Goal: Information Seeking & Learning: Understand process/instructions

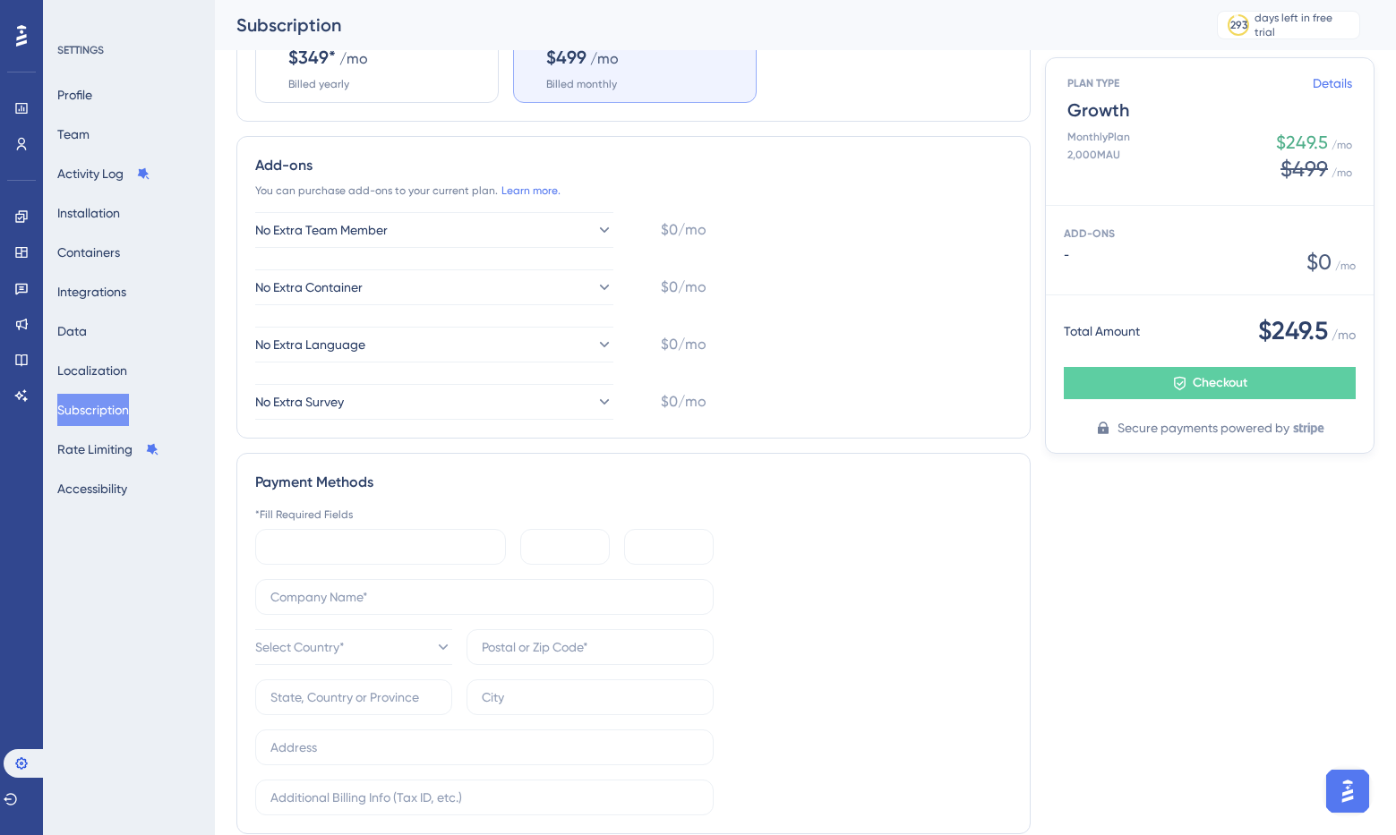
scroll to position [454, 0]
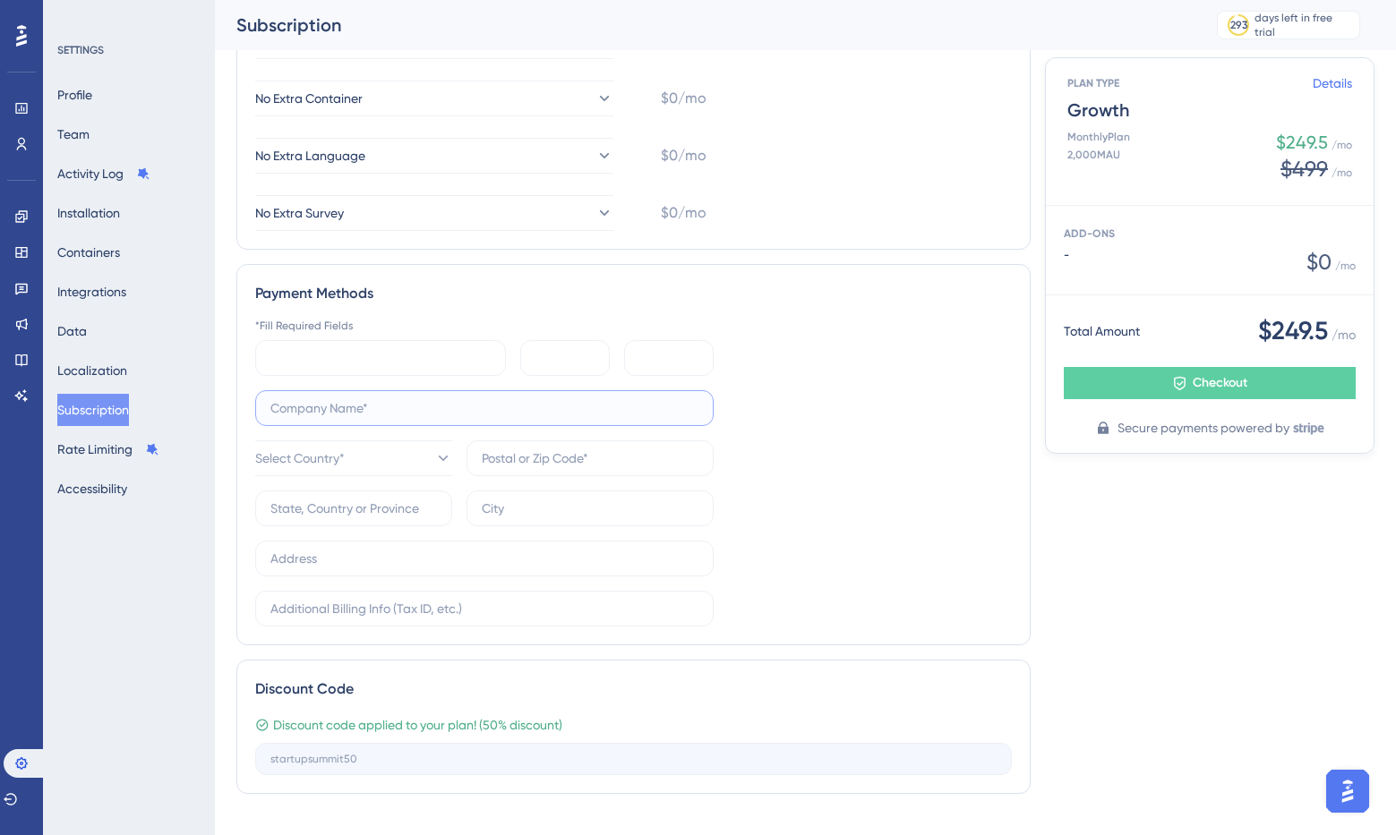
click at [305, 414] on input "text" at bounding box center [484, 408] width 428 height 20
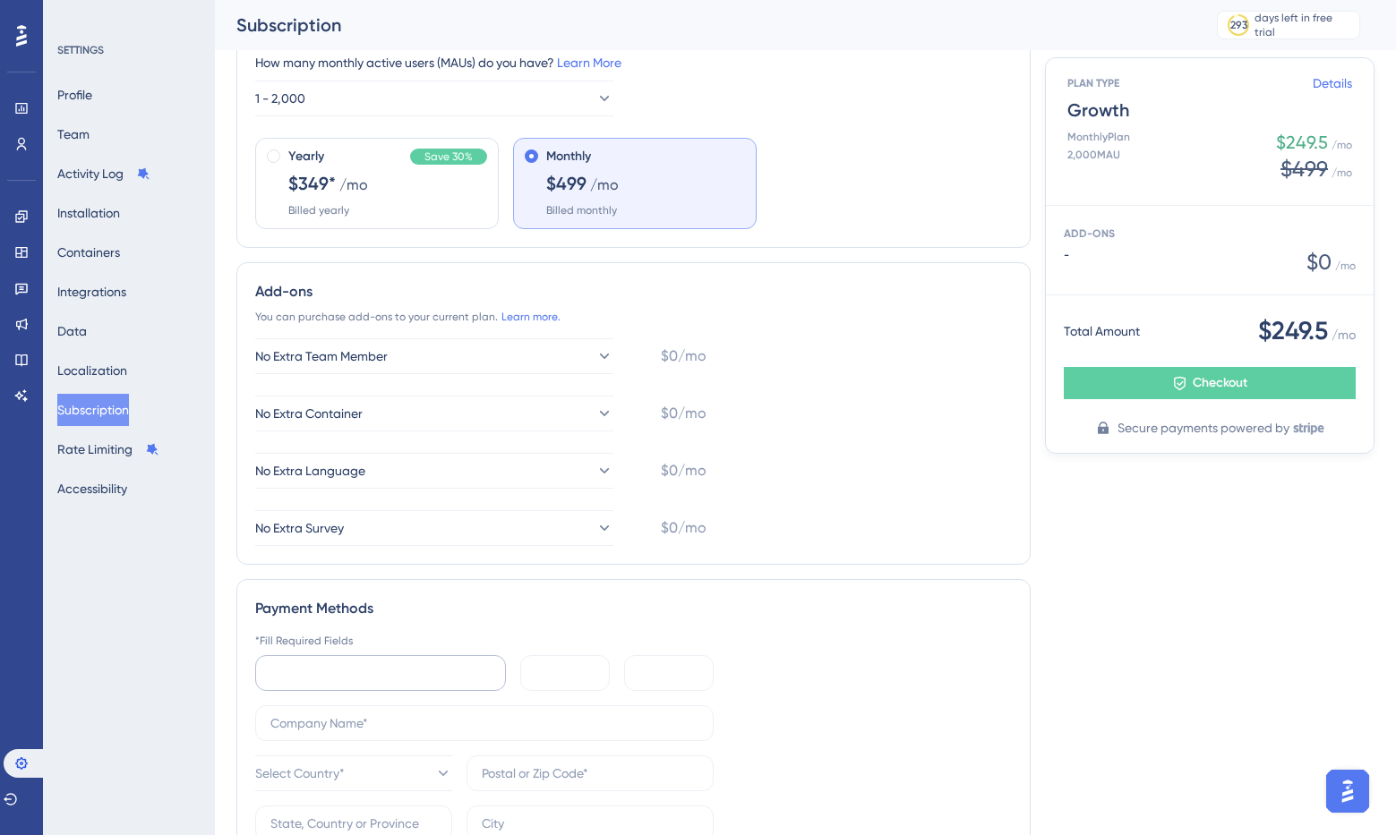
scroll to position [138, 0]
click at [767, 425] on div "No Extra Team Member $0/mo No Extra Container $0/mo No Extra Language $0/mo No …" at bounding box center [633, 443] width 756 height 208
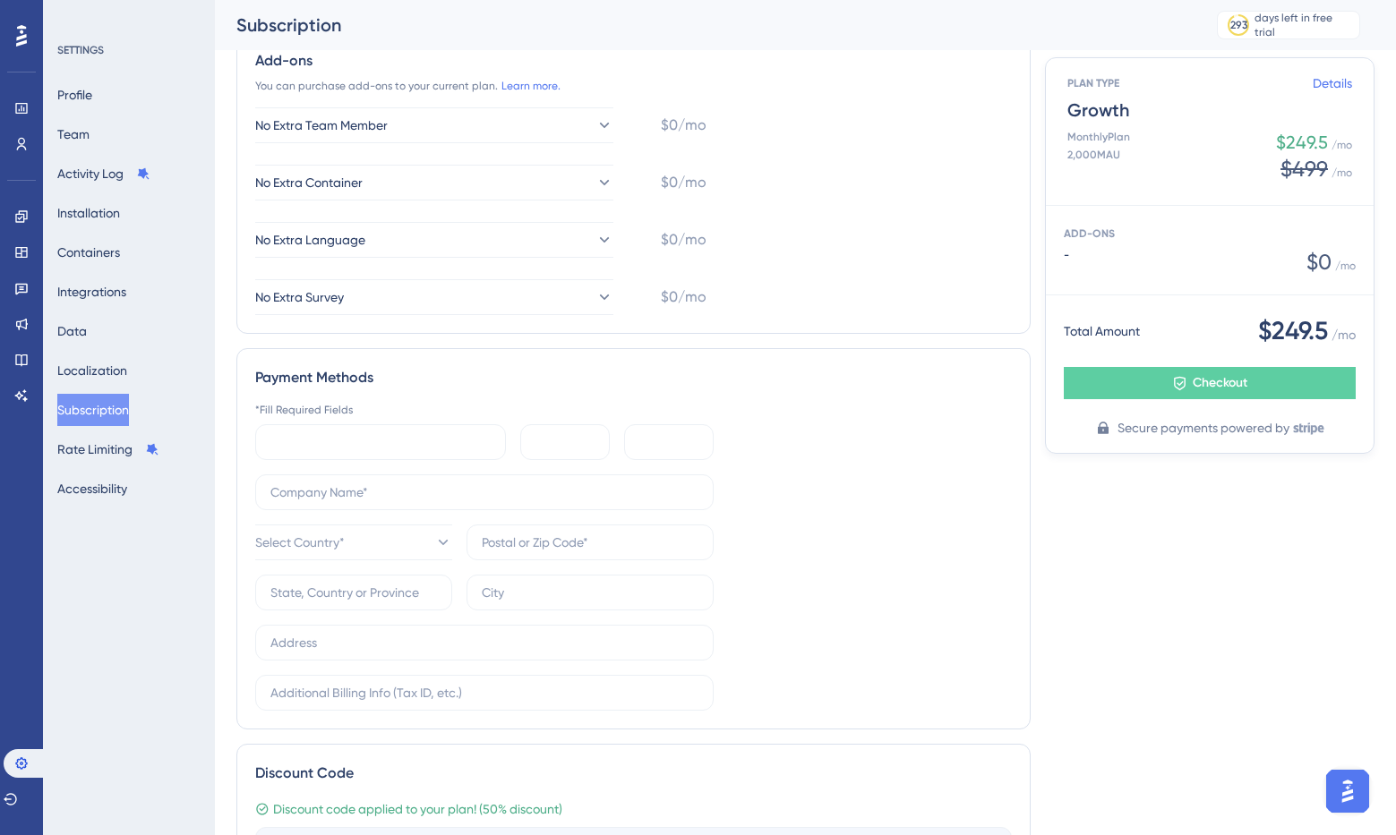
scroll to position [347, 0]
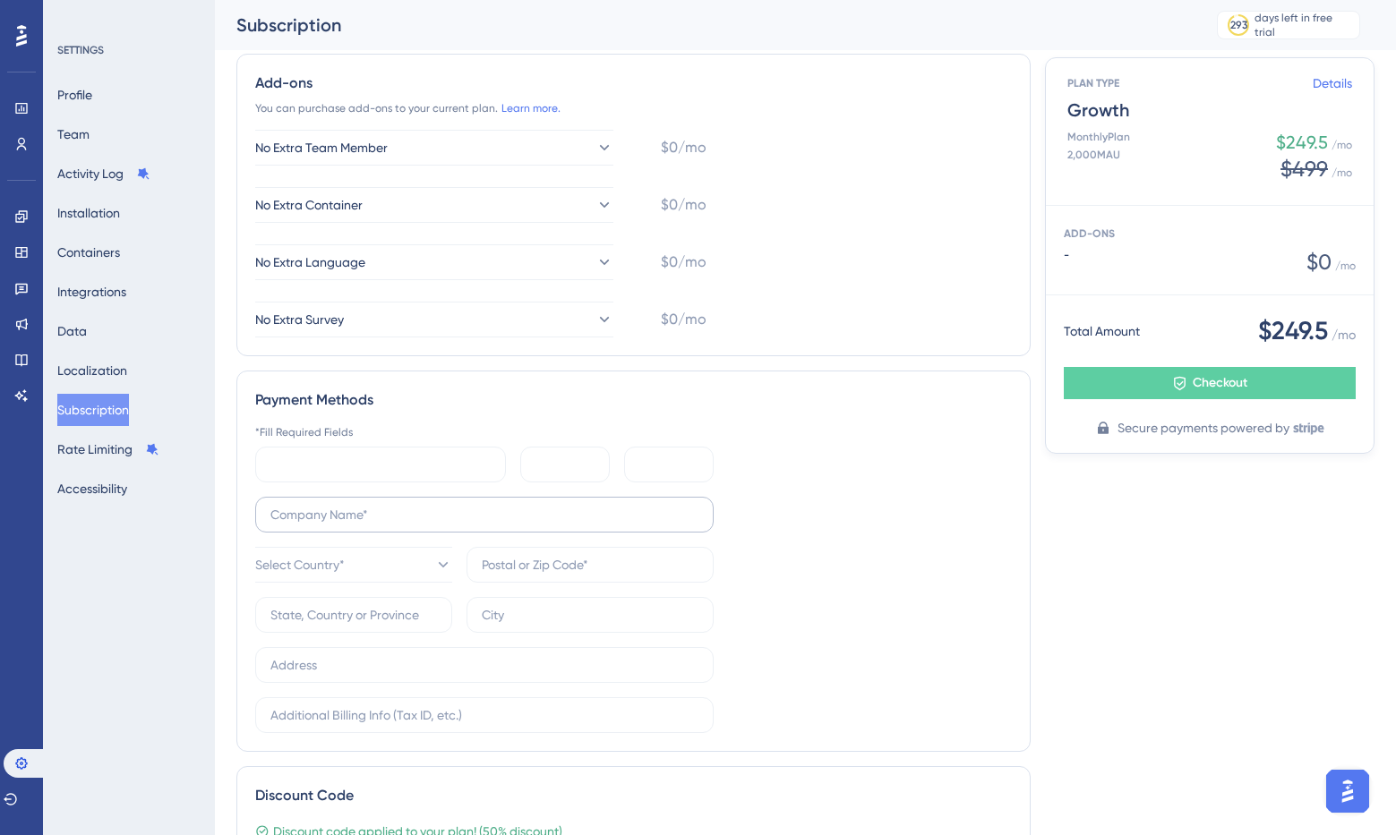
click at [355, 525] on label at bounding box center [484, 515] width 458 height 36
click at [355, 525] on input "text" at bounding box center [484, 515] width 428 height 20
type input "S"
type input "Loopia Software LTDA"
click at [359, 580] on button "Select Country*" at bounding box center [353, 565] width 197 height 36
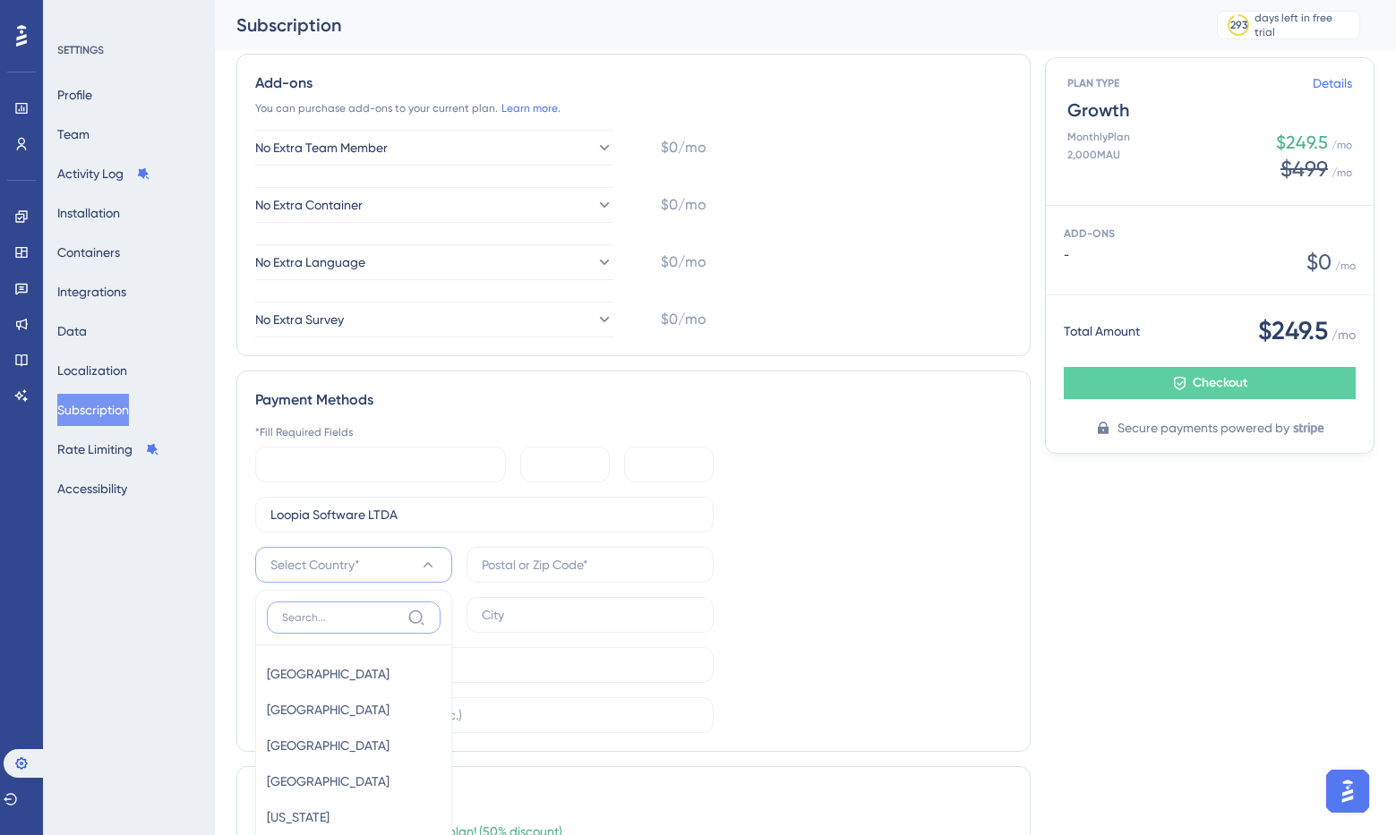
scroll to position [474, 0]
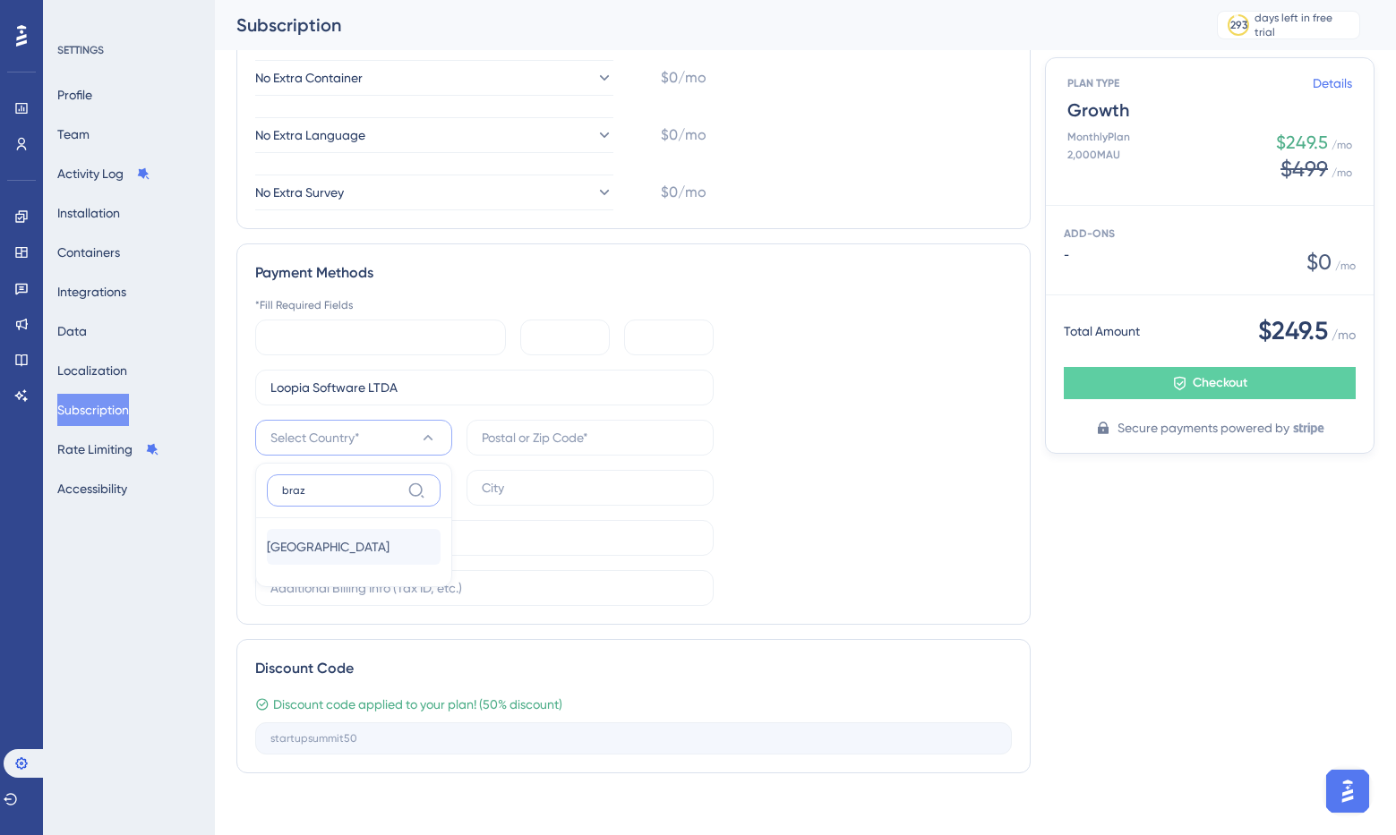
type input "braz"
click at [352, 548] on div "[GEOGRAPHIC_DATA] [GEOGRAPHIC_DATA]" at bounding box center [354, 547] width 174 height 36
click at [527, 488] on input "text" at bounding box center [590, 488] width 217 height 20
type input "Vitória"
click at [448, 554] on label at bounding box center [484, 538] width 458 height 36
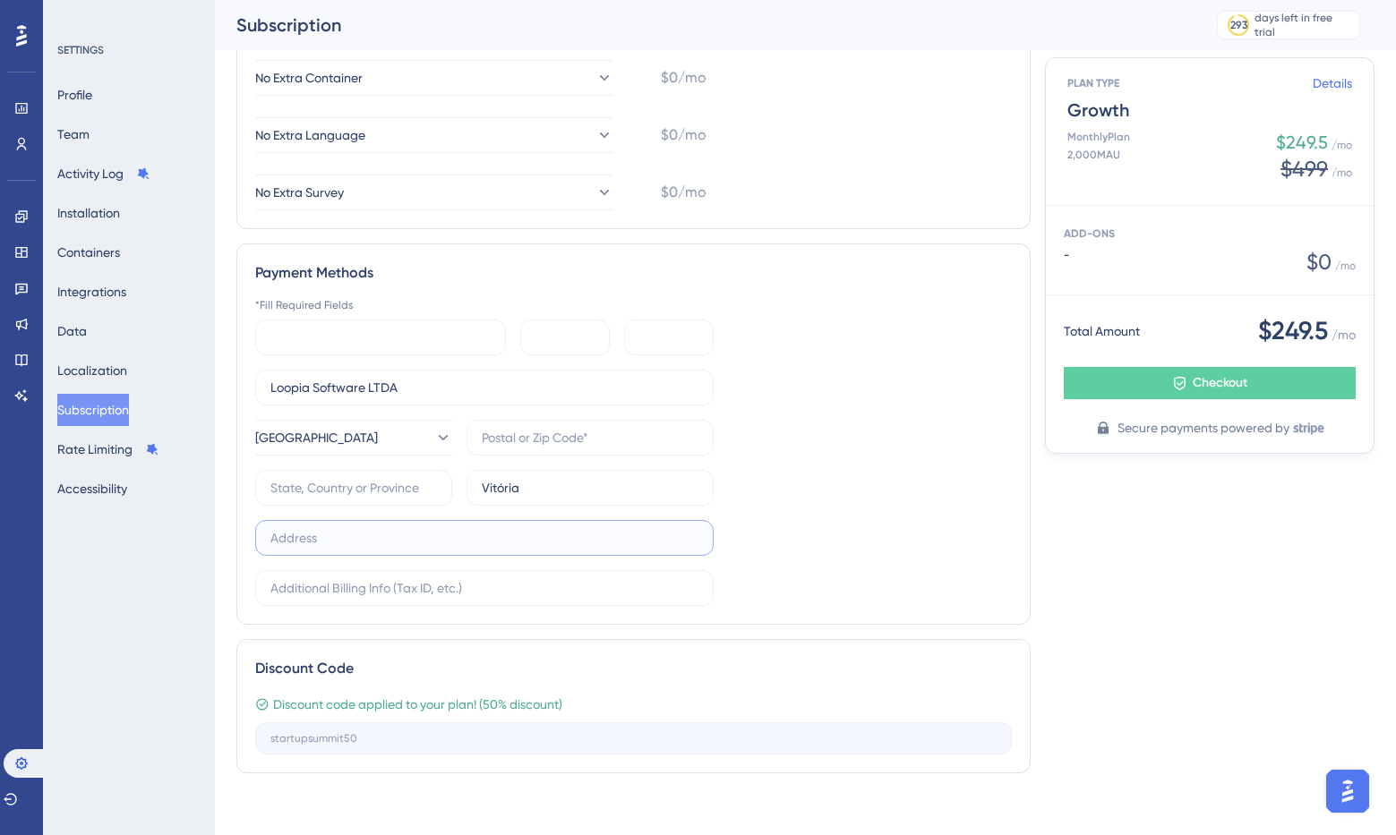
click at [448, 548] on input "text" at bounding box center [484, 538] width 428 height 20
click at [410, 543] on input "text" at bounding box center [484, 538] width 428 height 20
paste input "[STREET_ADDRESS][PERSON_NAME]"
type input "[STREET_ADDRESS][PERSON_NAME]"
click at [810, 543] on div "*Fill Required Fields Loopia Software LTDA [GEOGRAPHIC_DATA] [GEOGRAPHIC_DATA][…" at bounding box center [633, 452] width 756 height 308
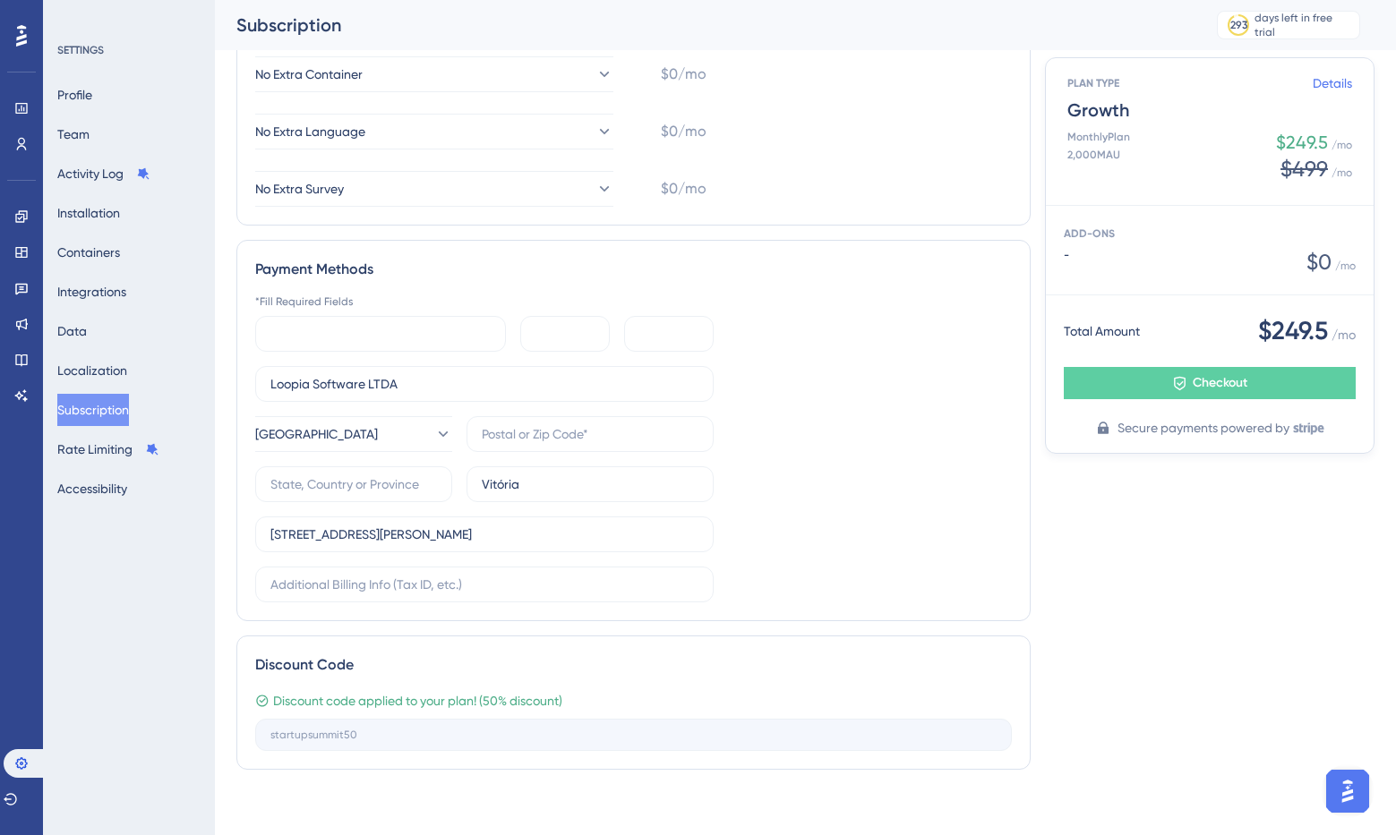
click at [833, 543] on div "*Fill Required Fields Loopia Software LTDA [GEOGRAPHIC_DATA] [GEOGRAPHIC_DATA][…" at bounding box center [633, 449] width 756 height 308
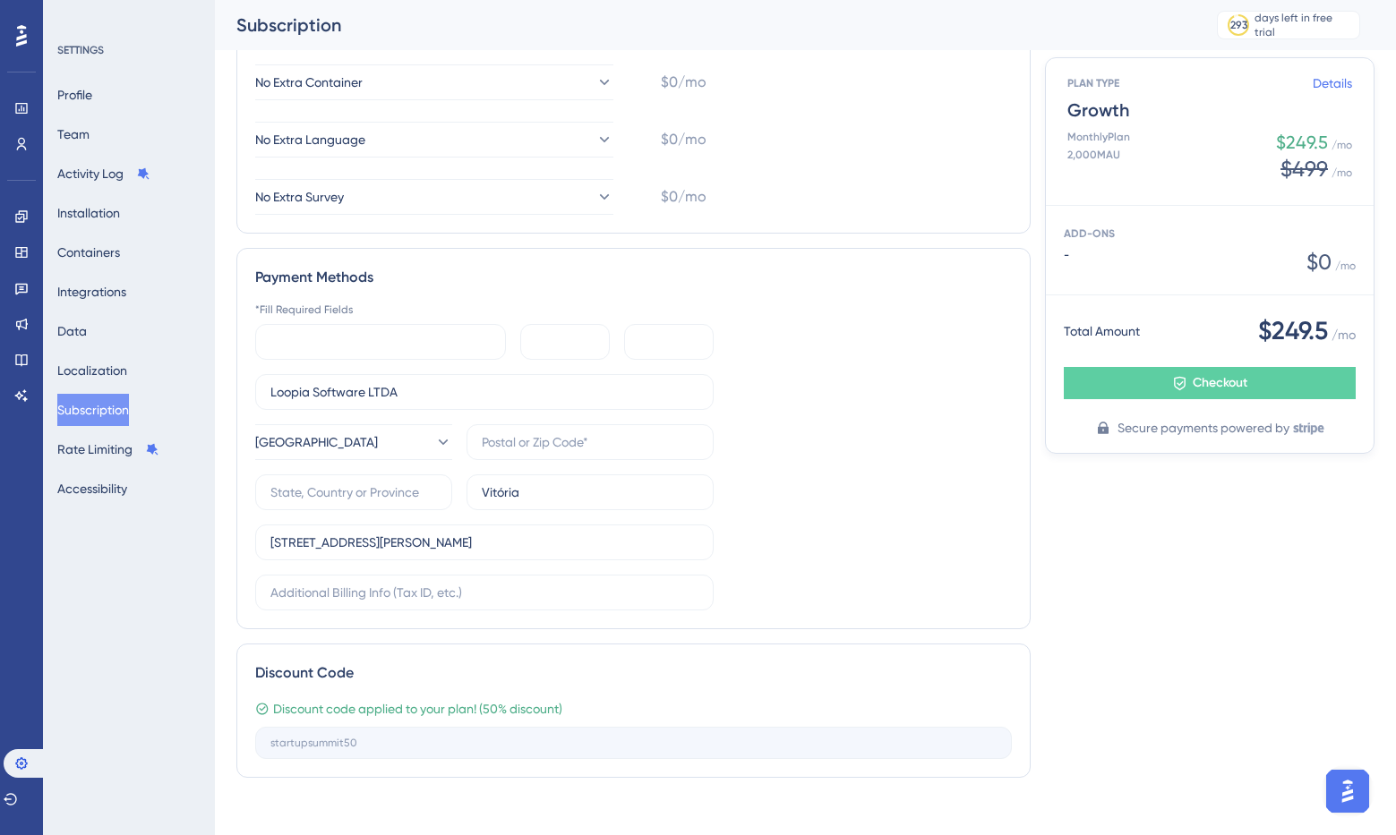
scroll to position [468, 0]
click at [958, 448] on div "*Fill Required Fields Loopia Software LTDA [GEOGRAPHIC_DATA] [GEOGRAPHIC_DATA][…" at bounding box center [633, 458] width 756 height 308
click at [1144, 386] on button "Checkout" at bounding box center [1210, 383] width 292 height 32
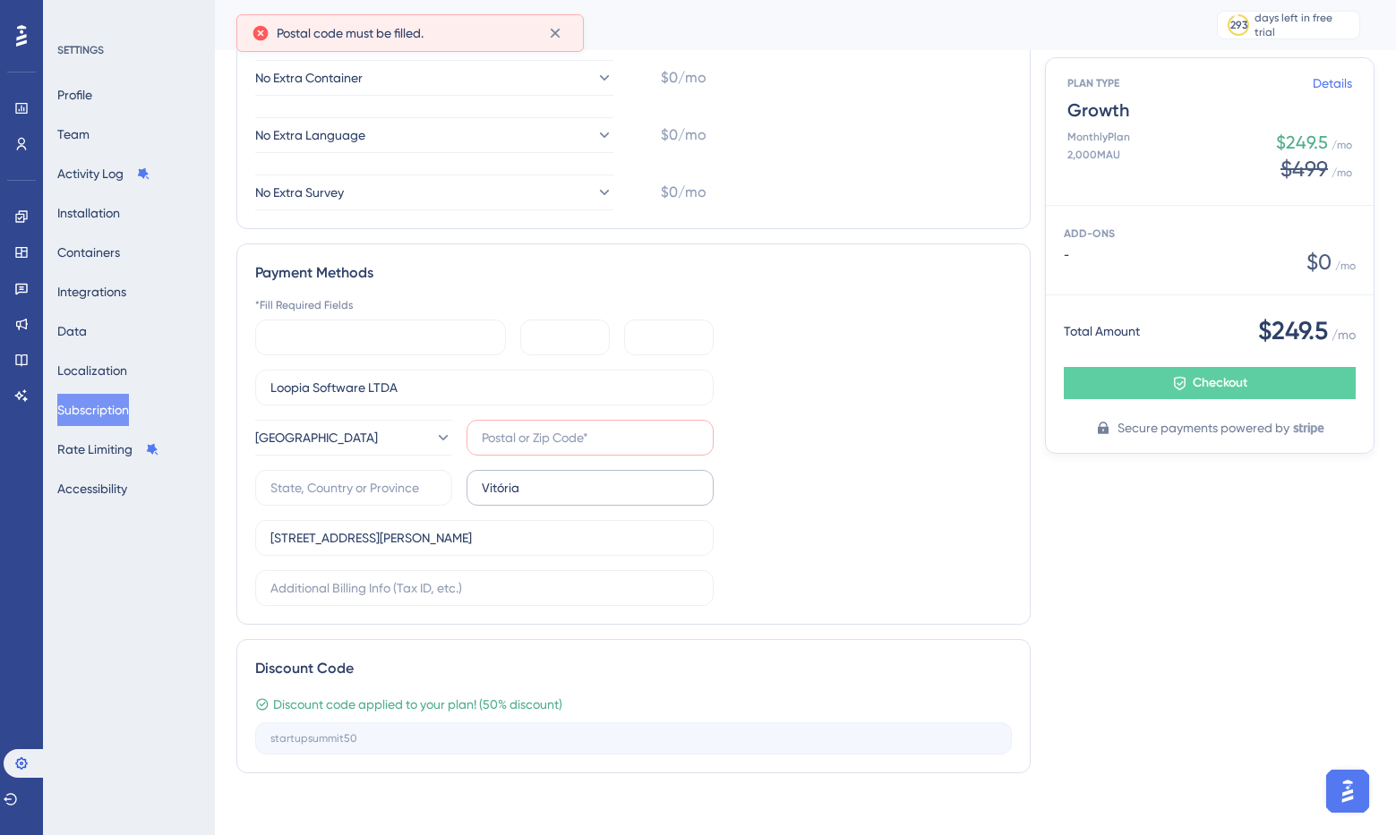
scroll to position [484, 0]
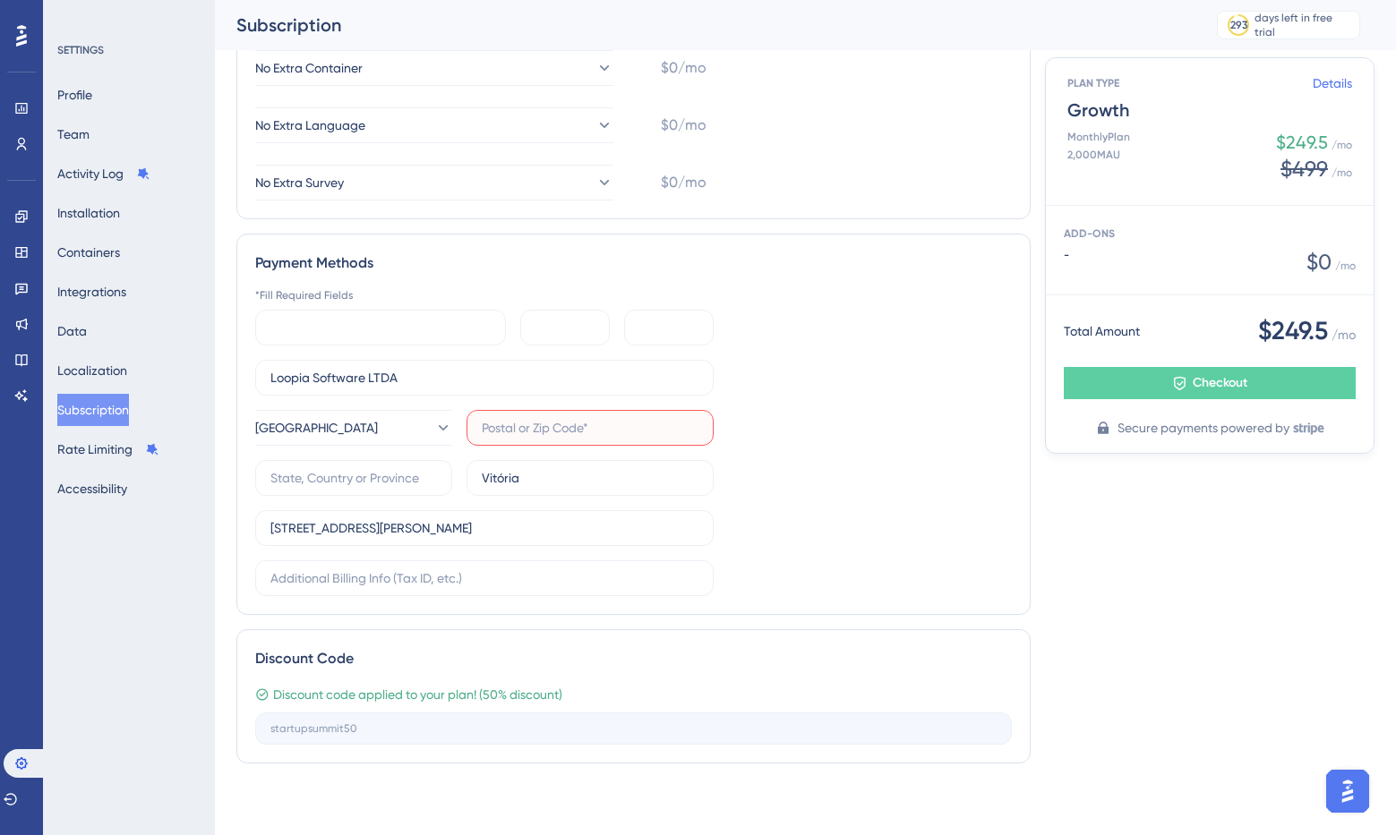
click at [517, 435] on input "text" at bounding box center [590, 428] width 217 height 20
paste input "29045-402"
drag, startPoint x: 527, startPoint y: 429, endPoint x: 524, endPoint y: 438, distance: 9.6
click at [527, 430] on input "29045-402" at bounding box center [590, 428] width 217 height 20
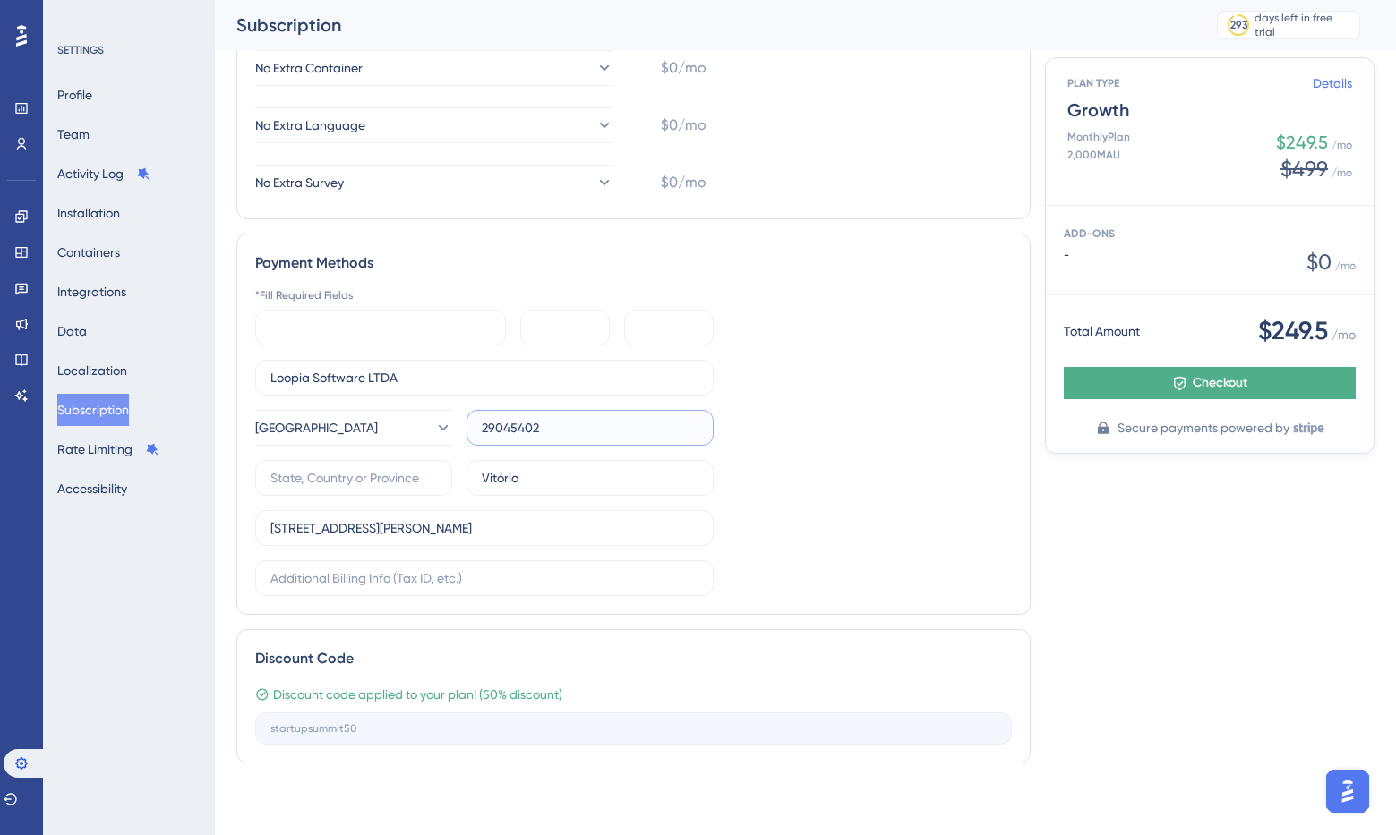
type input "29045402"
click at [1280, 385] on button "Checkout" at bounding box center [1210, 383] width 292 height 32
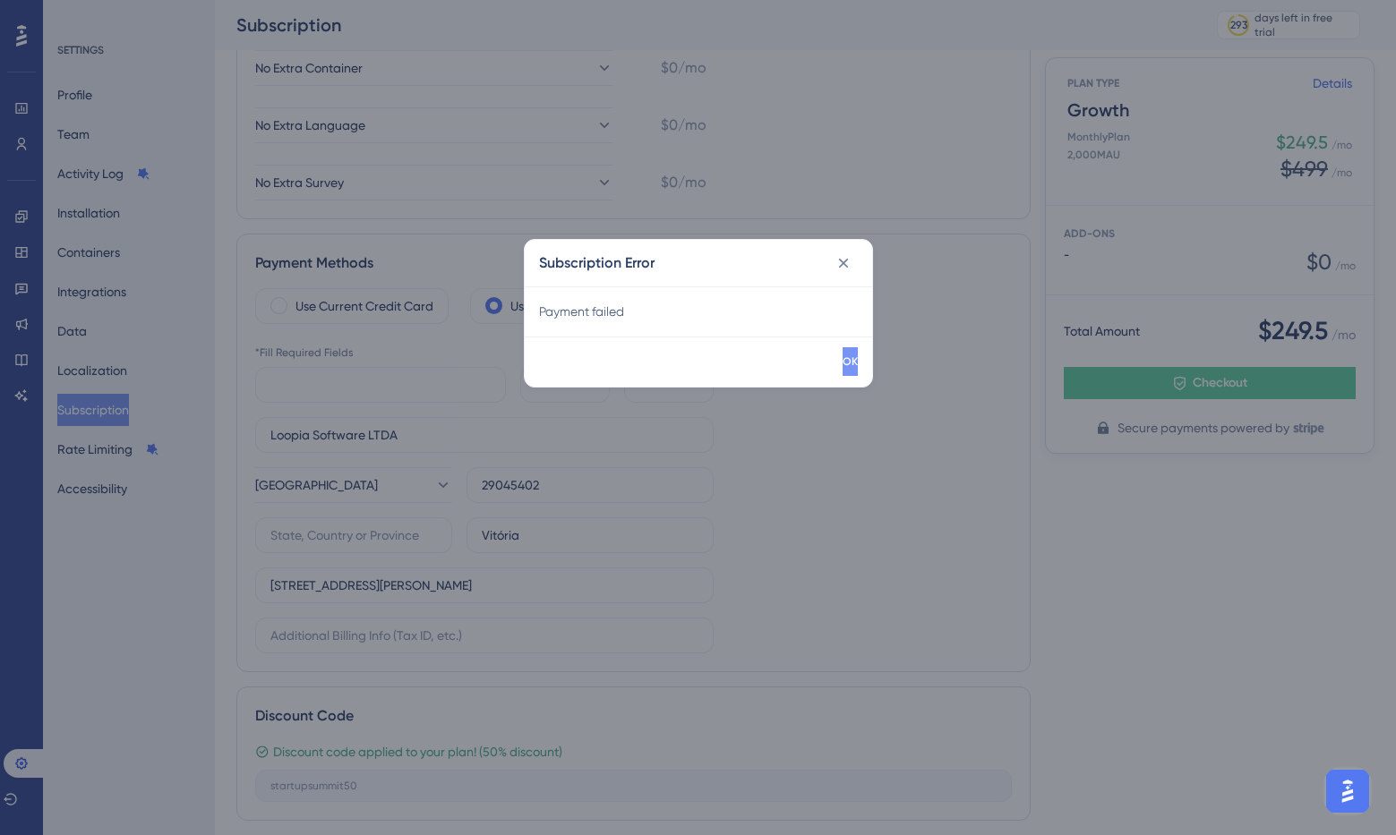
click at [842, 363] on button "OK" at bounding box center [849, 361] width 15 height 29
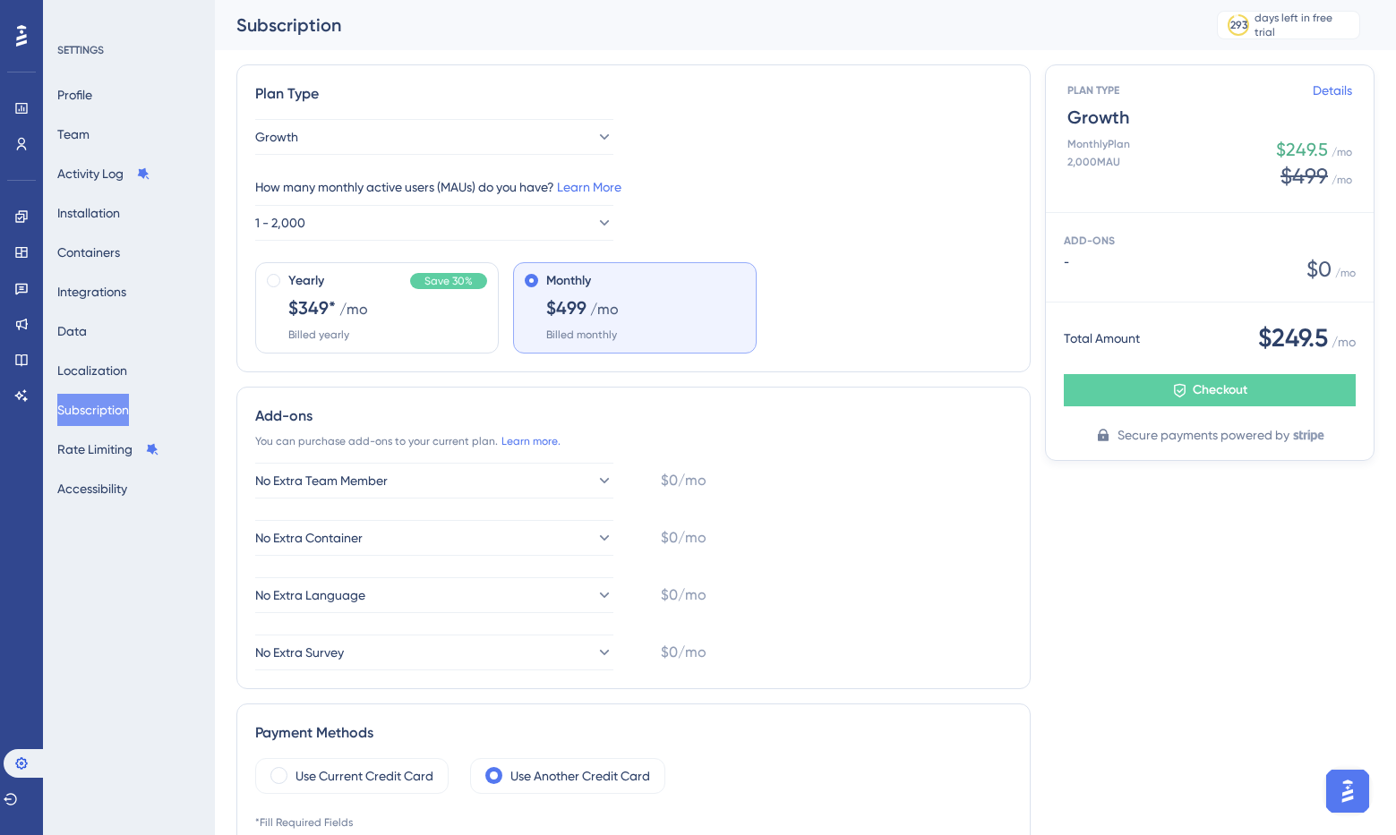
scroll to position [8, 0]
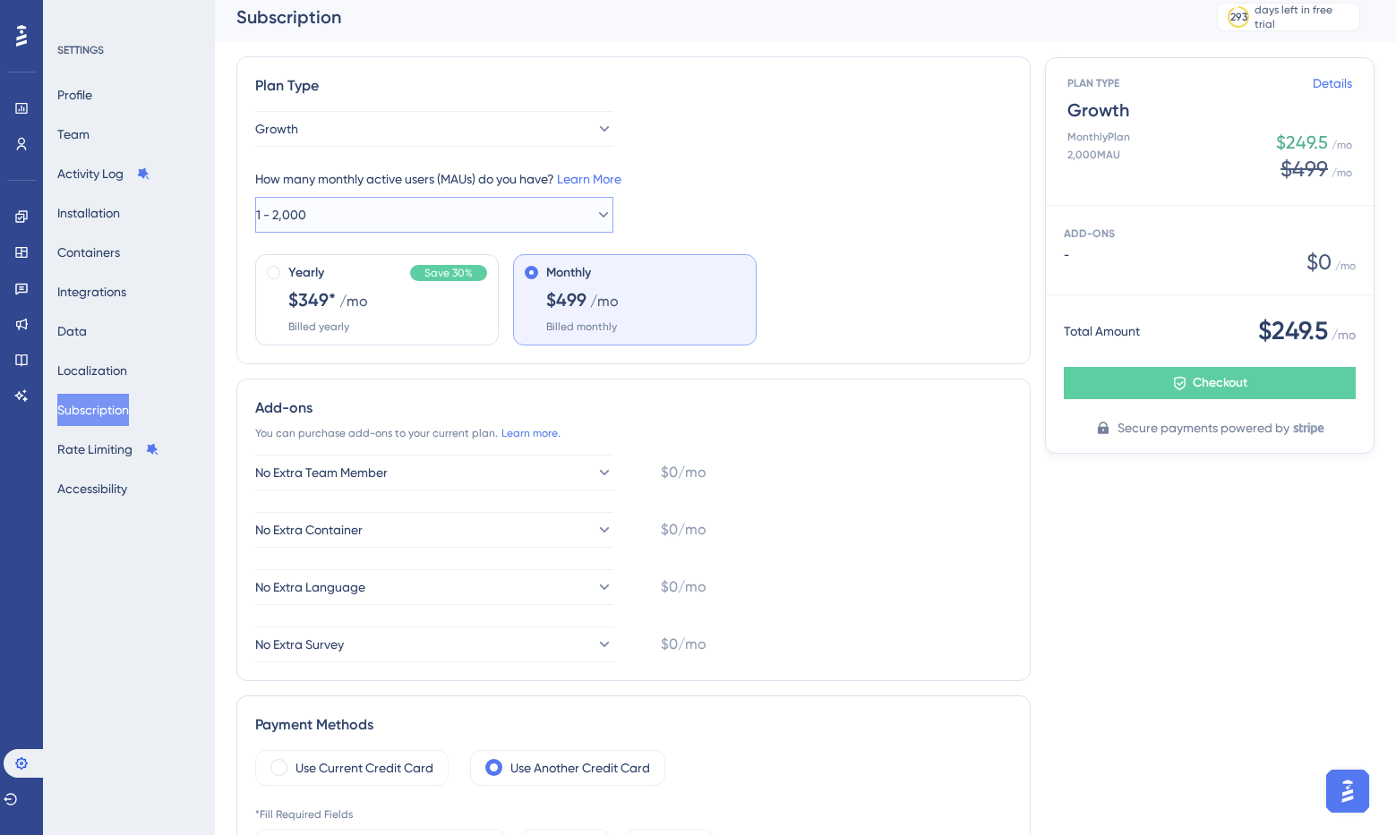
click at [331, 202] on button "1 - 2,000" at bounding box center [434, 215] width 358 height 36
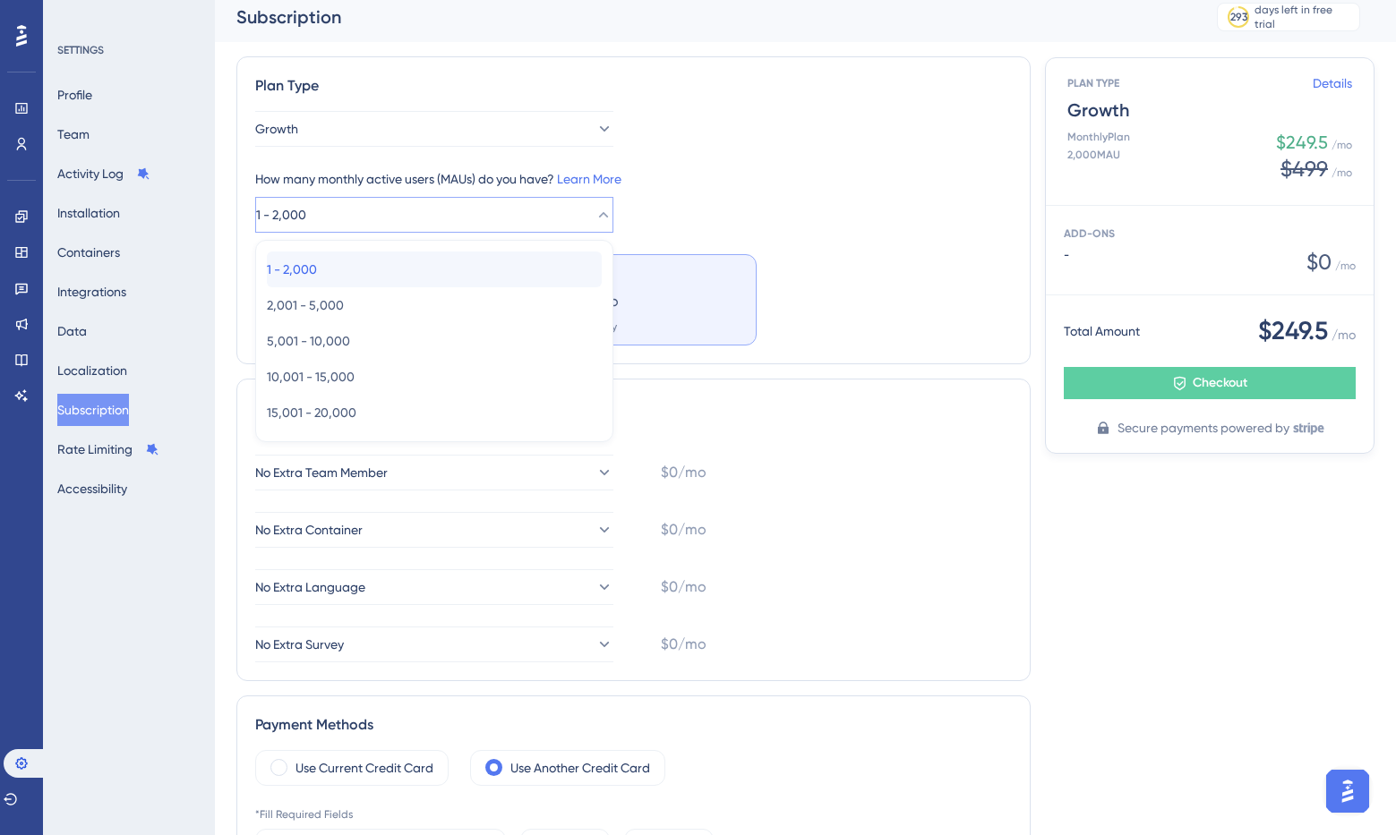
drag, startPoint x: 303, startPoint y: 265, endPoint x: 341, endPoint y: 252, distance: 39.9
click at [303, 265] on span "1 - 2,000" at bounding box center [292, 269] width 50 height 21
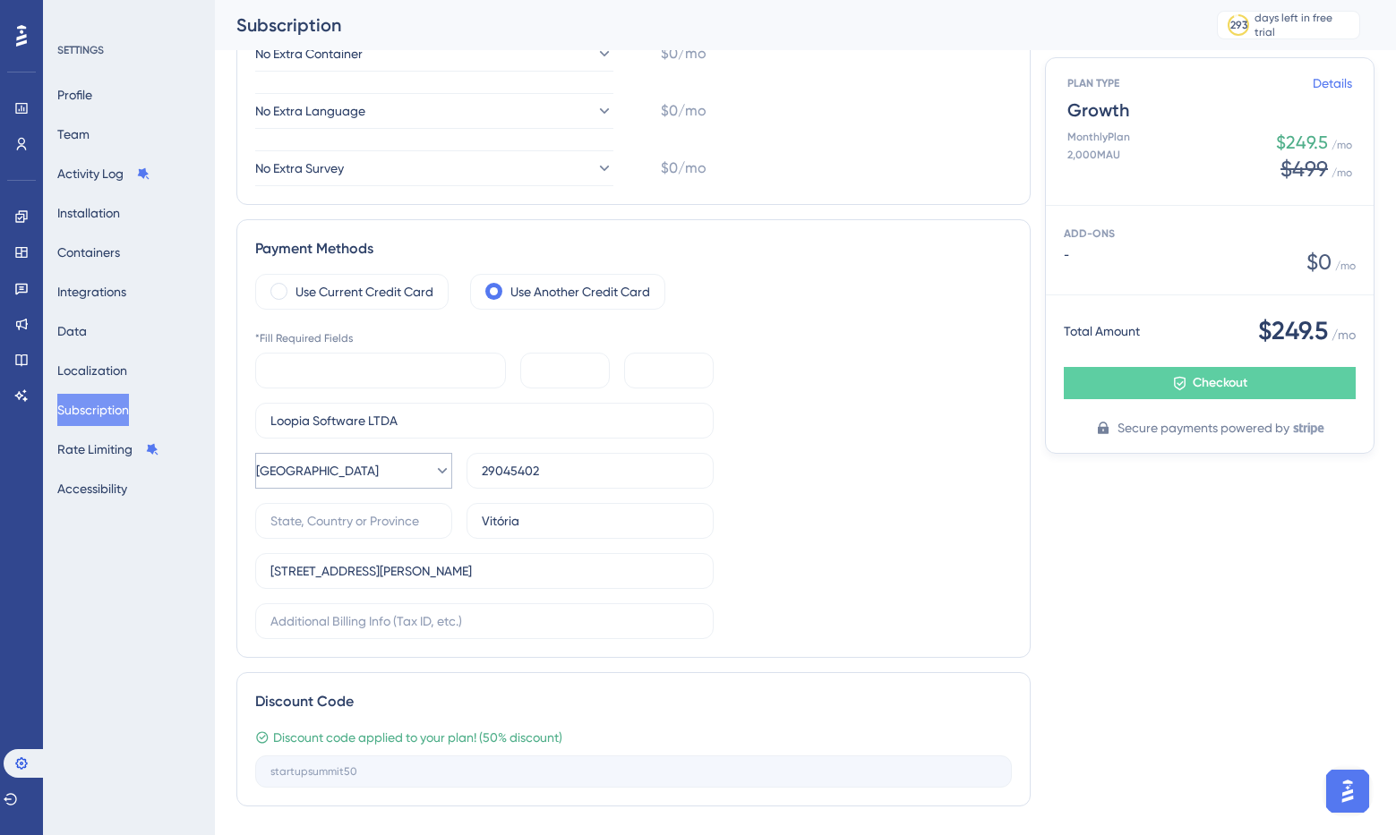
scroll to position [500, 0]
click at [333, 355] on div at bounding box center [380, 369] width 251 height 36
click at [315, 517] on input "text" at bounding box center [353, 519] width 167 height 20
type input "ES"
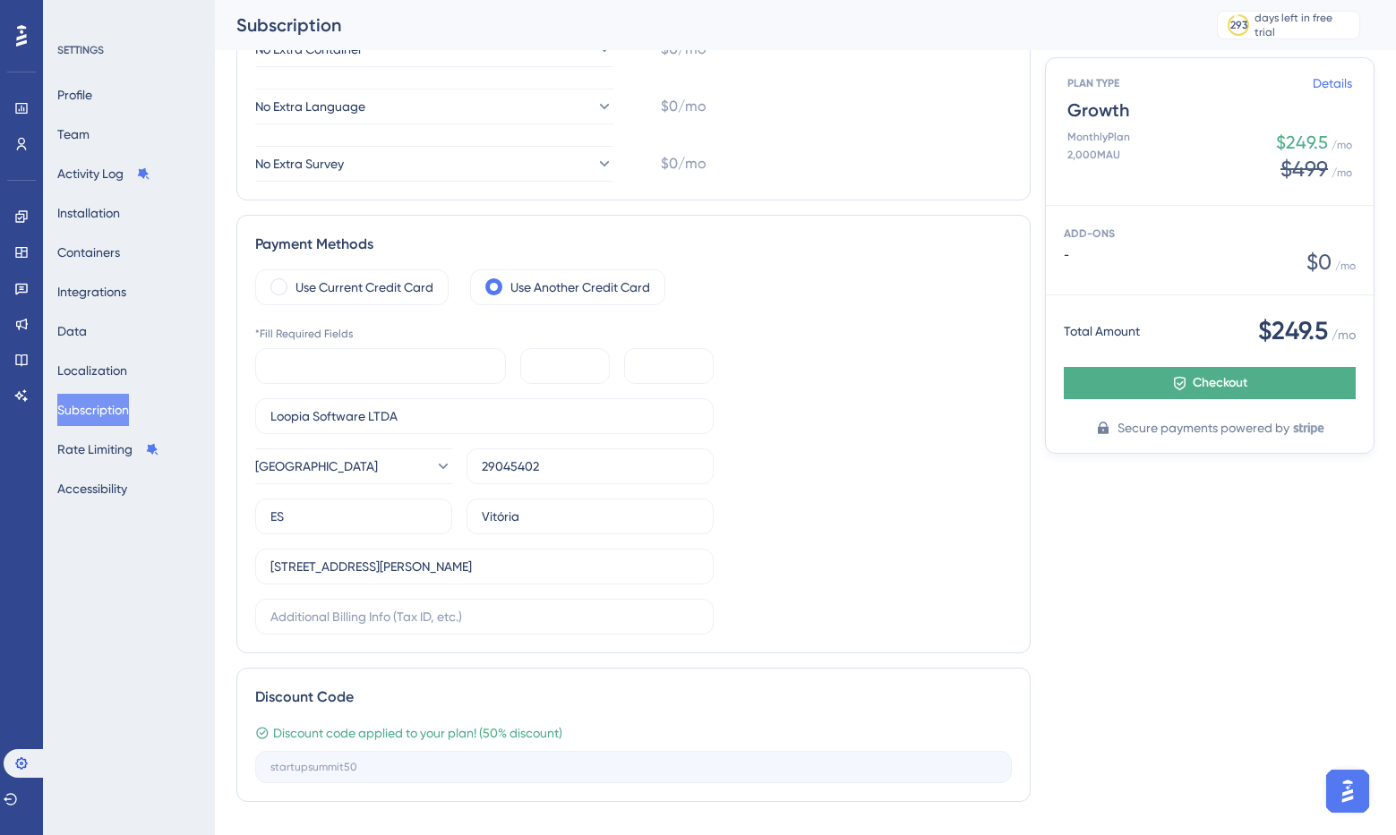
click at [1224, 381] on span "Checkout" at bounding box center [1219, 382] width 55 height 21
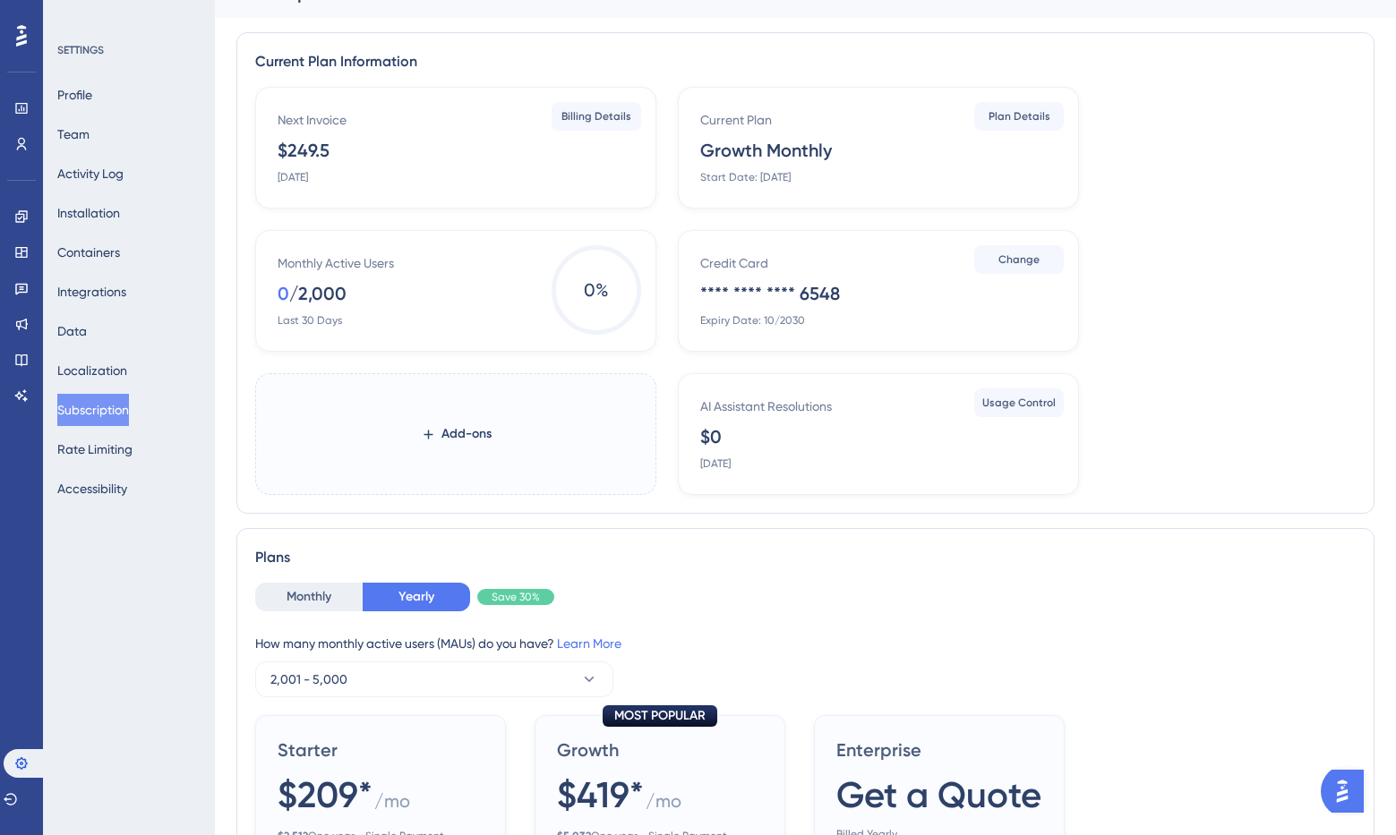
scroll to position [100, 0]
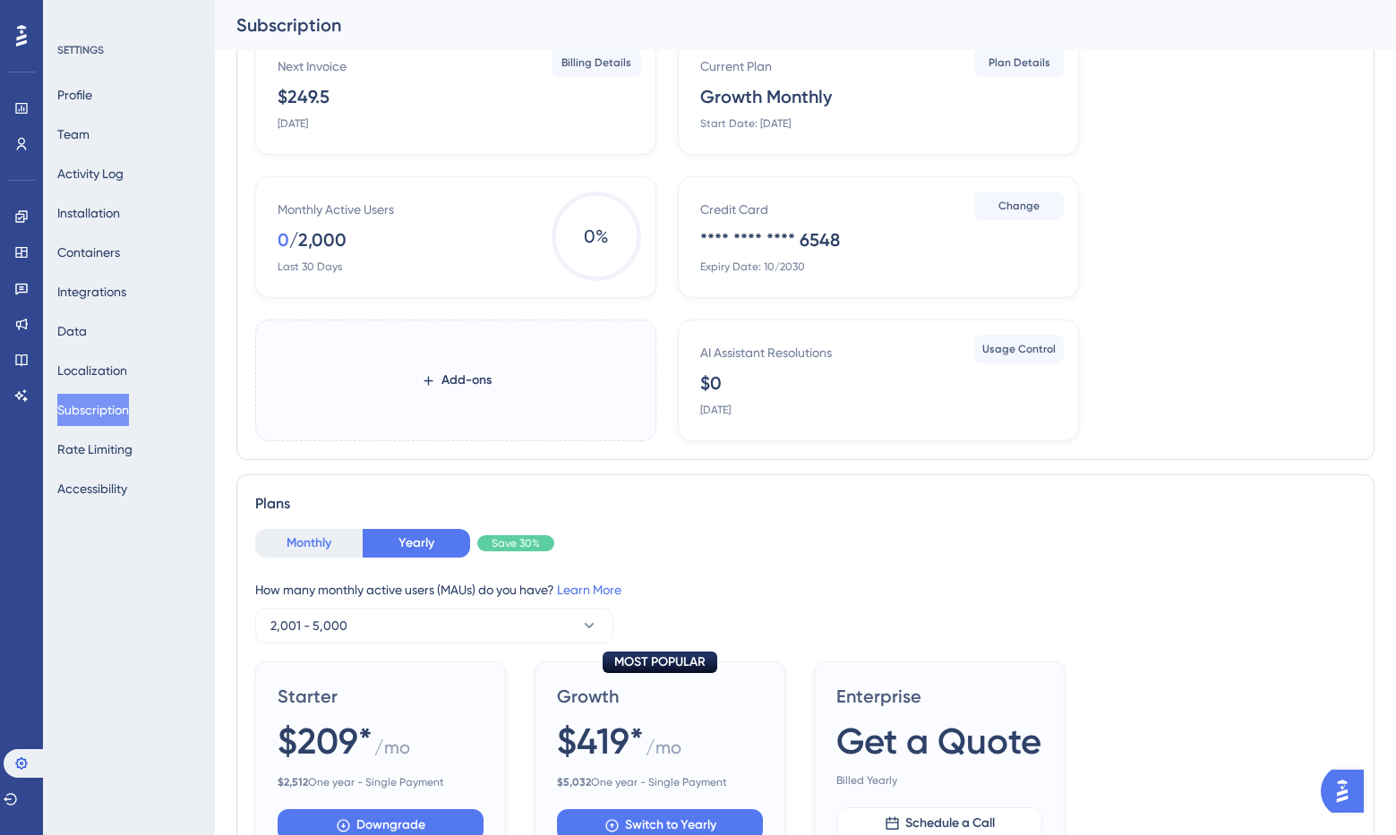
click at [338, 549] on button "Monthly" at bounding box center [308, 543] width 107 height 29
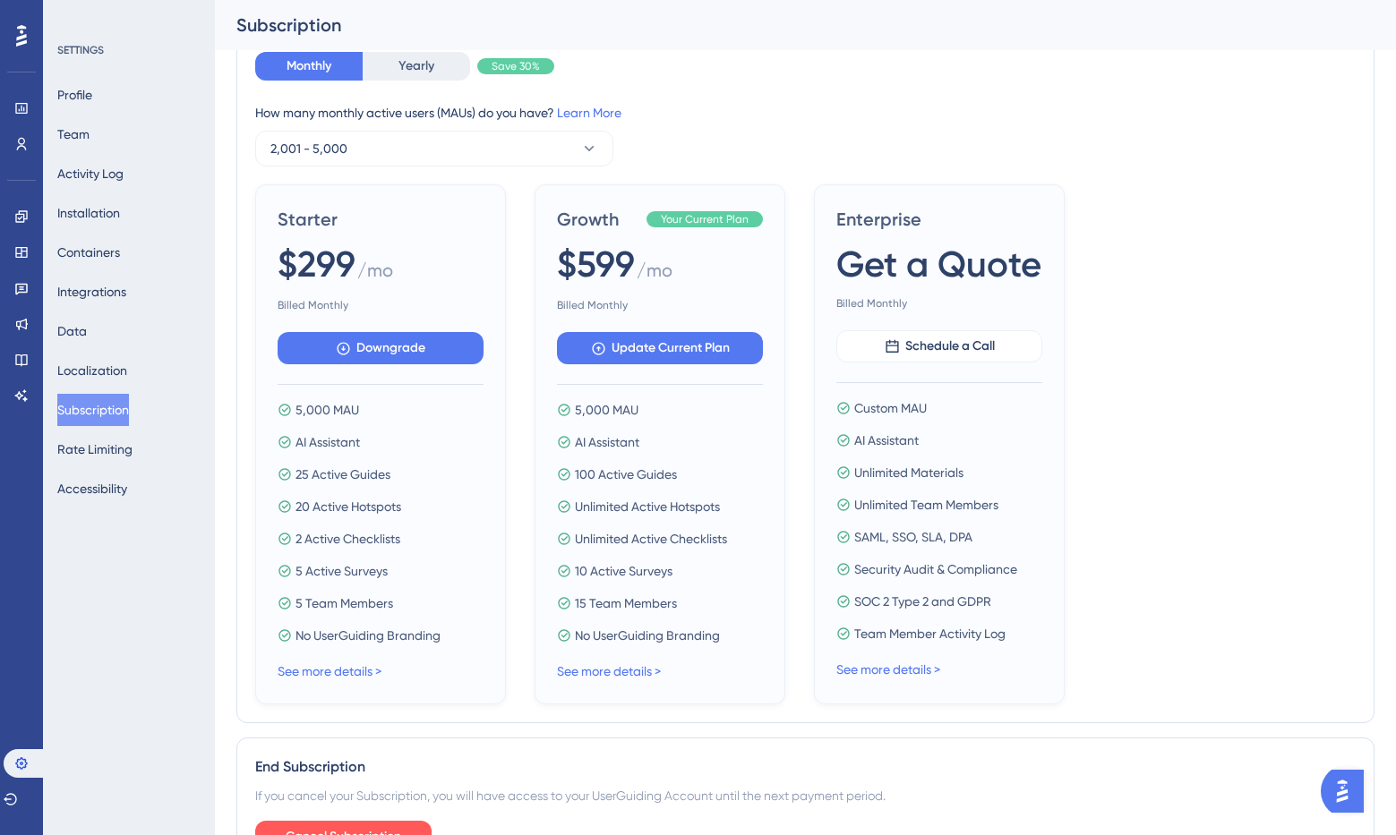
scroll to position [0, 0]
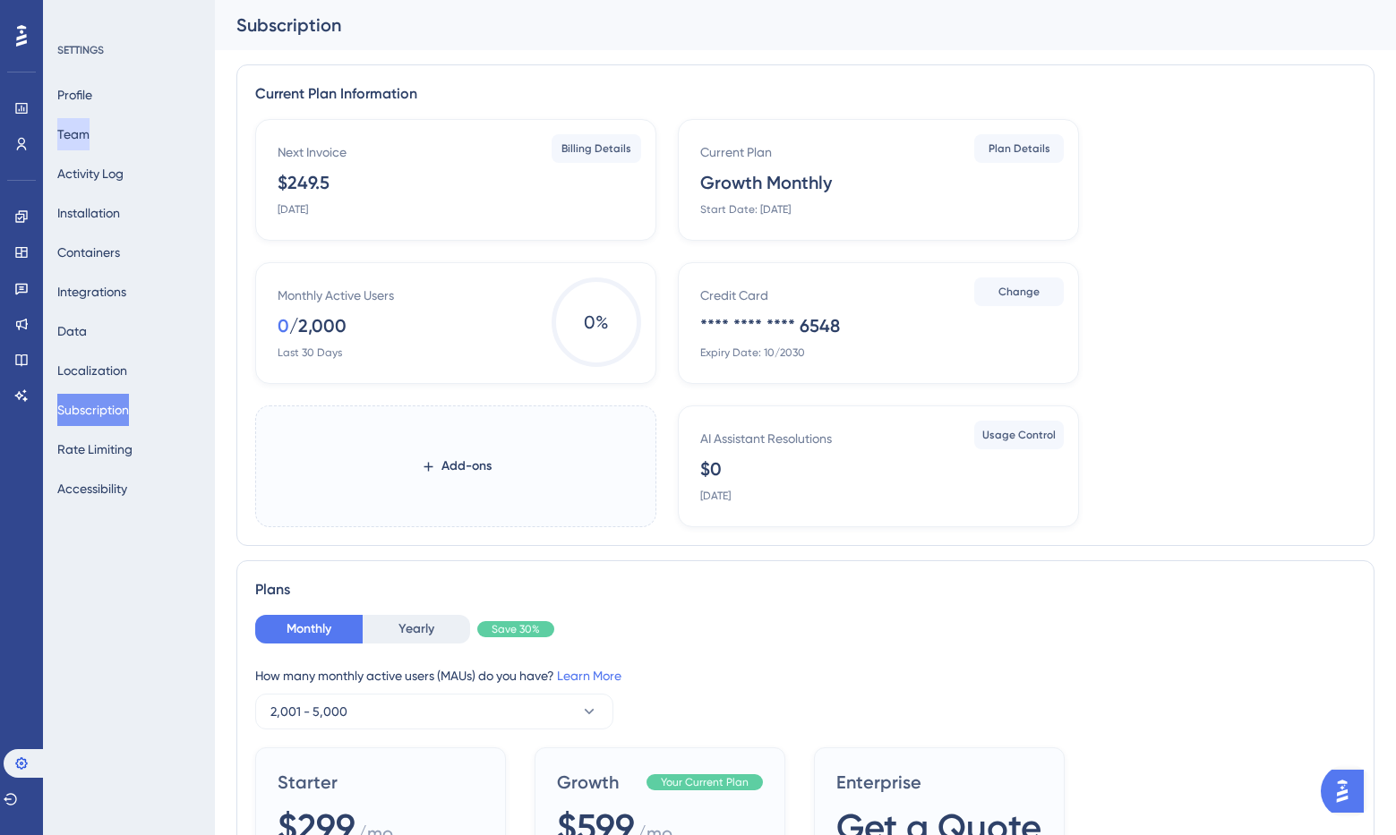
click at [85, 138] on button "Team" at bounding box center [73, 134] width 32 height 32
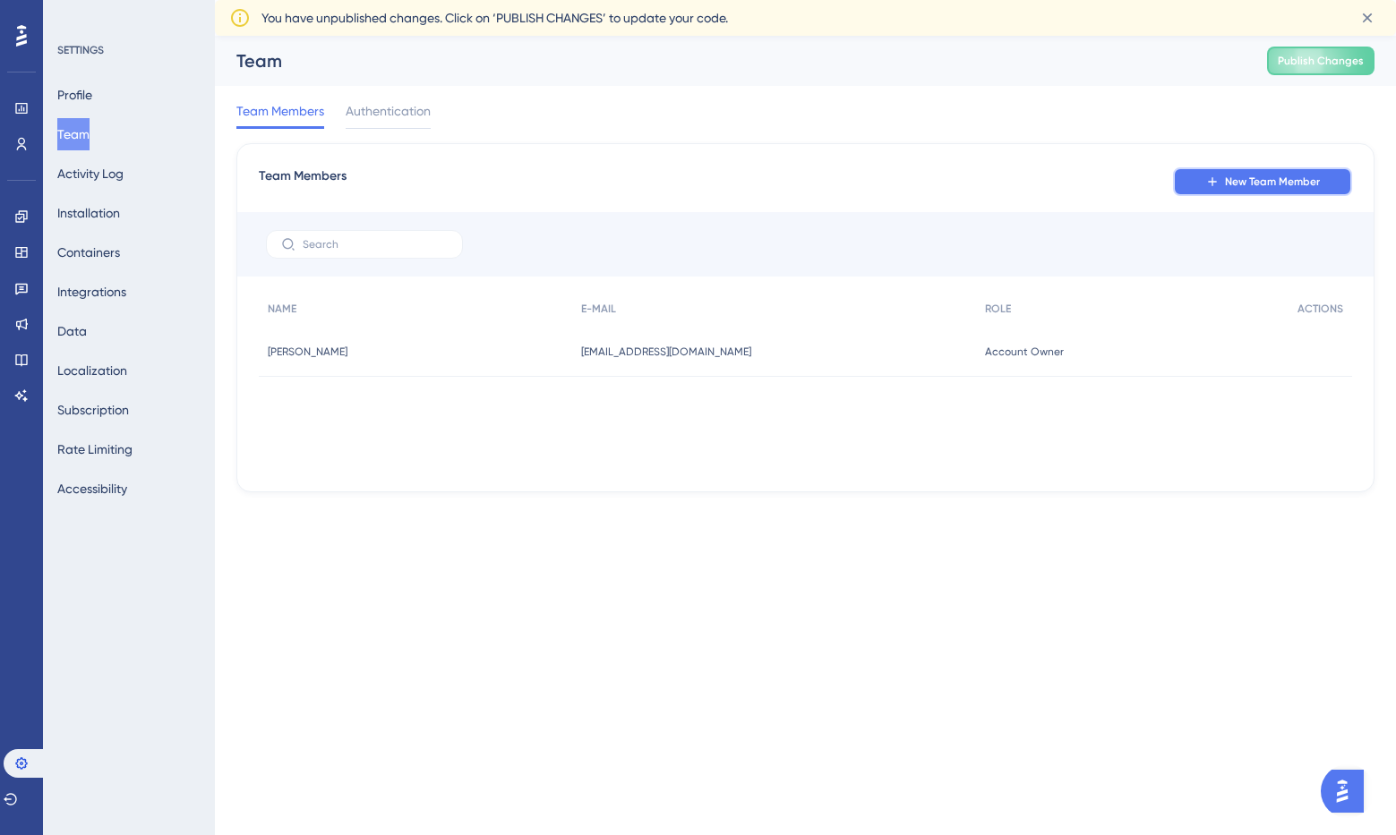
click at [1248, 178] on span "New Team Member" at bounding box center [1272, 182] width 95 height 14
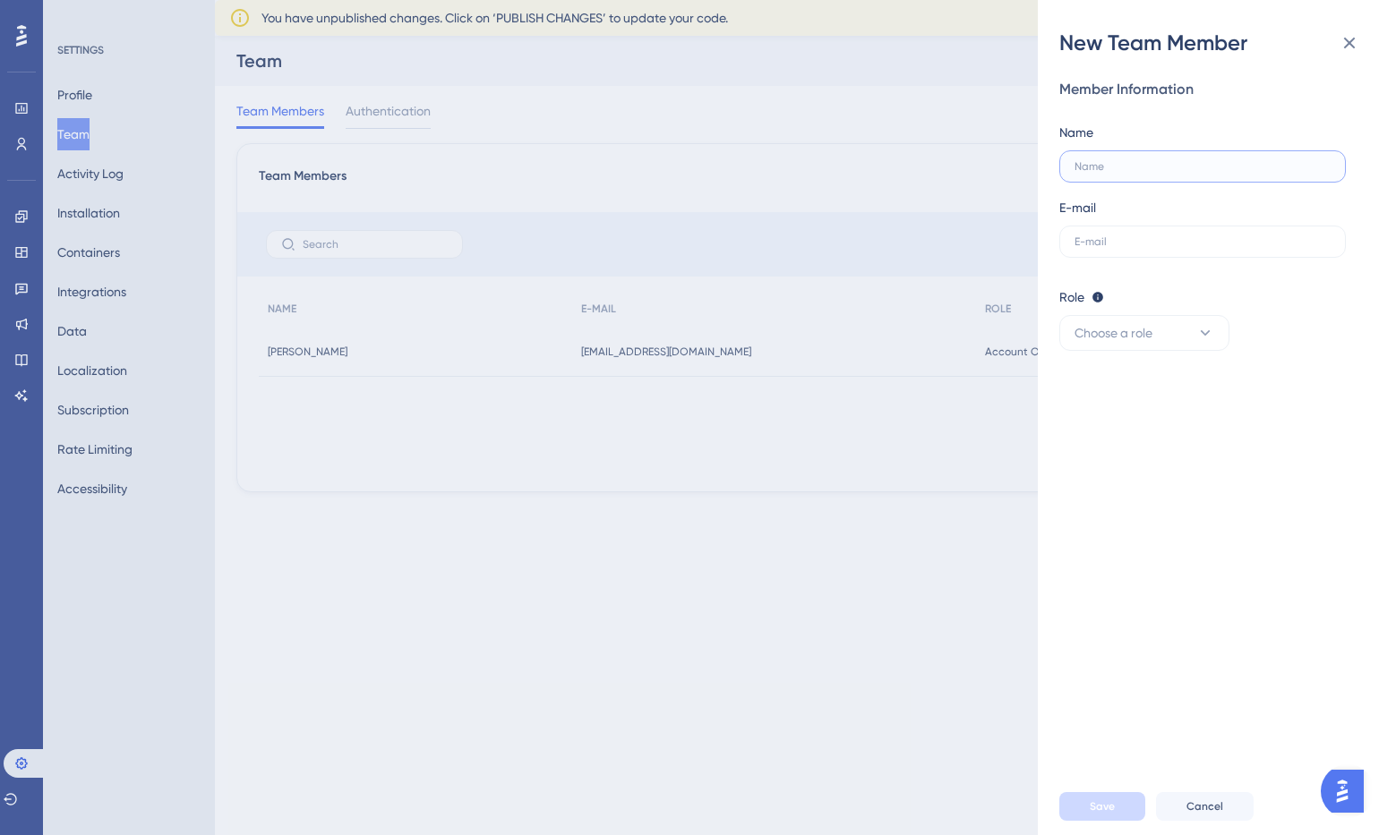
click at [1113, 169] on input "text" at bounding box center [1202, 166] width 256 height 13
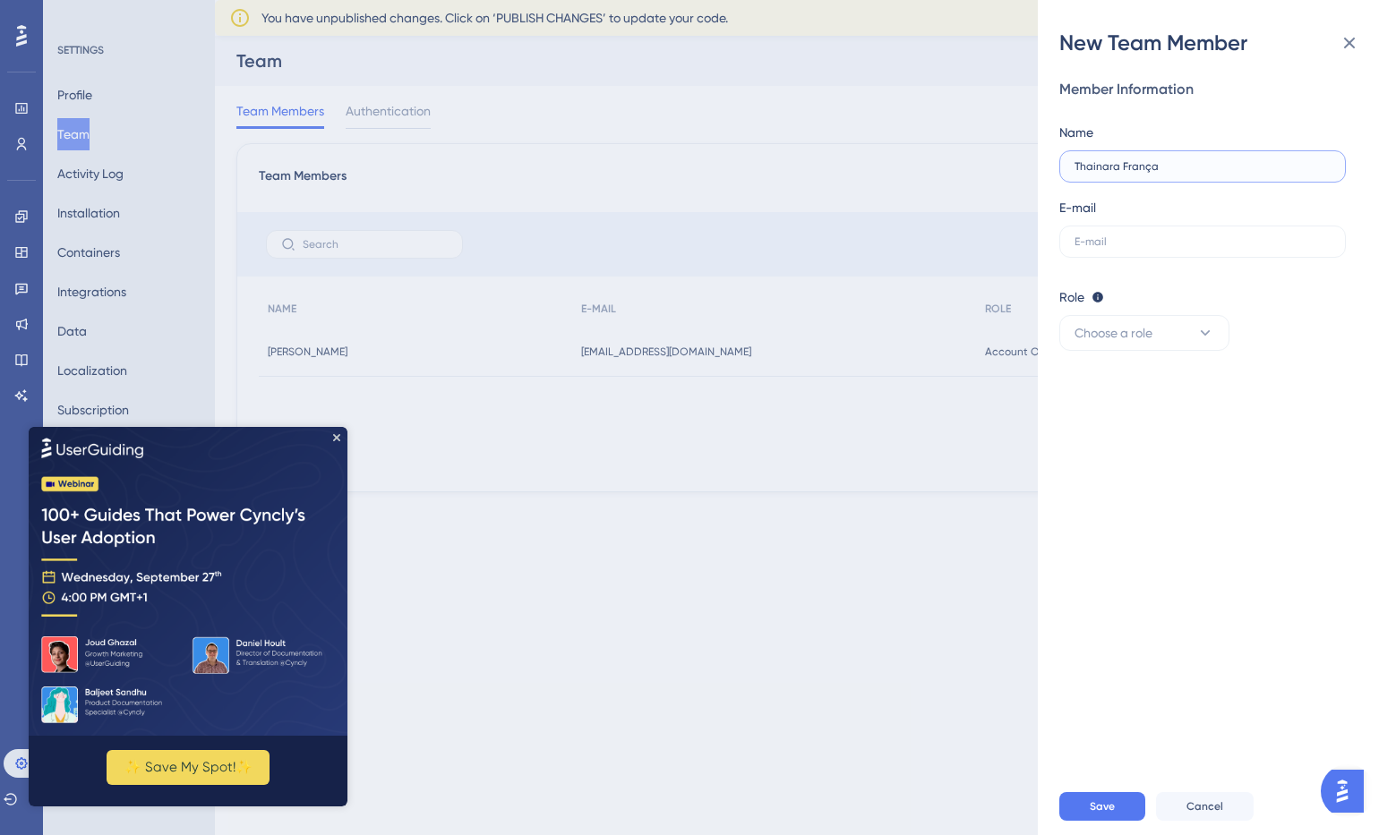
type input "Thainara França"
type input "thainara.franca@loopia.com.br"
click at [1131, 326] on span "Choose a role" at bounding box center [1113, 332] width 78 height 21
click at [1121, 394] on span "Admin" at bounding box center [1103, 387] width 37 height 21
click at [1115, 805] on button "Save" at bounding box center [1102, 806] width 86 height 29
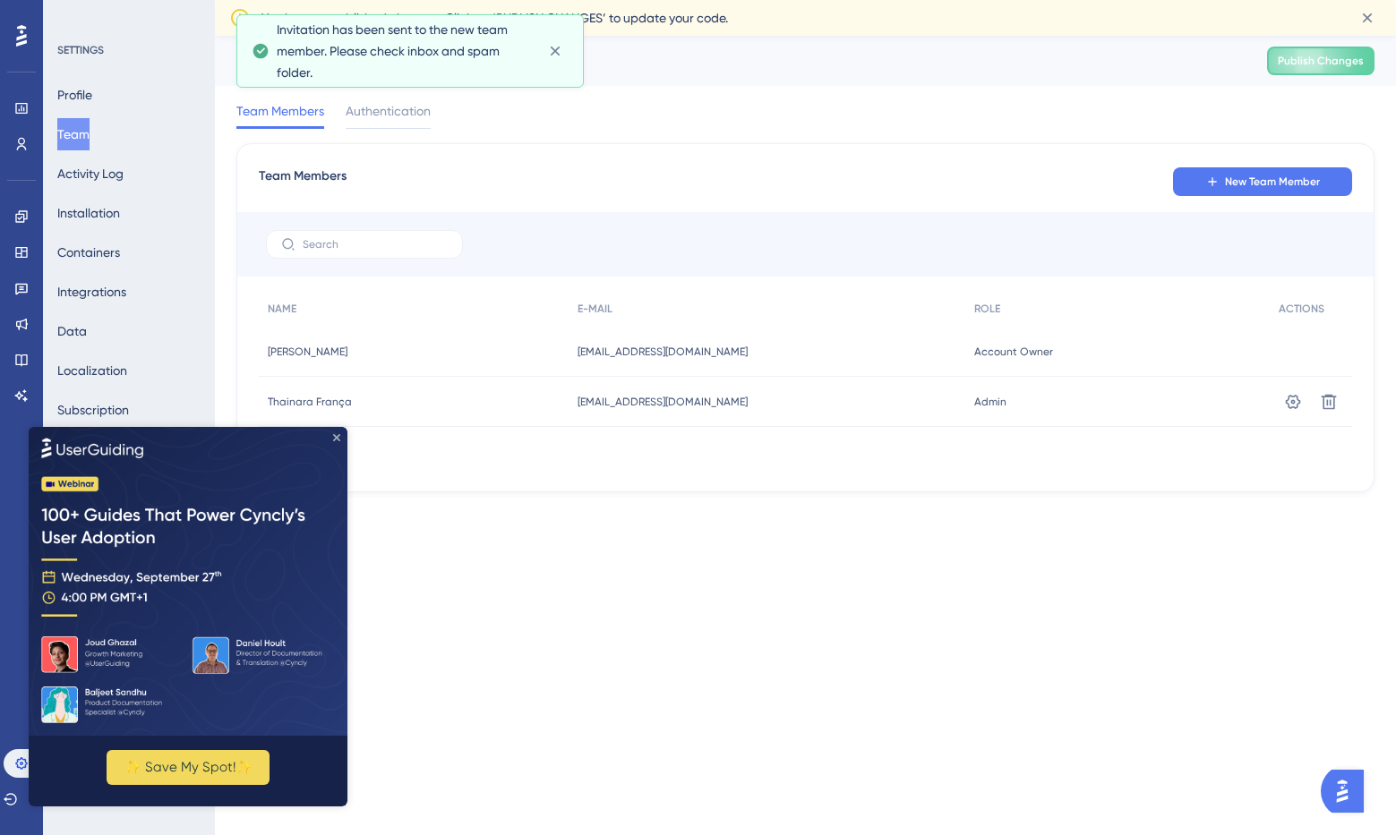
click at [333, 438] on icon "Close Preview" at bounding box center [336, 436] width 7 height 7
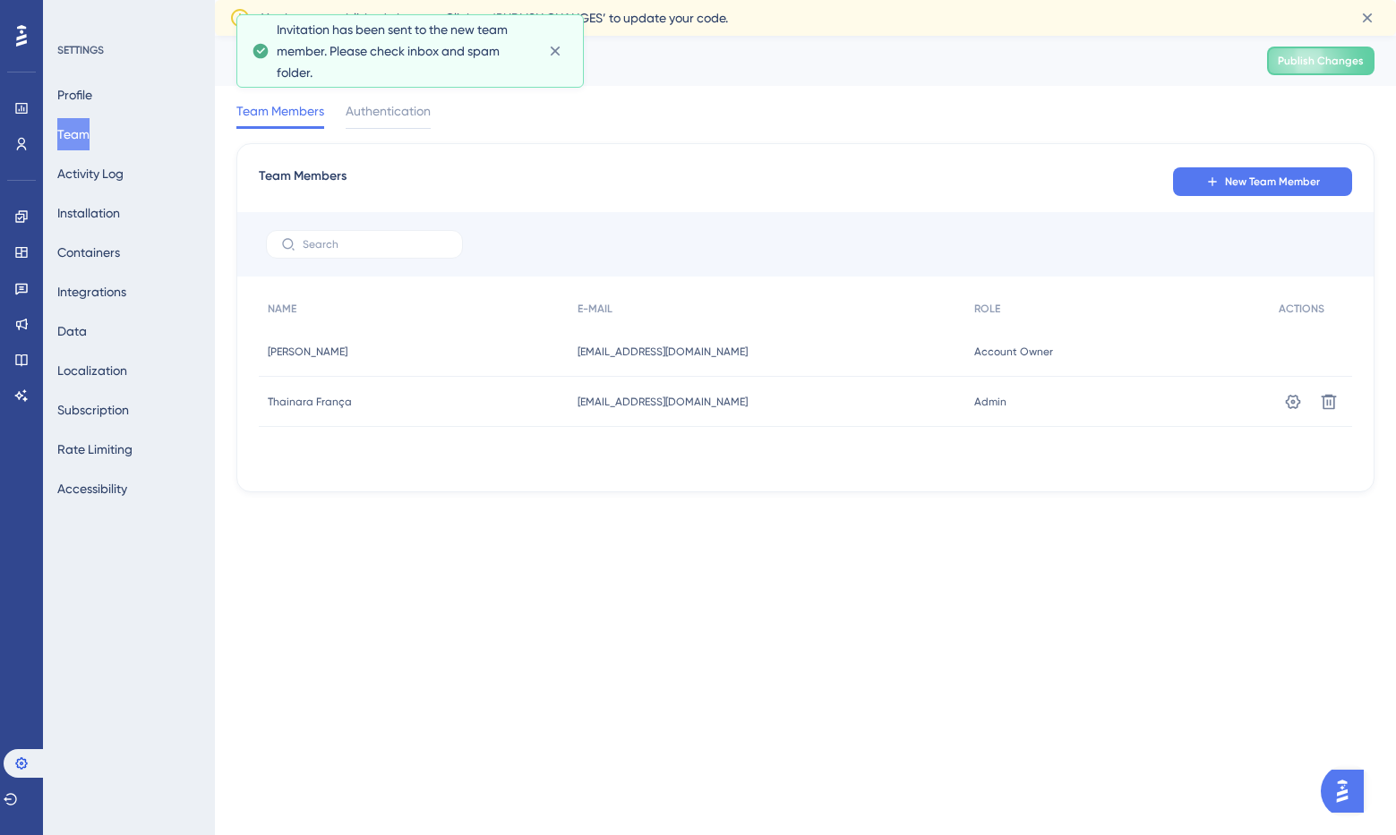
drag, startPoint x: 397, startPoint y: 617, endPoint x: 225, endPoint y: 539, distance: 188.7
click at [397, 0] on html "Performance Users Engagement Widgets Feedback Product Updates Knowledge Base AI…" at bounding box center [698, 0] width 1396 height 0
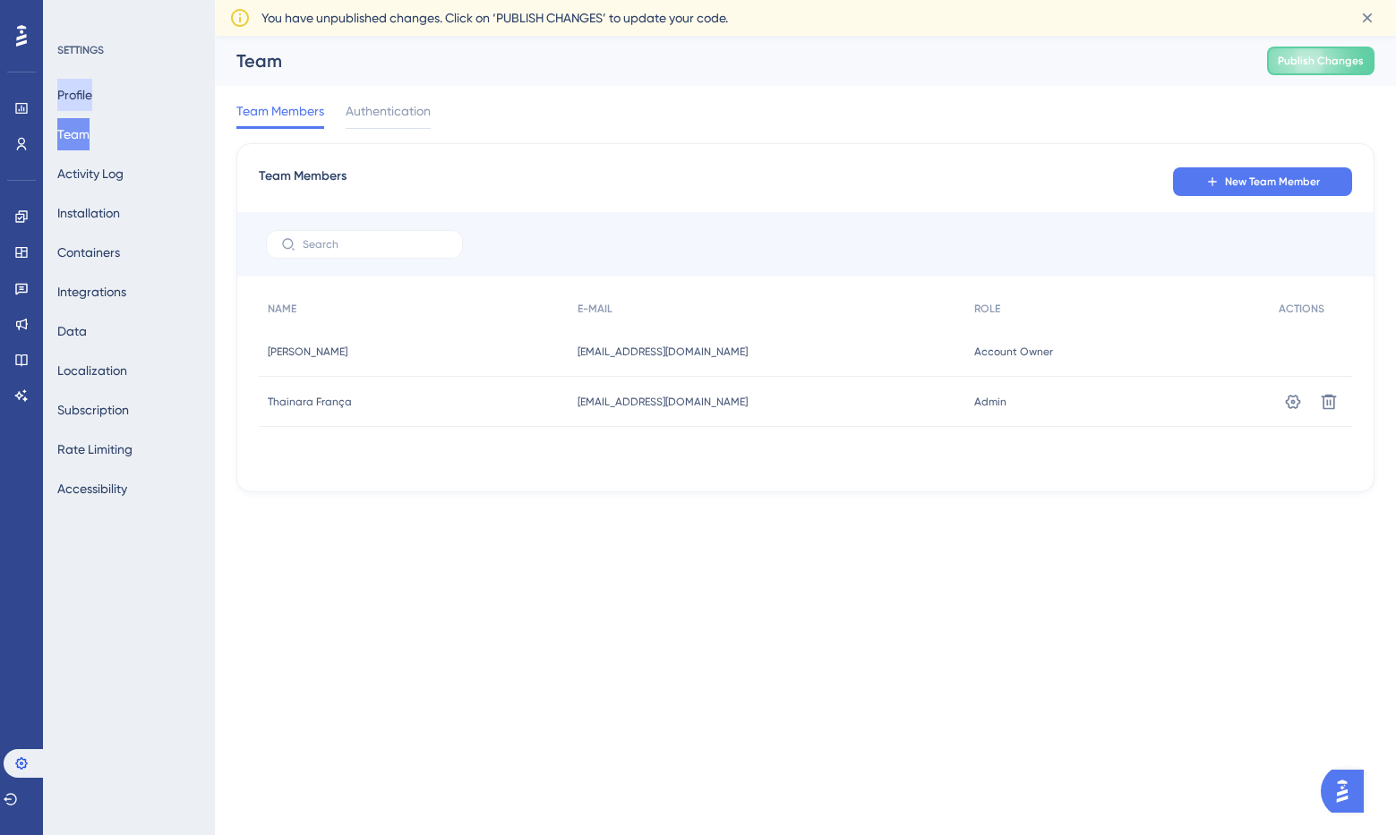
click at [92, 90] on button "Profile" at bounding box center [74, 95] width 35 height 32
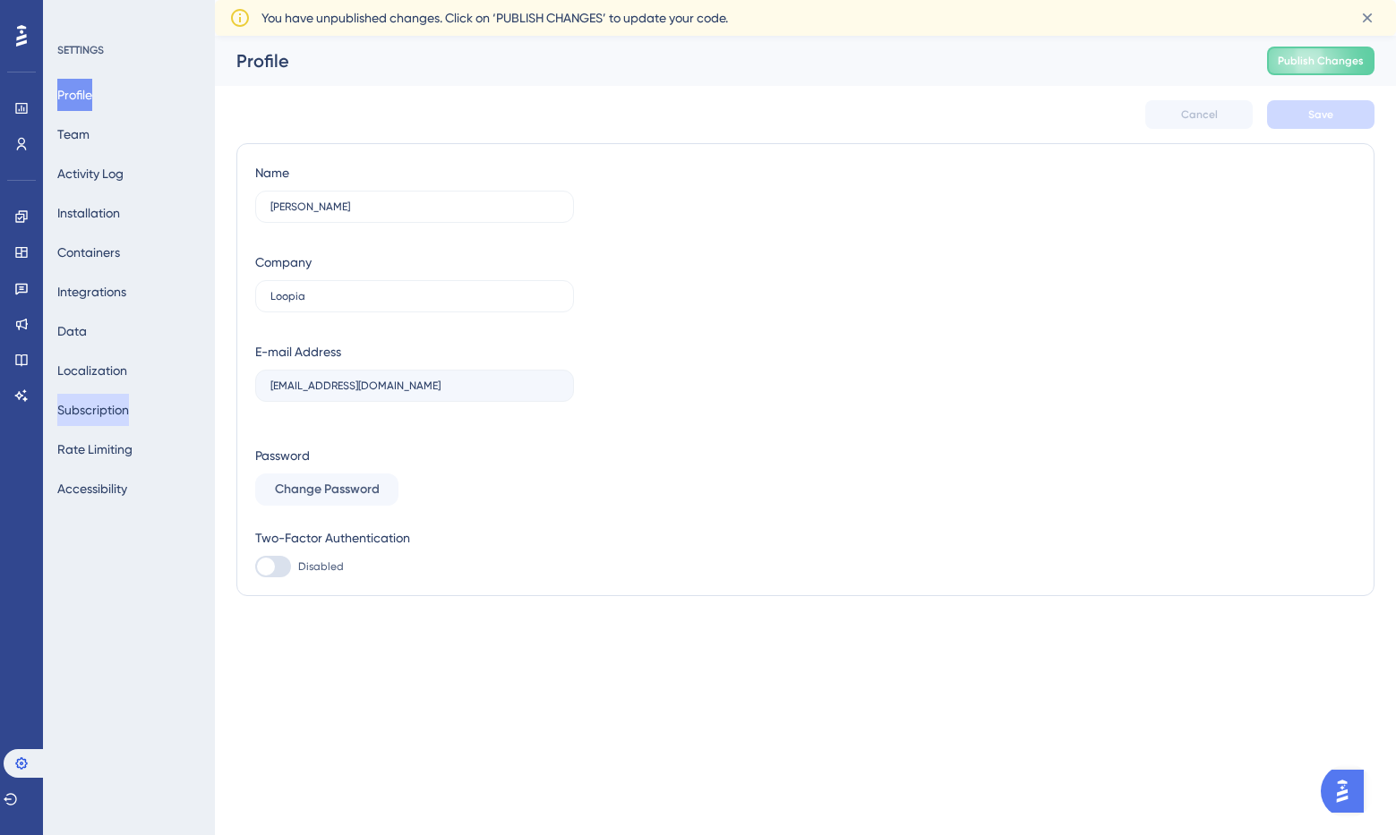
click at [95, 403] on button "Subscription" at bounding box center [93, 410] width 72 height 32
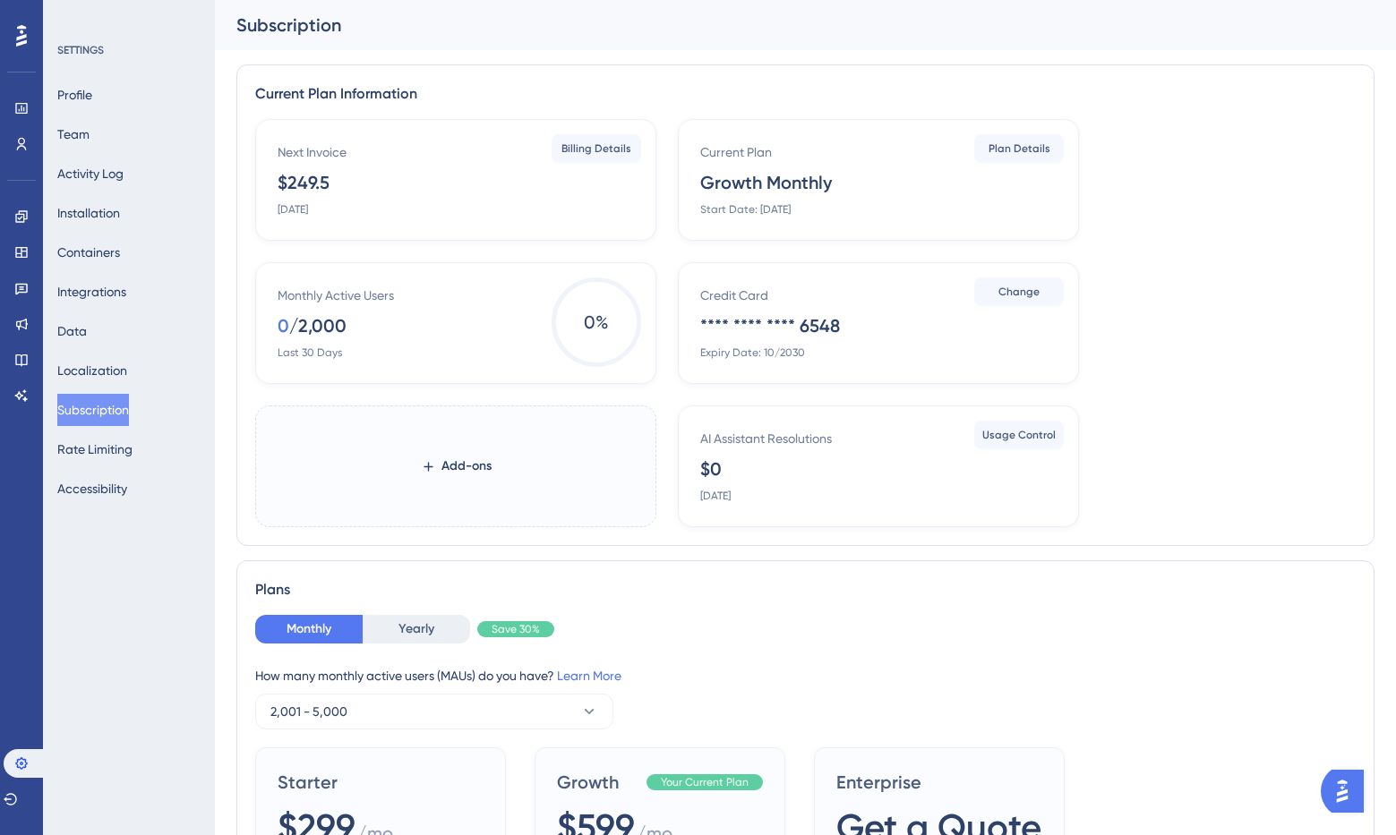
click at [236, 391] on div "Current Plan Information Next Invoice $249.5 October 18, 2025 Billing Details C…" at bounding box center [805, 305] width 1138 height 482
click at [87, 336] on button "Data" at bounding box center [72, 331] width 30 height 32
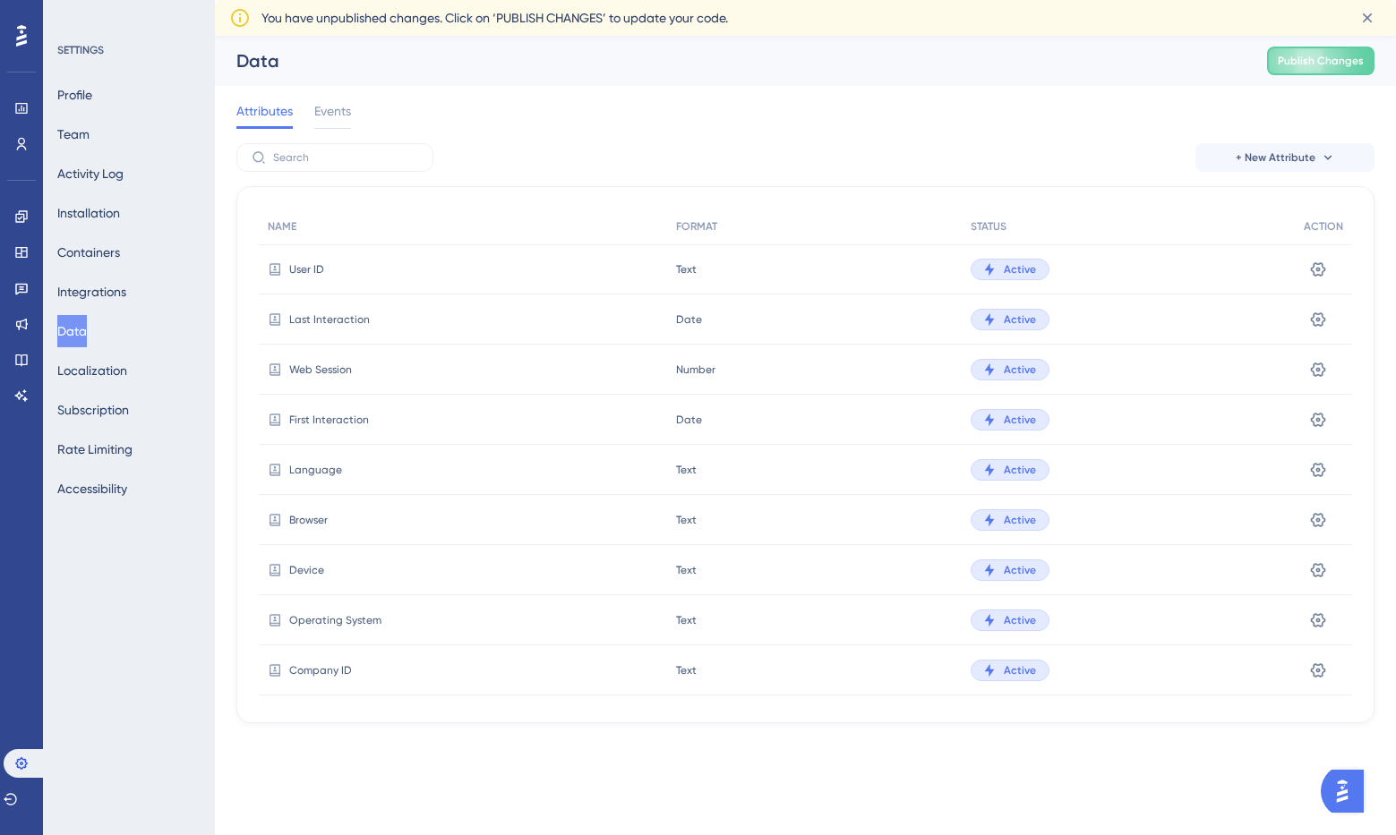
click at [421, 752] on div "Performance Users Engagement Widgets Feedback Product Updates Knowledge Base AI…" at bounding box center [698, 390] width 1396 height 781
click at [334, 124] on div "Events" at bounding box center [332, 114] width 37 height 29
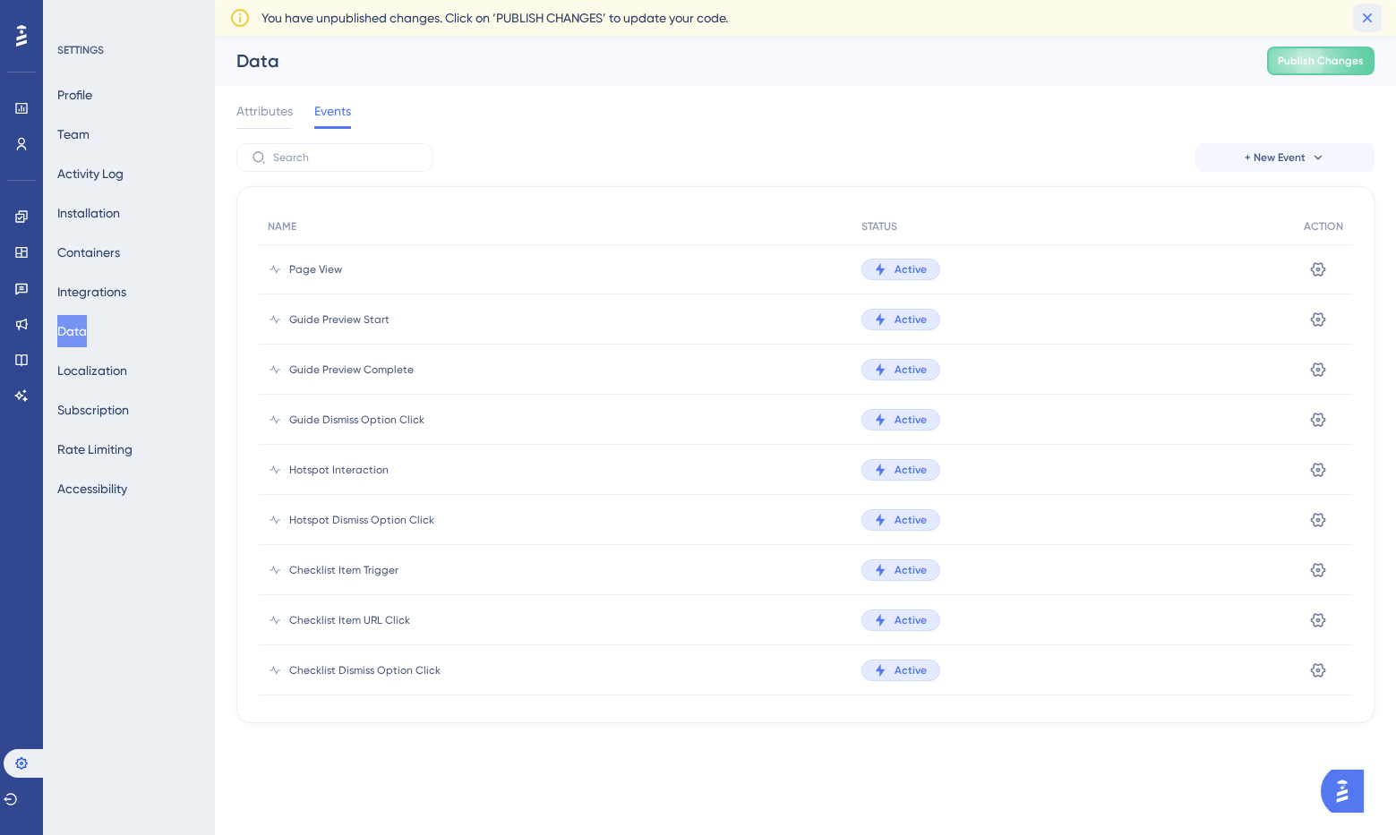
drag, startPoint x: 1371, startPoint y: 17, endPoint x: 1186, endPoint y: 56, distance: 189.3
click at [1364, 18] on icon at bounding box center [1367, 18] width 18 height 18
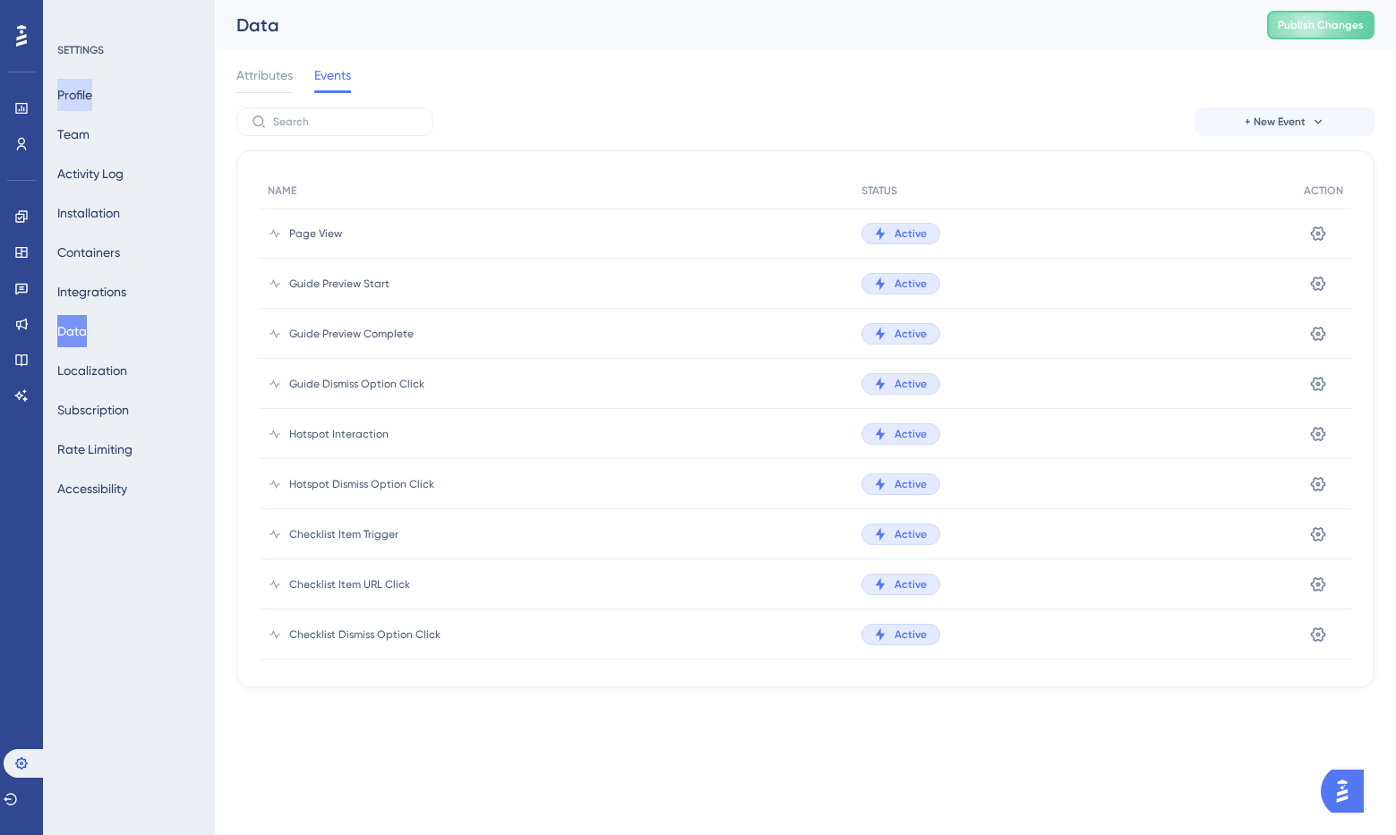
click at [85, 87] on button "Profile" at bounding box center [74, 95] width 35 height 32
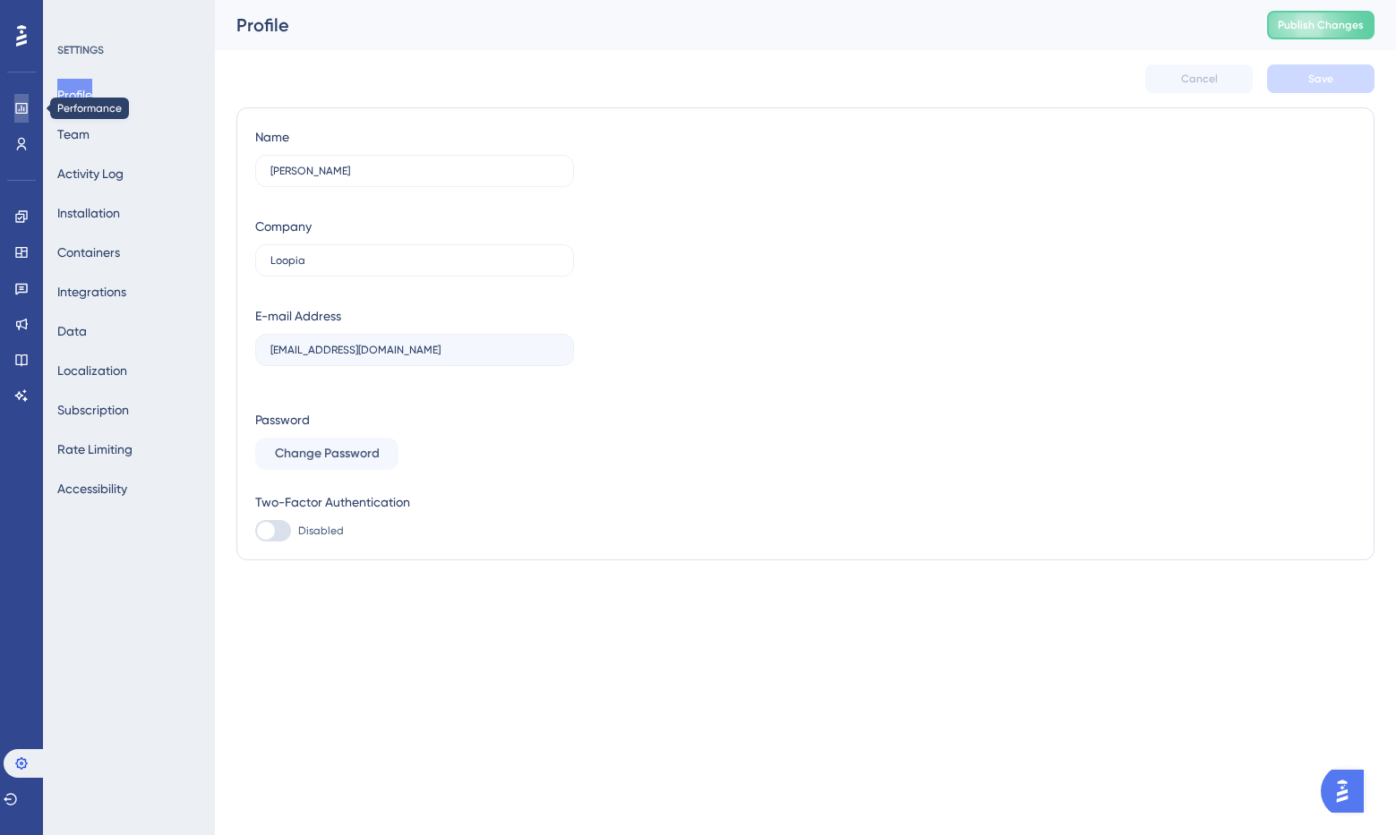
click at [29, 107] on link at bounding box center [21, 108] width 14 height 29
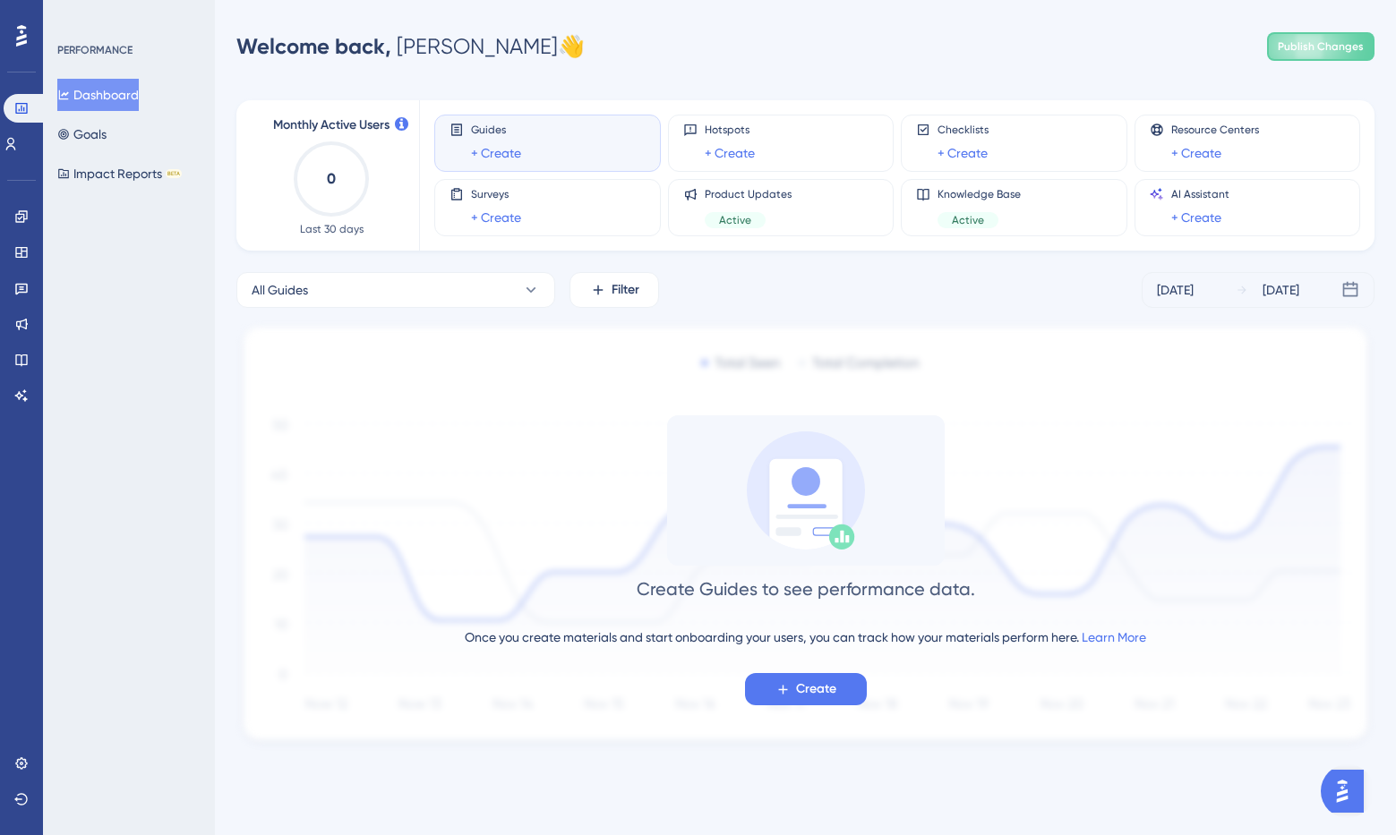
click at [150, 268] on div "PERFORMANCE Dashboard Goals Impact Reports BETA" at bounding box center [129, 417] width 172 height 835
click at [147, 178] on button "Impact Reports BETA" at bounding box center [119, 174] width 124 height 32
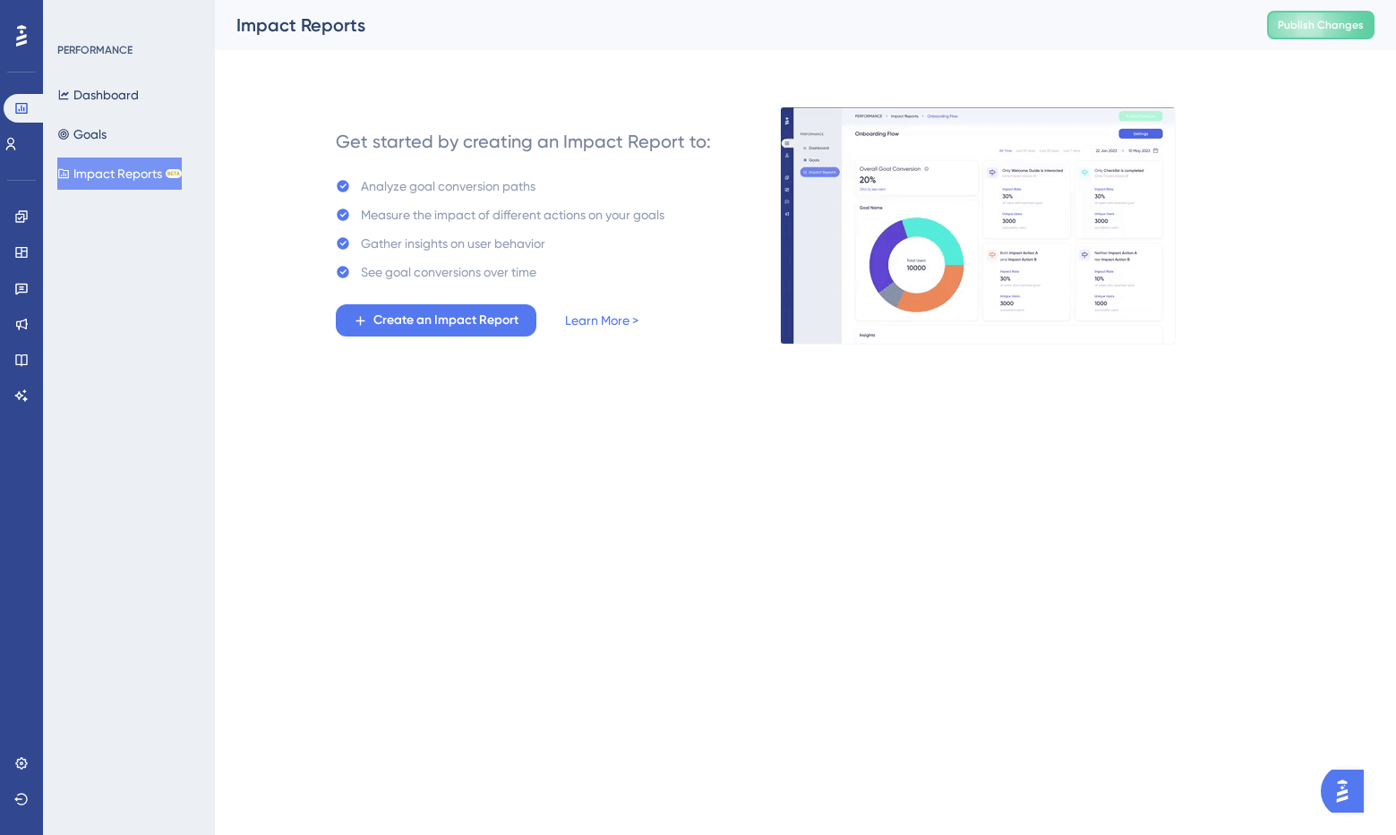
click at [132, 138] on div "Dashboard Goals Impact Reports BETA" at bounding box center [129, 134] width 145 height 111
click at [107, 133] on button "Goals" at bounding box center [81, 134] width 49 height 32
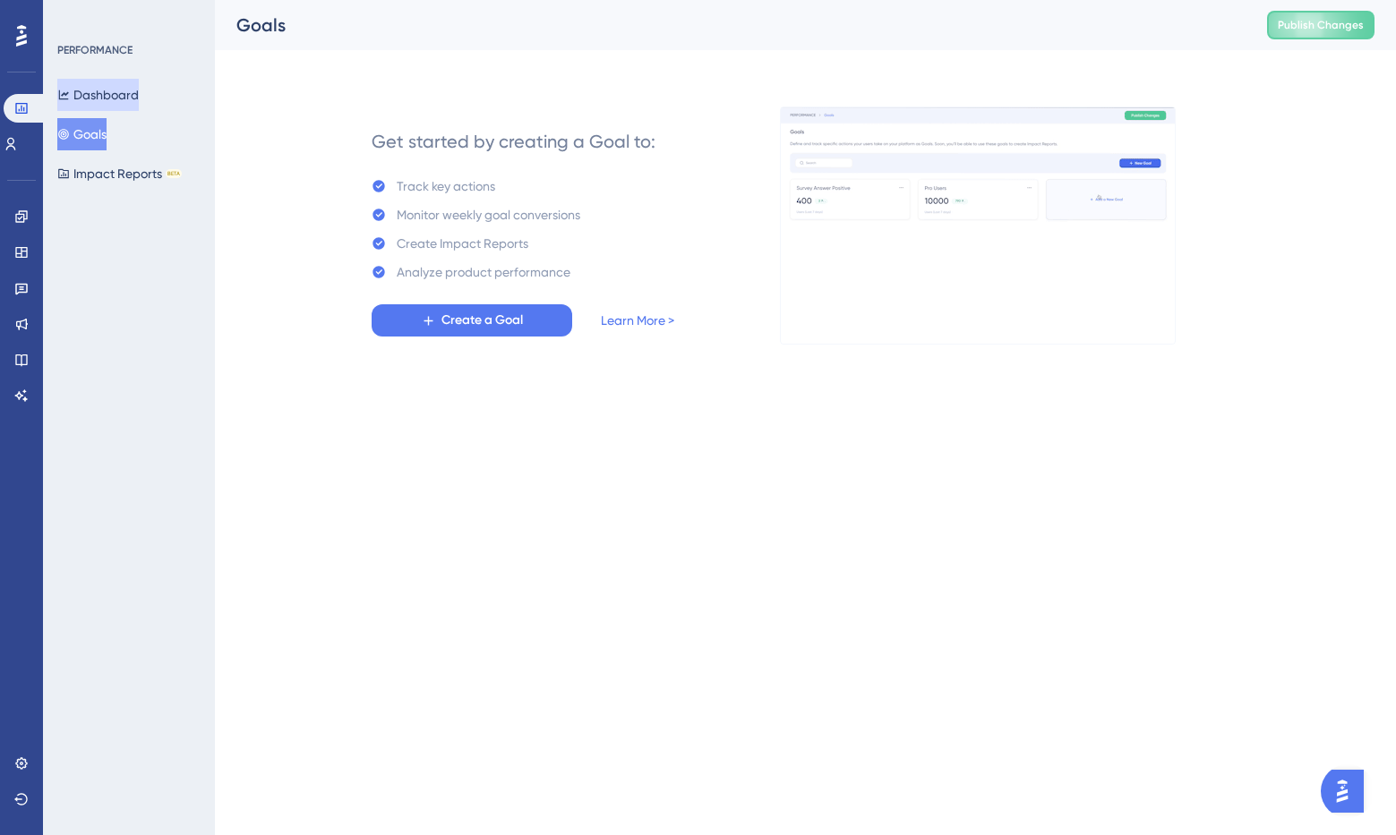
click at [125, 96] on button "Dashboard" at bounding box center [97, 95] width 81 height 32
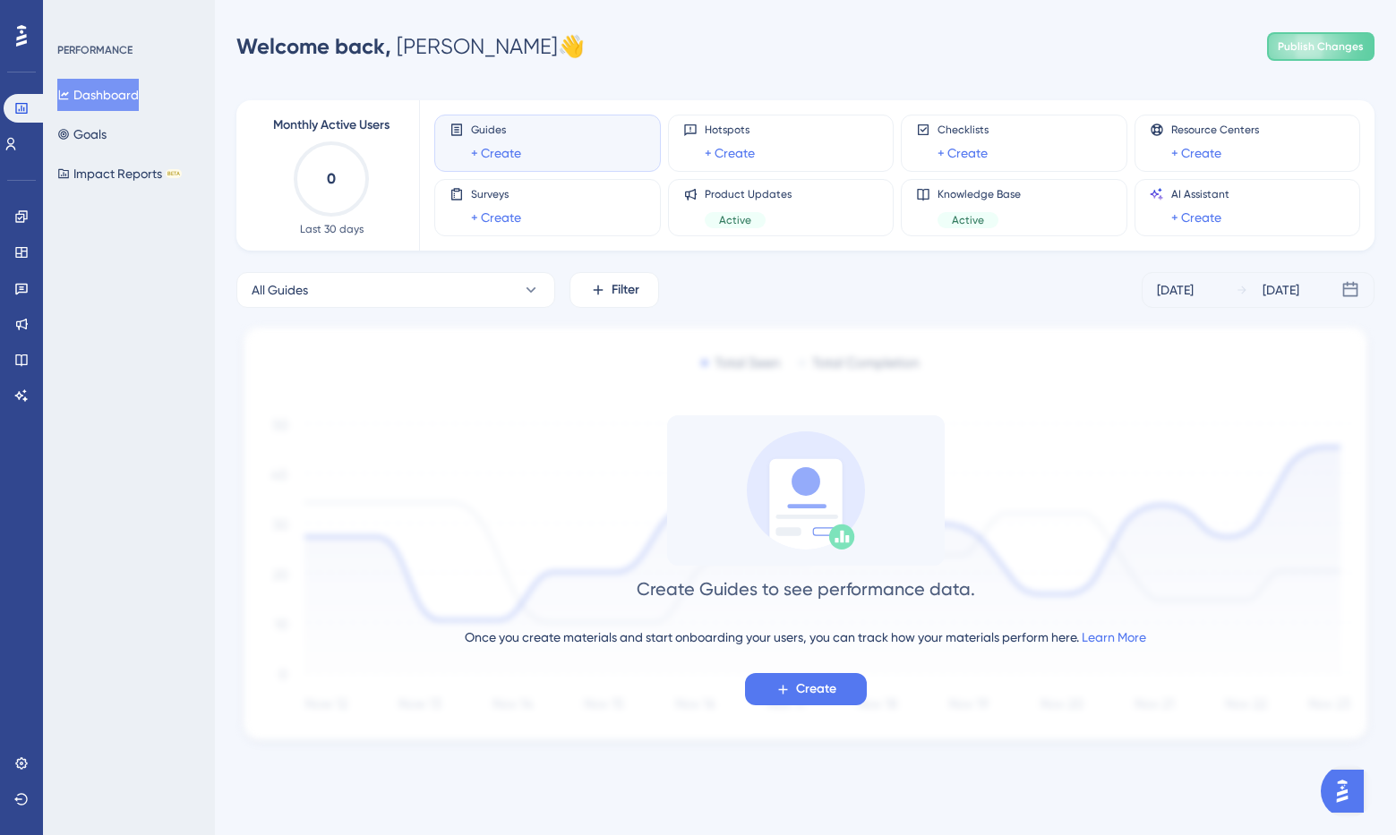
click at [132, 259] on div "PERFORMANCE Dashboard Goals Impact Reports BETA" at bounding box center [129, 417] width 172 height 835
click at [124, 339] on div "PERFORMANCE Dashboard Goals Impact Reports BETA" at bounding box center [129, 417] width 172 height 835
click at [125, 328] on div "PERFORMANCE Dashboard Goals Impact Reports BETA" at bounding box center [129, 417] width 172 height 835
click at [18, 145] on icon at bounding box center [11, 144] width 14 height 14
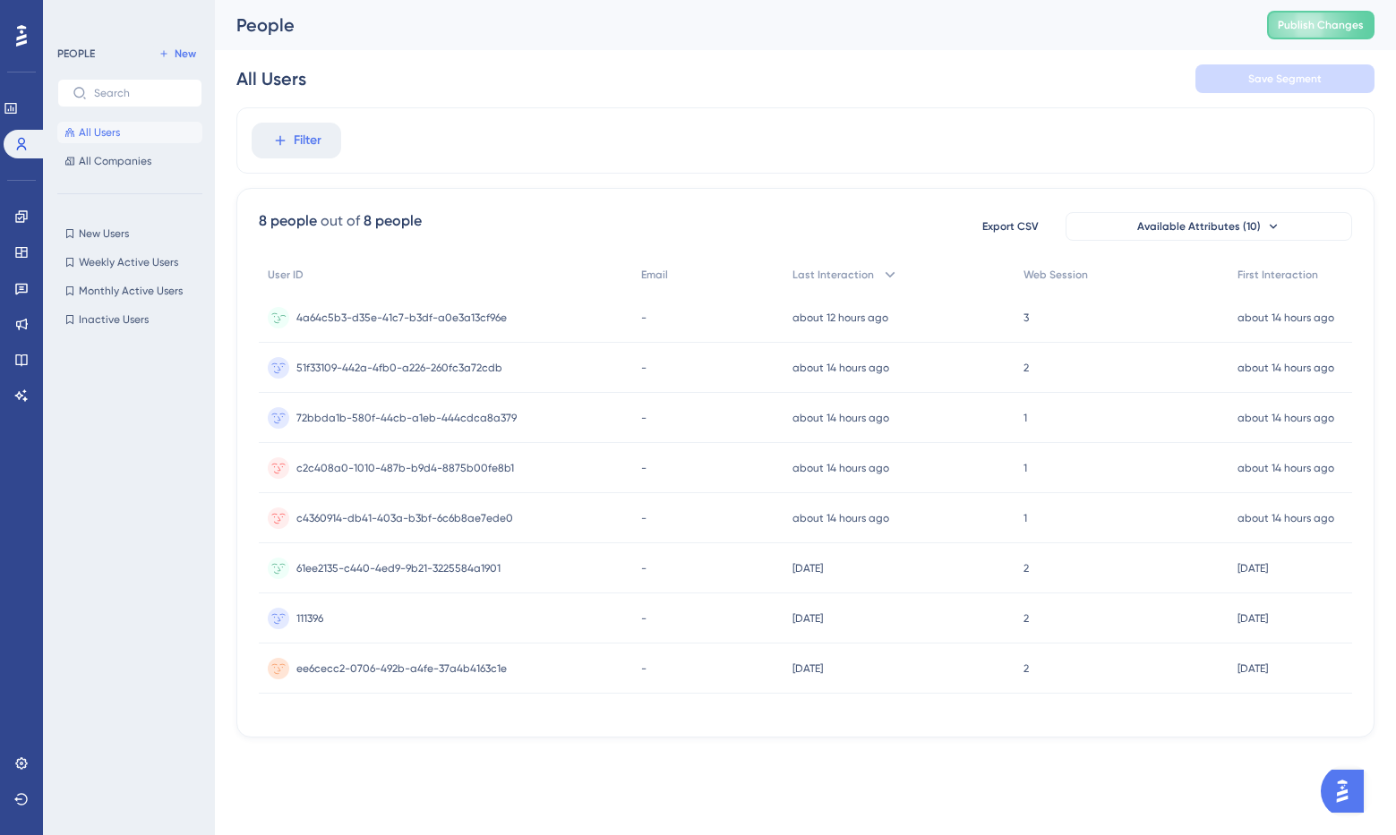
click at [380, 311] on span "4a64c5b3-d35e-41c7-b3df-a0e3a13cf96e" at bounding box center [401, 318] width 210 height 14
click at [274, 472] on circle at bounding box center [278, 467] width 21 height 21
click at [325, 618] on div "111396 111396" at bounding box center [445, 619] width 373 height 50
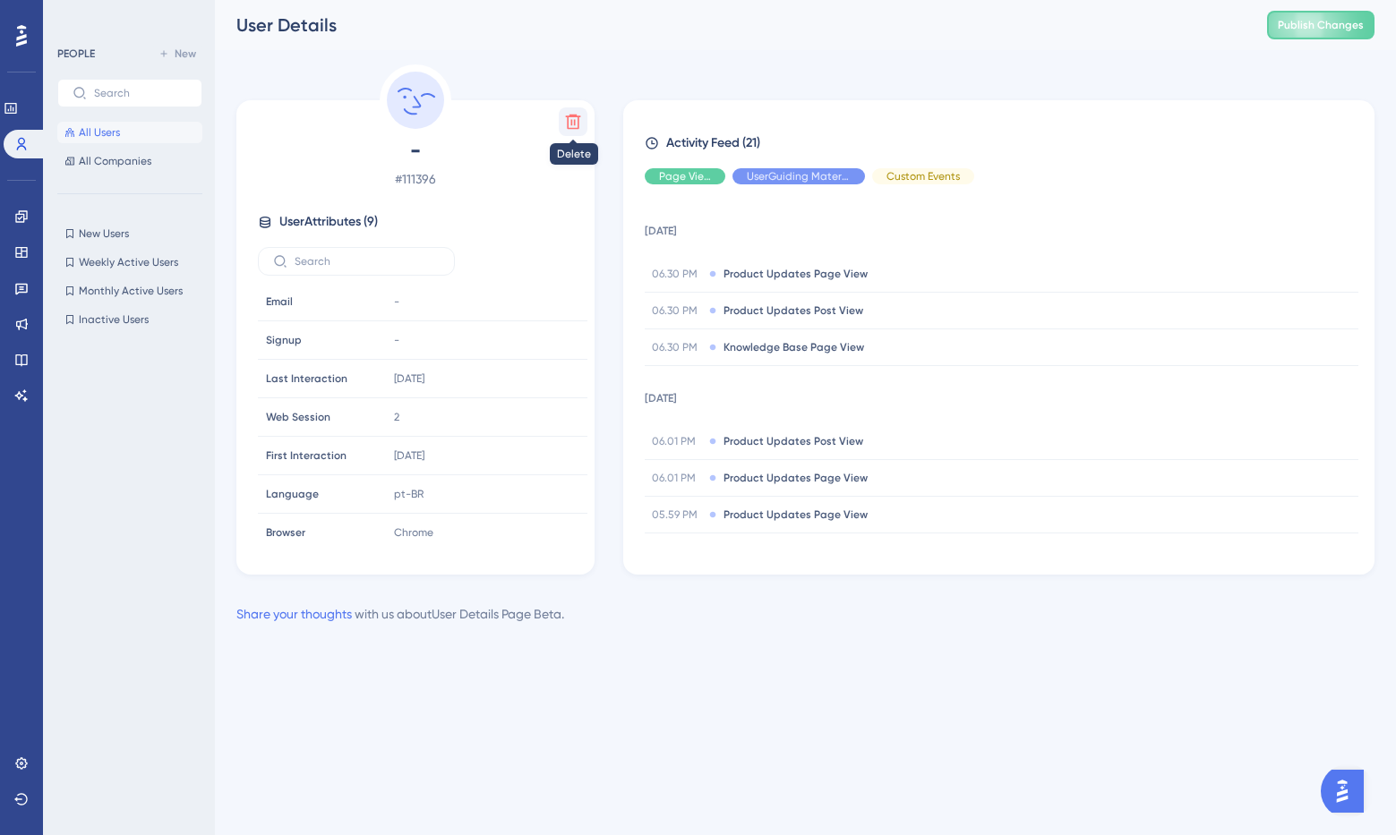
click at [568, 121] on icon at bounding box center [573, 122] width 15 height 15
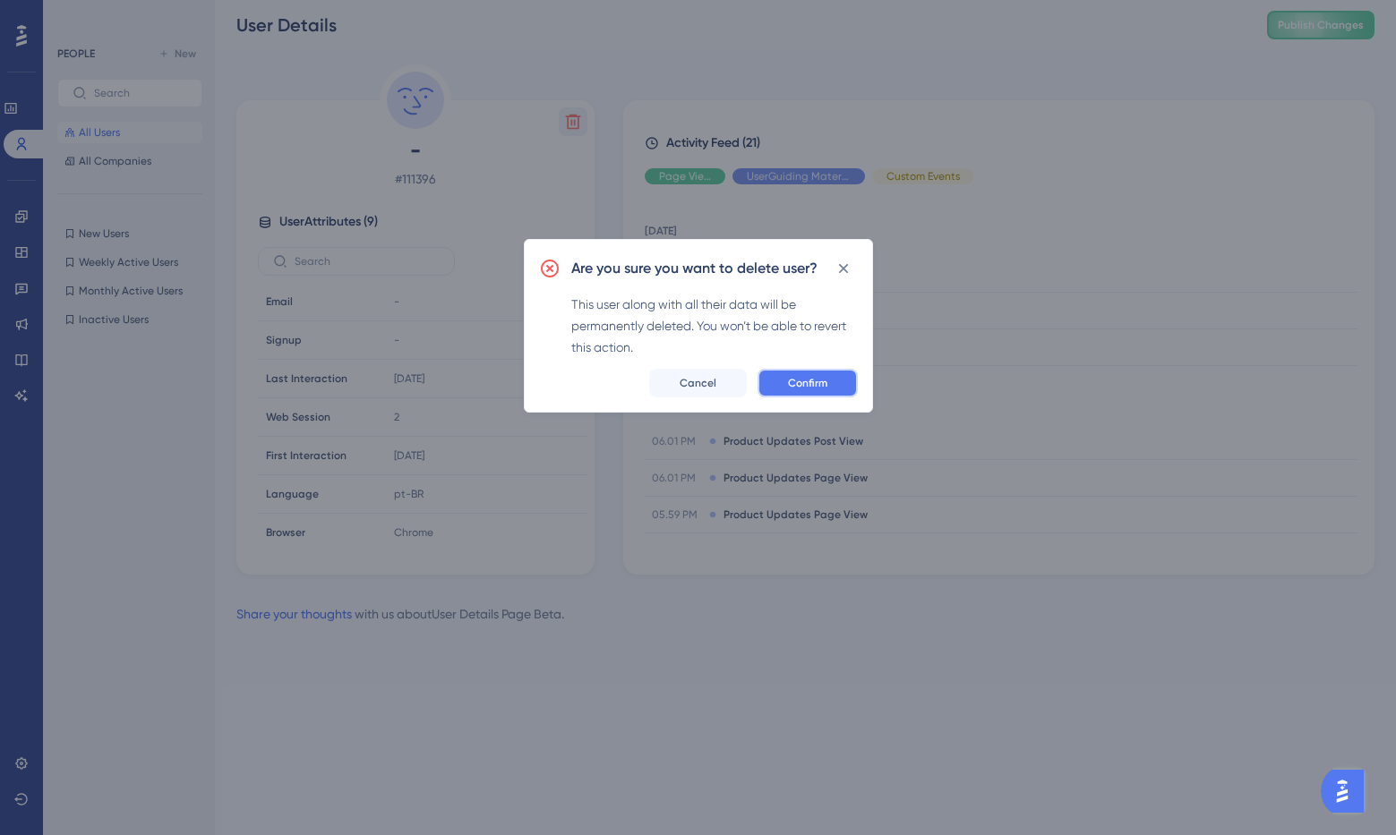
click at [822, 386] on span "Confirm" at bounding box center [807, 383] width 39 height 14
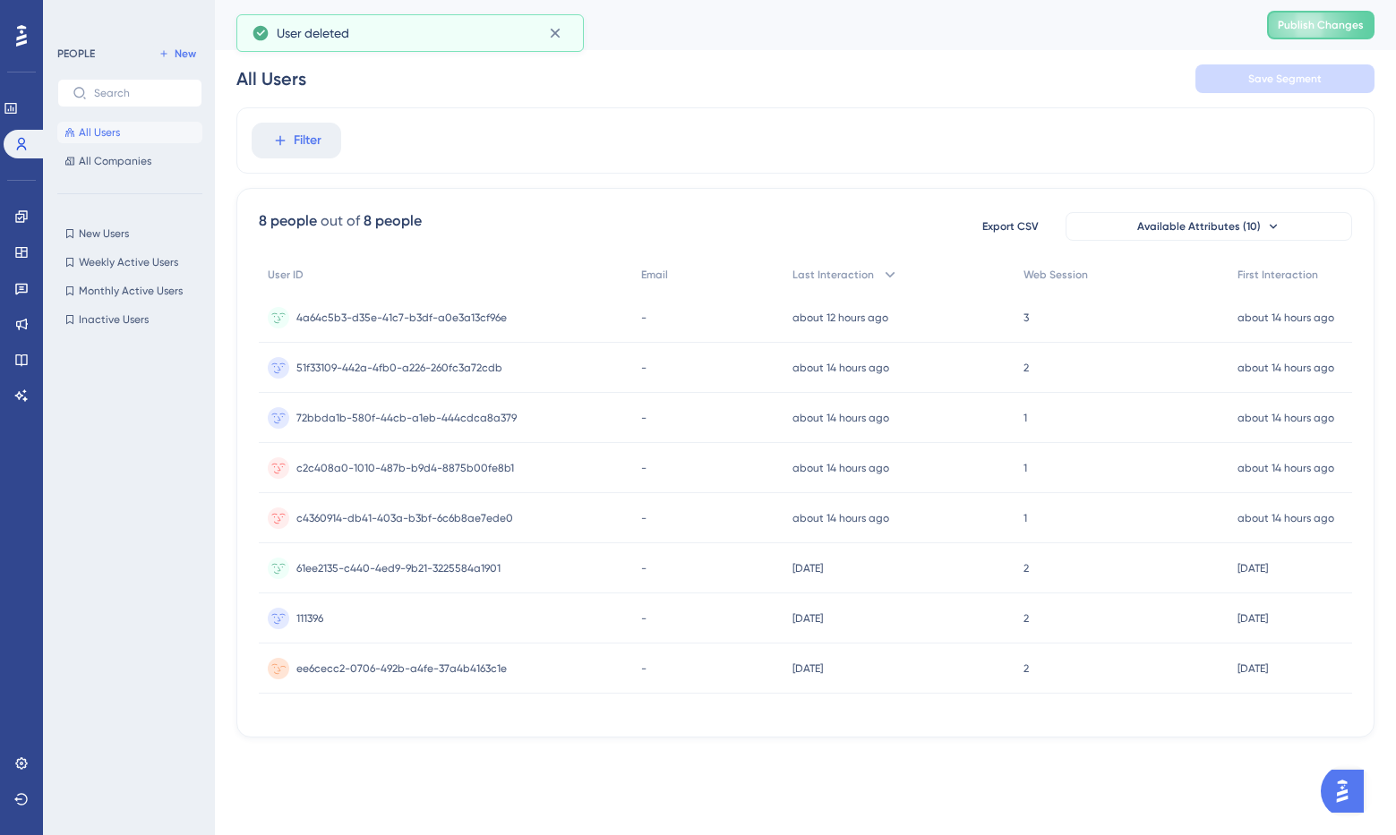
click at [321, 674] on span "ee6cecc2-0706-492b-a4fe-37a4b4163c1e" at bounding box center [401, 669] width 210 height 14
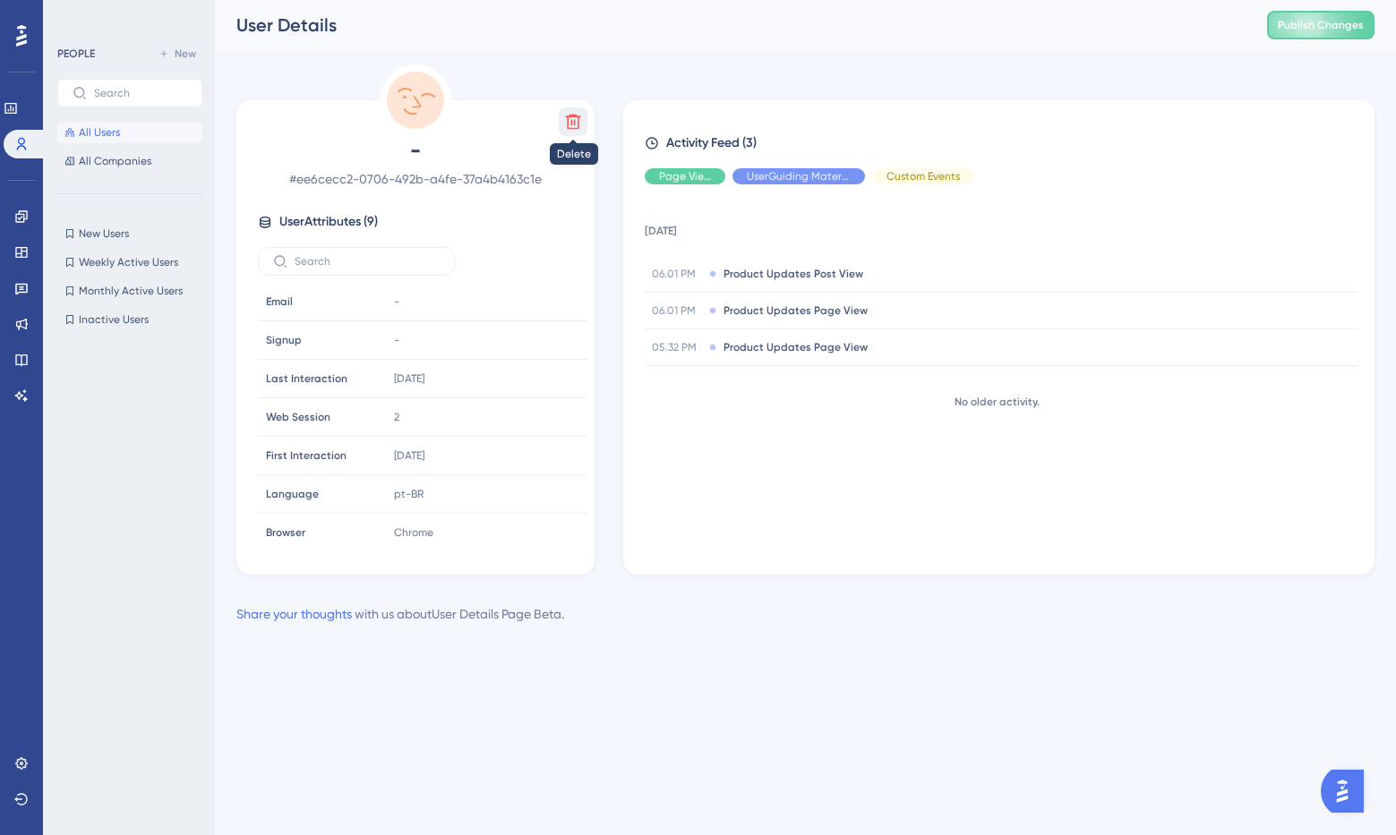
click at [576, 111] on button at bounding box center [573, 121] width 29 height 29
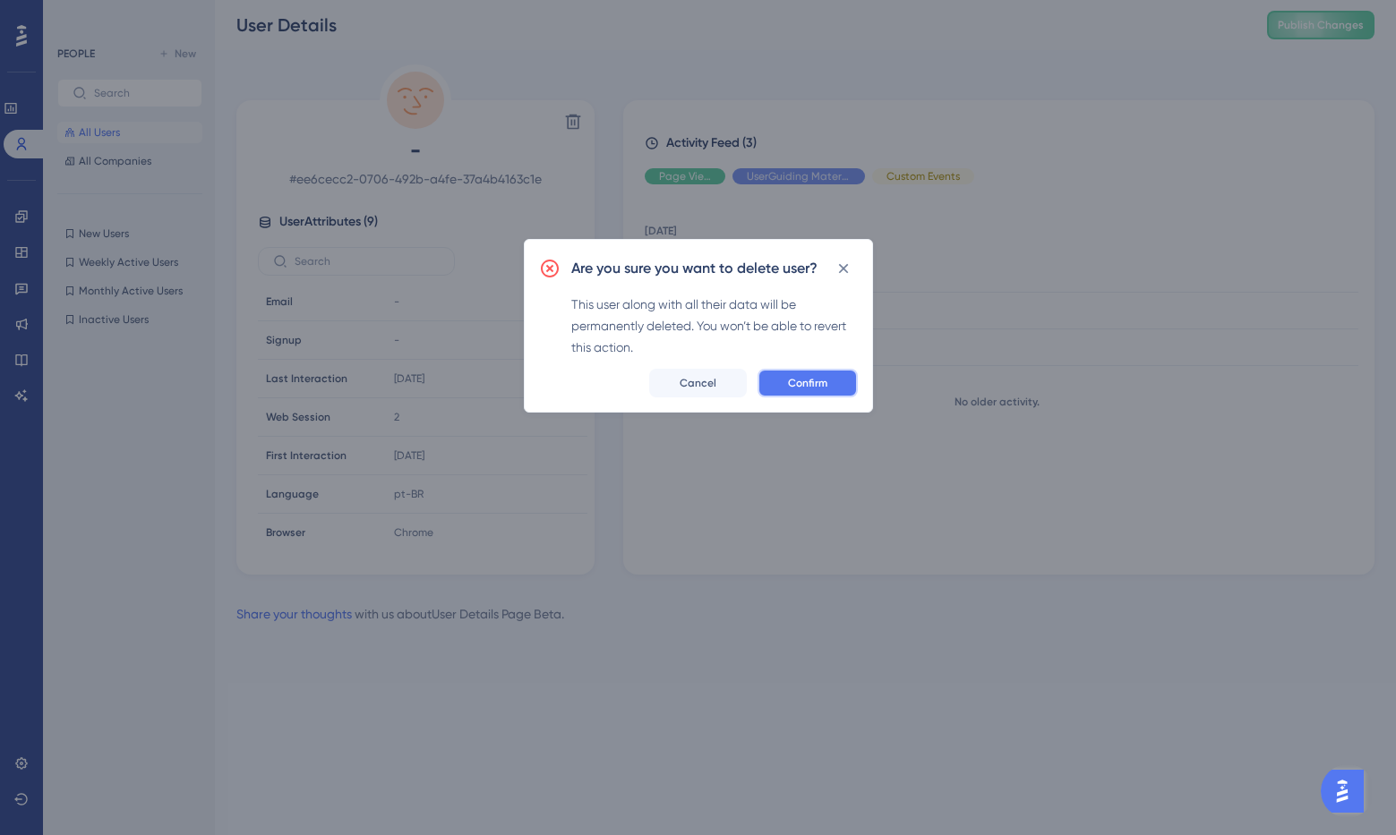
click at [788, 380] on span "Confirm" at bounding box center [807, 383] width 39 height 14
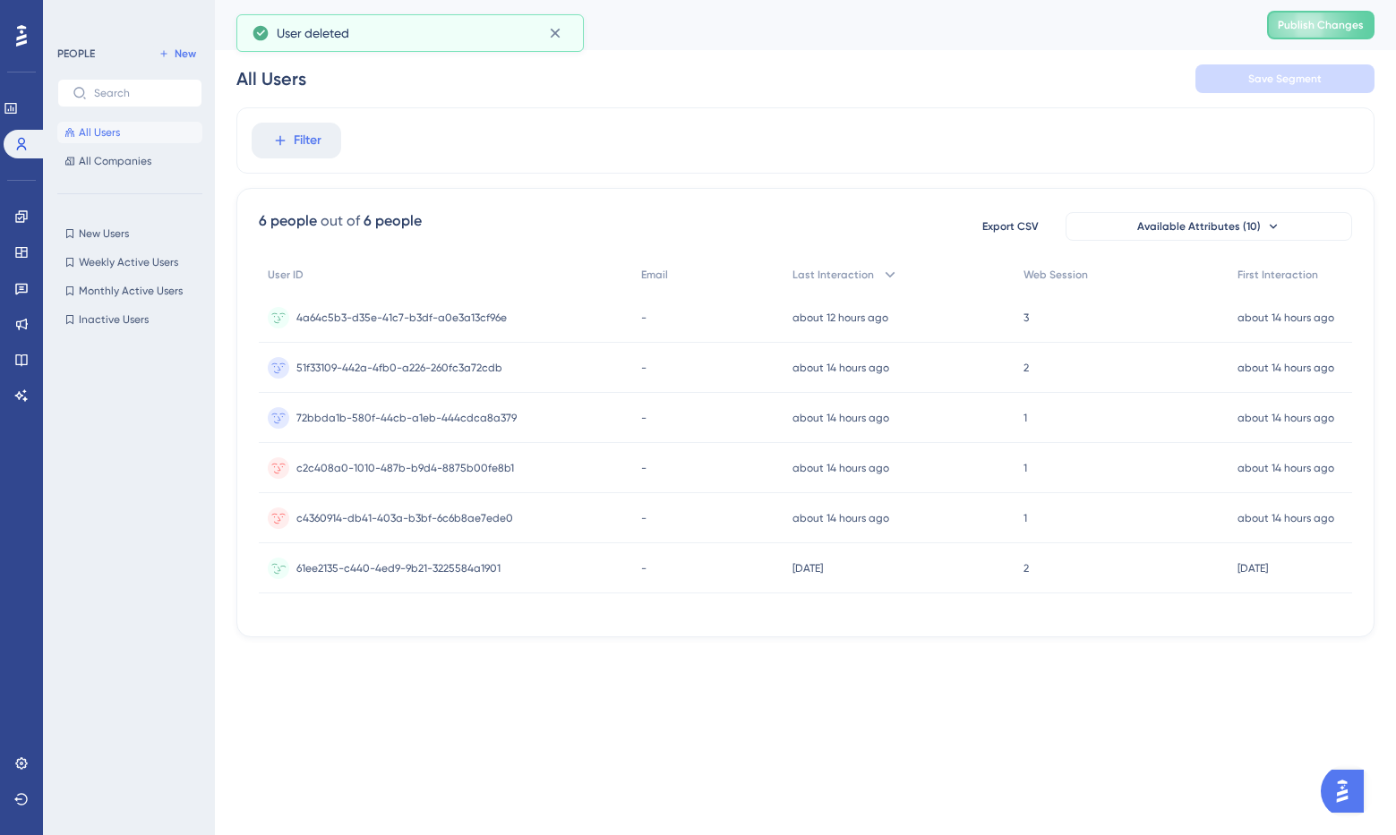
click at [414, 576] on div "61ee2135-c440-4ed9-9b21-3225584a1901 61ee2135-c440-4ed9-9b21-3225584a1901" at bounding box center [398, 568] width 204 height 50
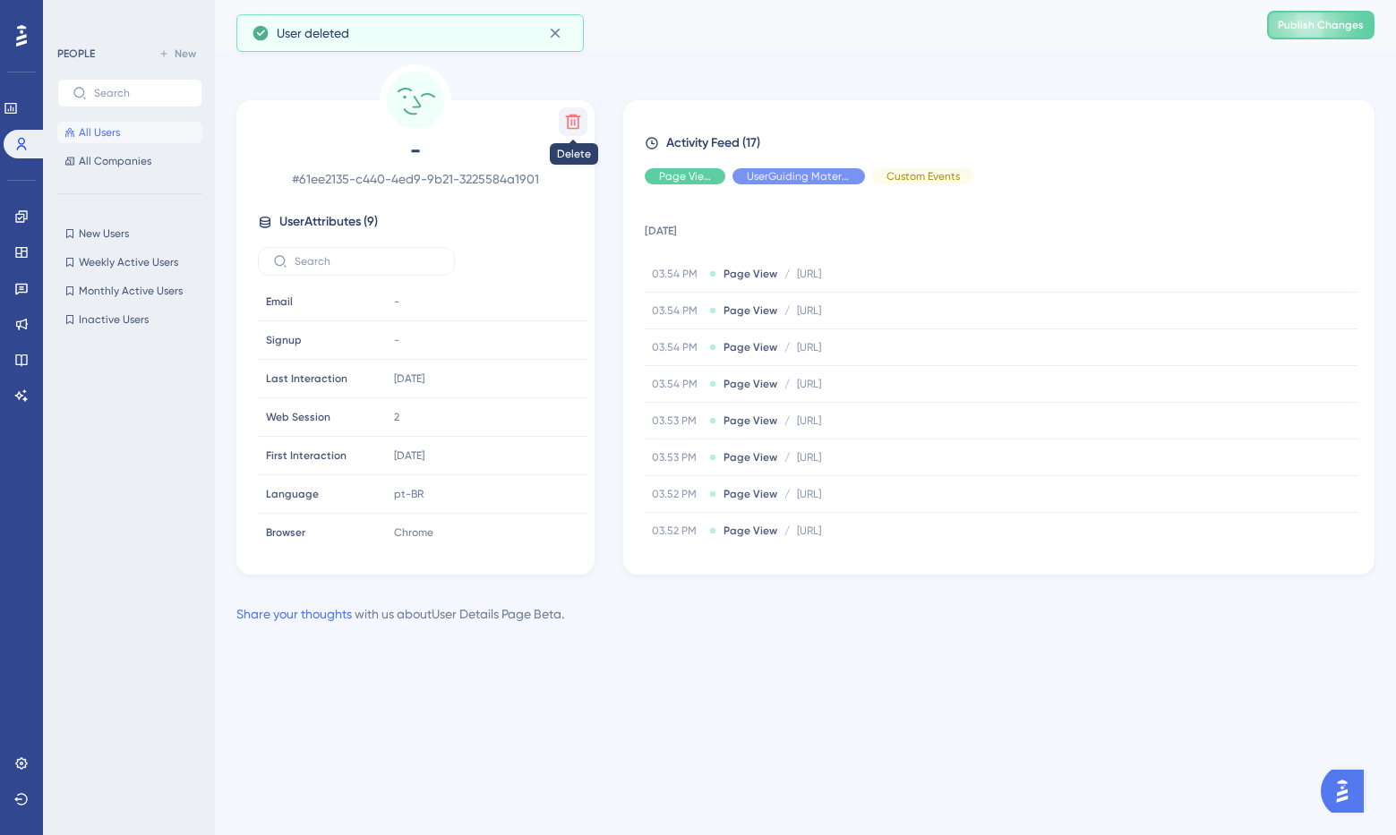
click at [581, 114] on icon at bounding box center [573, 122] width 18 height 18
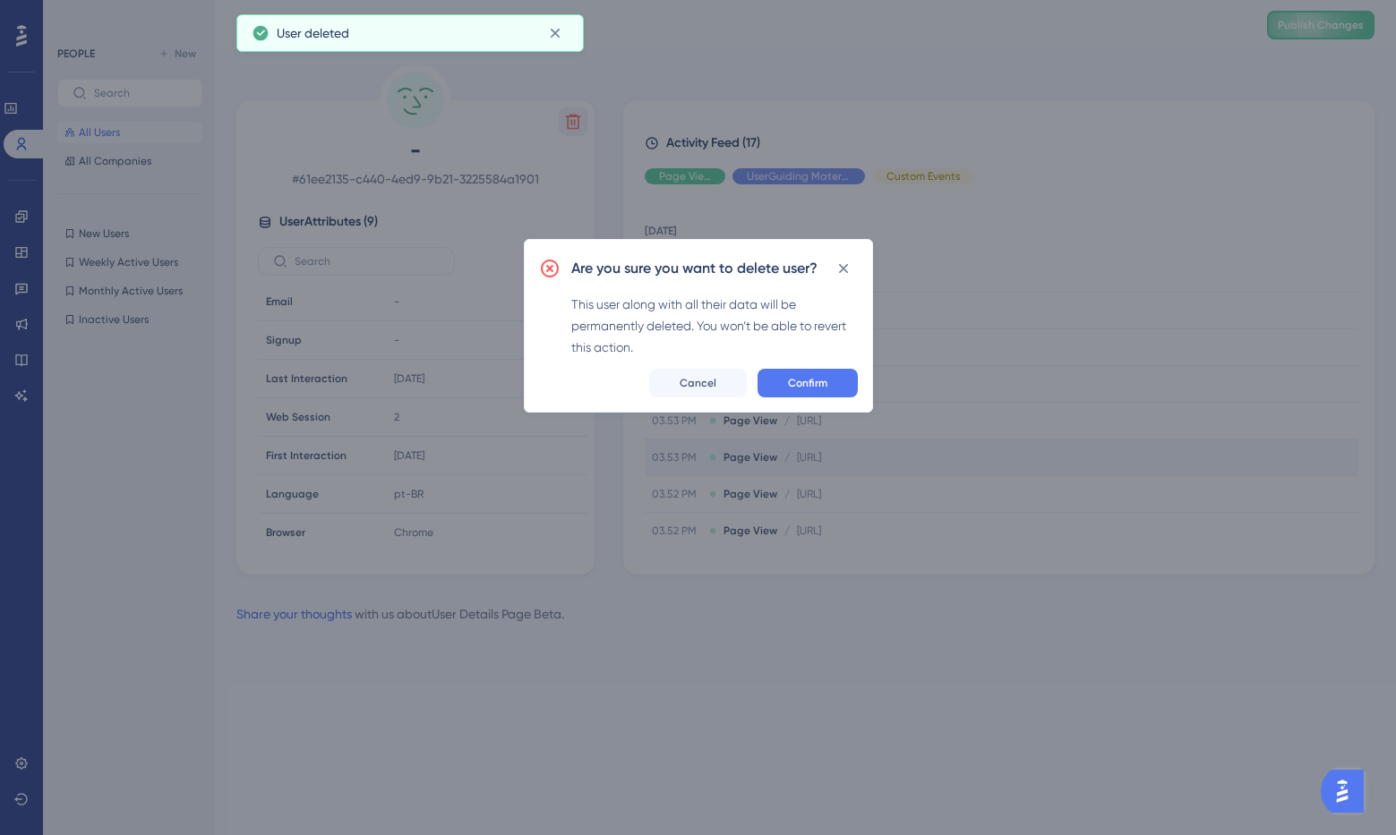
drag, startPoint x: 792, startPoint y: 656, endPoint x: 750, endPoint y: 445, distance: 215.4
click at [792, 638] on div "Are you sure you want to delete user? This user along with all their data will …" at bounding box center [698, 417] width 1396 height 835
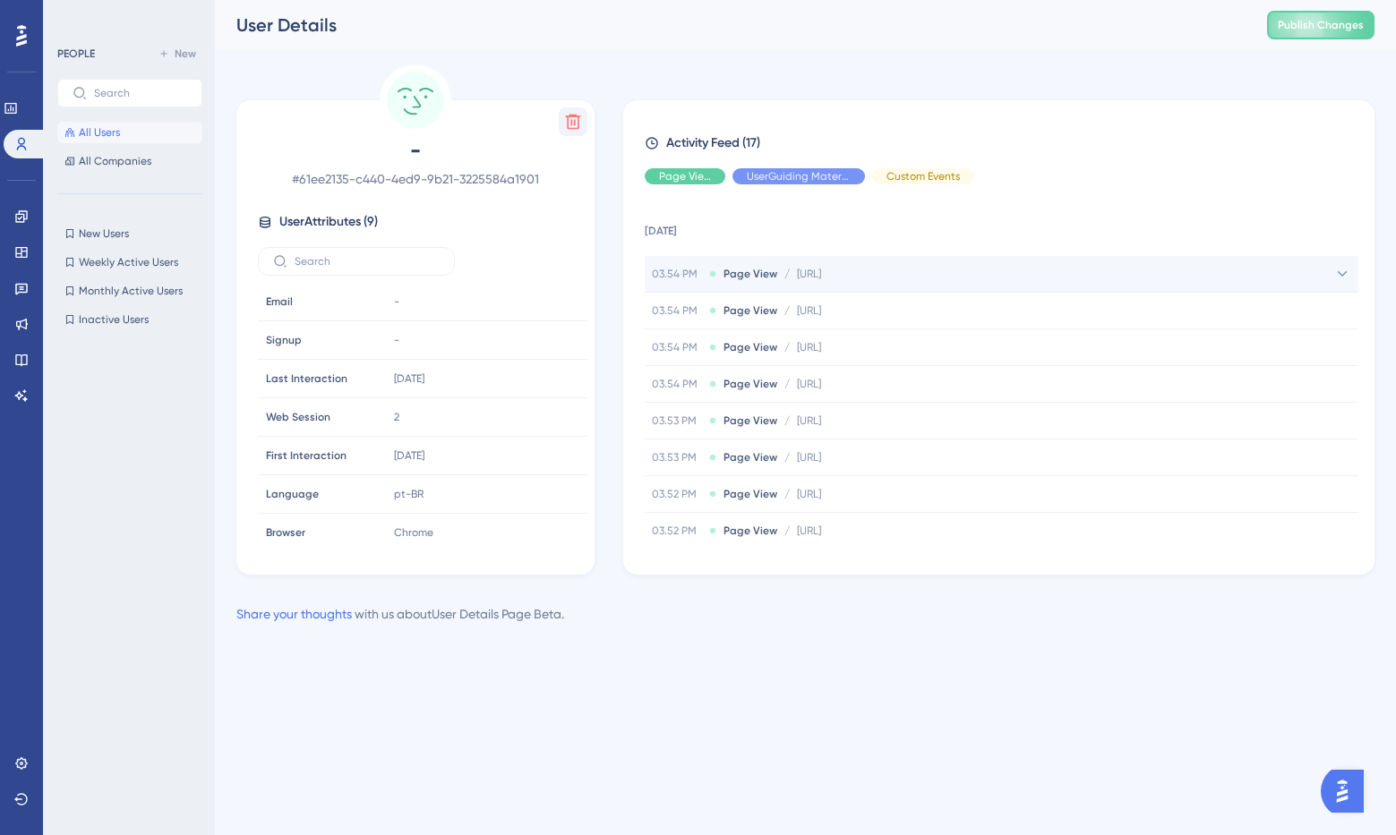
drag, startPoint x: 795, startPoint y: 281, endPoint x: 884, endPoint y: 282, distance: 89.5
click at [884, 282] on div "03.54 PM Page View / http://localhost:5173/app/chat/9b7047fe655e3783eee6?queueN…" at bounding box center [1002, 274] width 714 height 36
drag, startPoint x: 898, startPoint y: 276, endPoint x: 796, endPoint y: 278, distance: 102.1
click at [797, 278] on span "http://localhost:5173/app/chat/9b7047fe655e3783eee6?queueName=Vendas&queueId=9b…" at bounding box center [809, 274] width 24 height 14
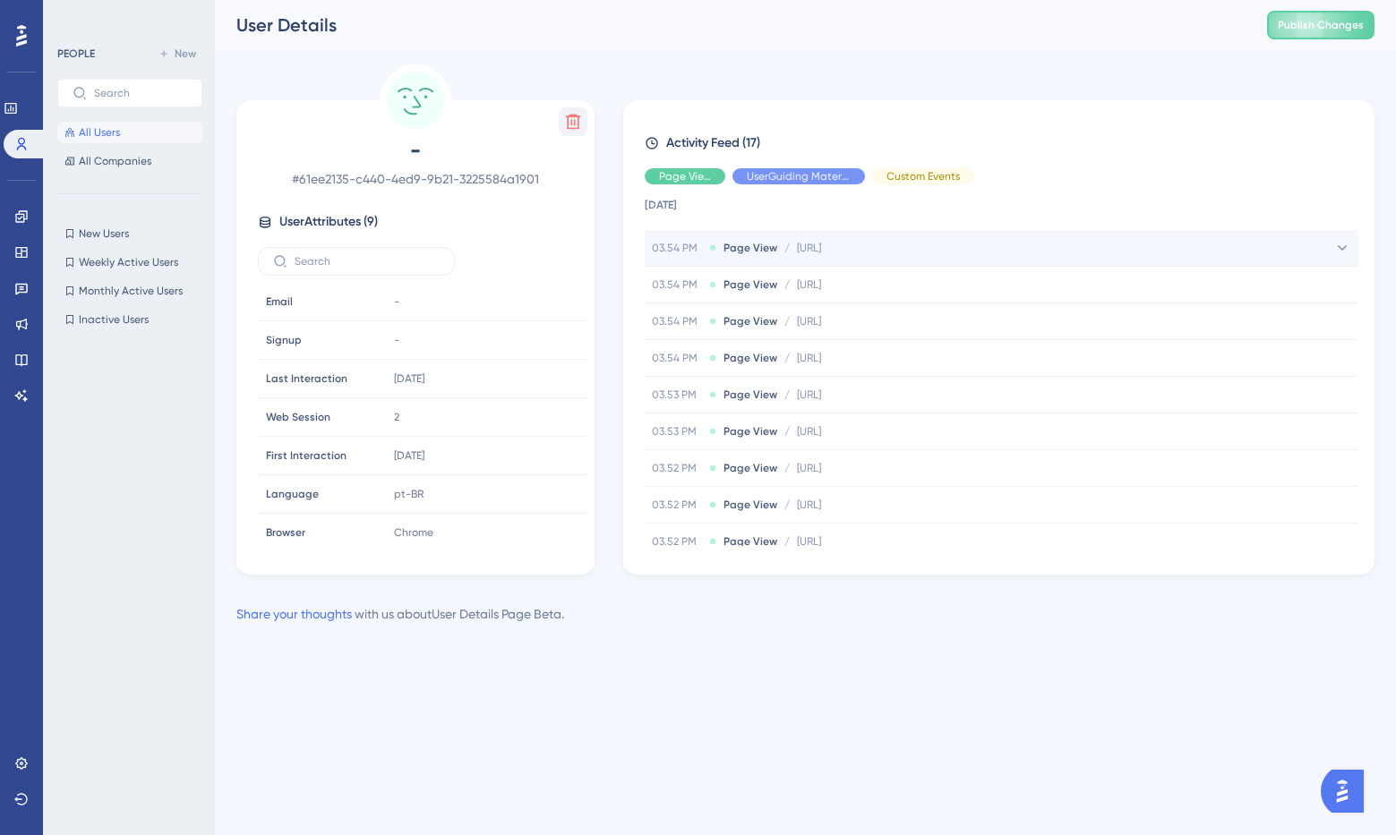
copy span "http://localhost:5173"
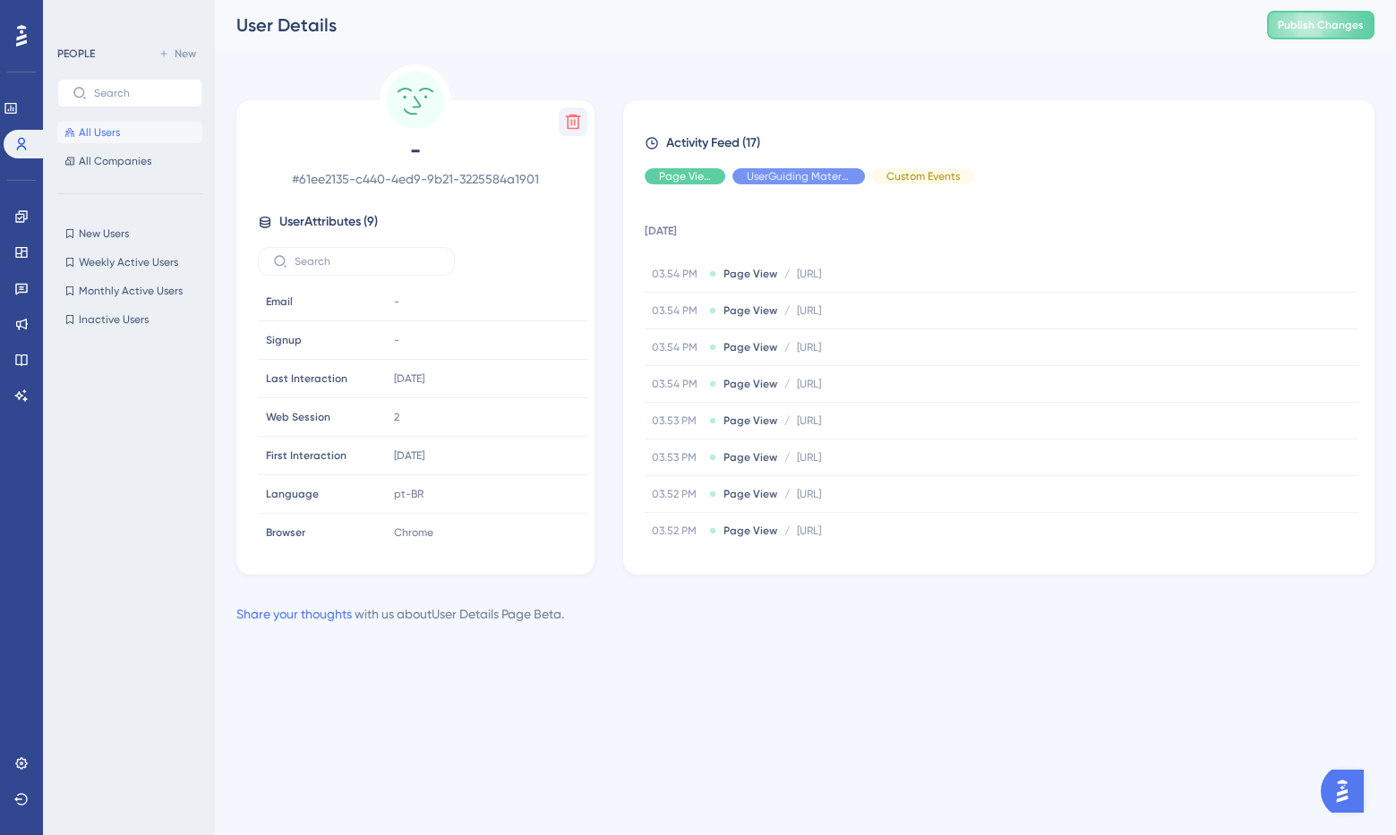
click at [1344, 790] on img "Open AI Assistant Launcher" at bounding box center [1342, 791] width 32 height 32
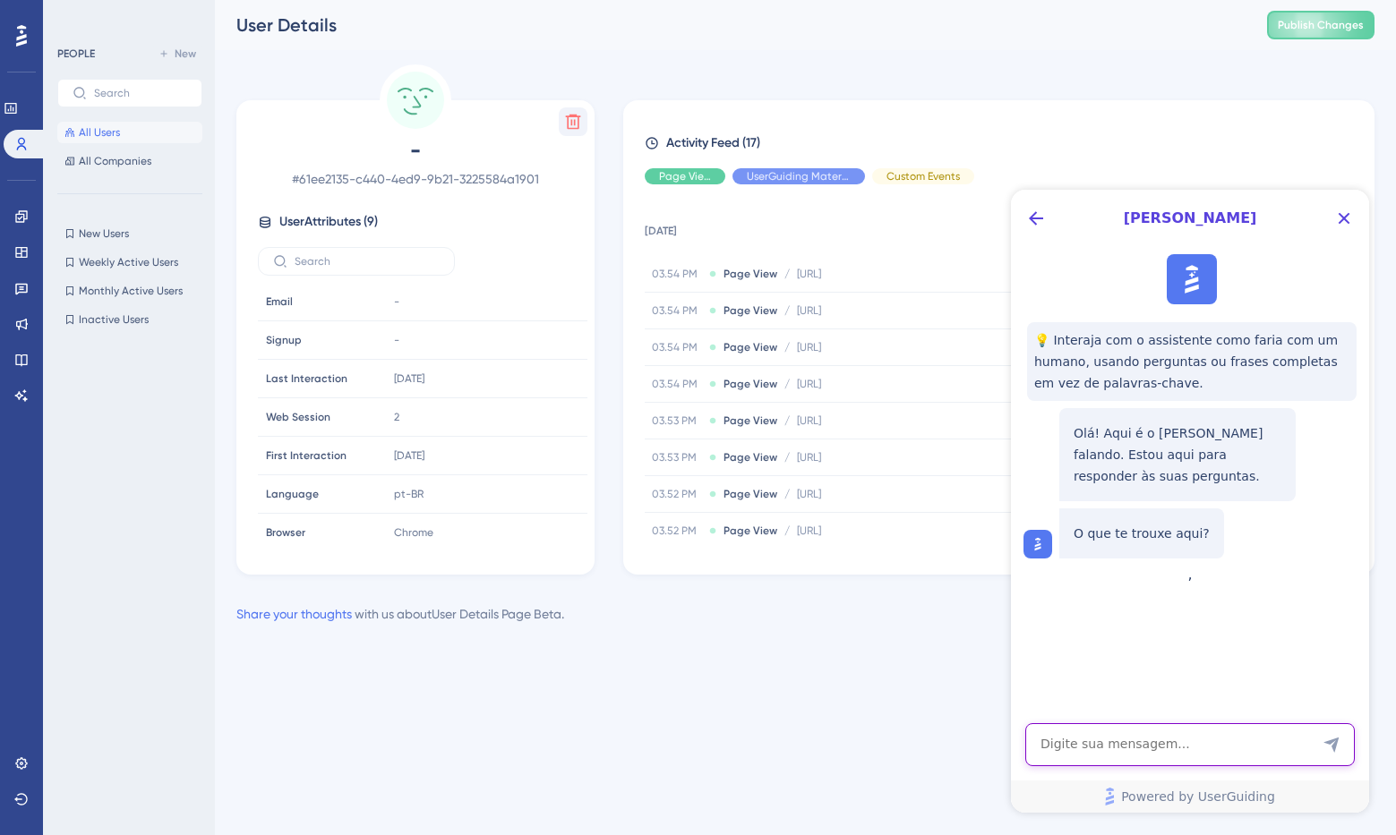
click at [1087, 741] on textarea "AI Assistant Text Input" at bounding box center [1189, 744] width 329 height 43
type textarea "Quero ignorar alguns dominios, por exemplo, localhost da captação do activity f…"
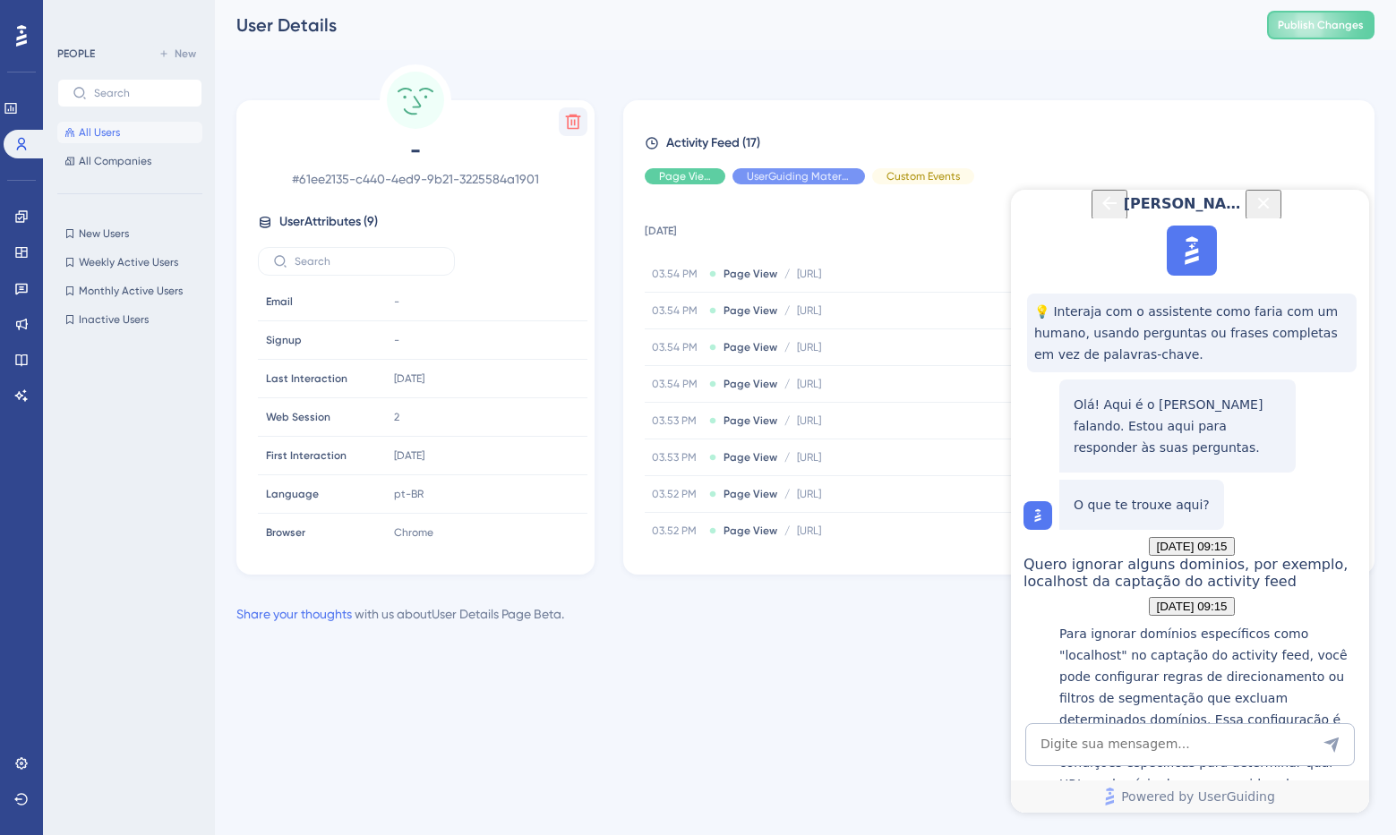
scroll to position [367, 0]
click at [15, 150] on icon at bounding box center [21, 144] width 14 height 14
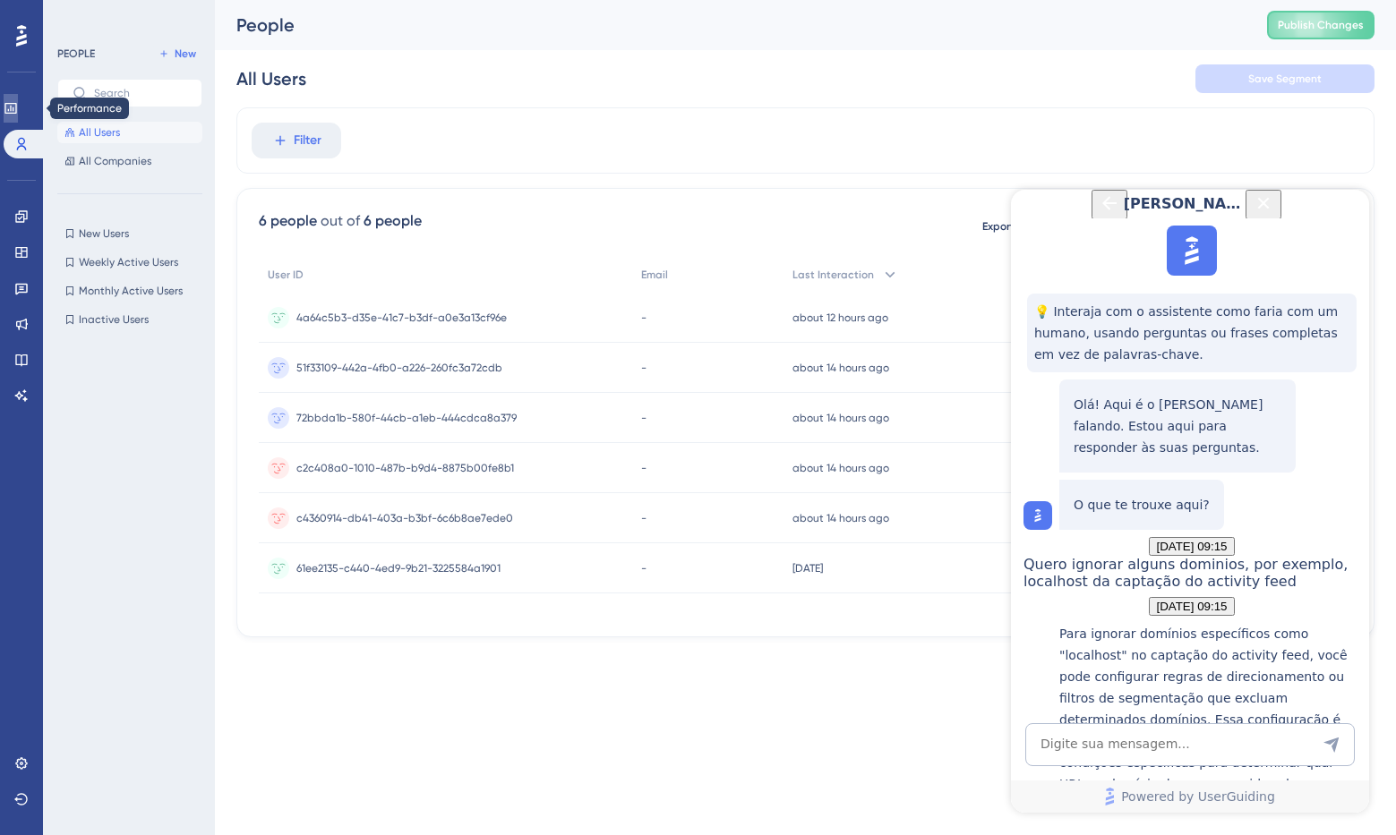
click at [14, 116] on link at bounding box center [11, 108] width 14 height 29
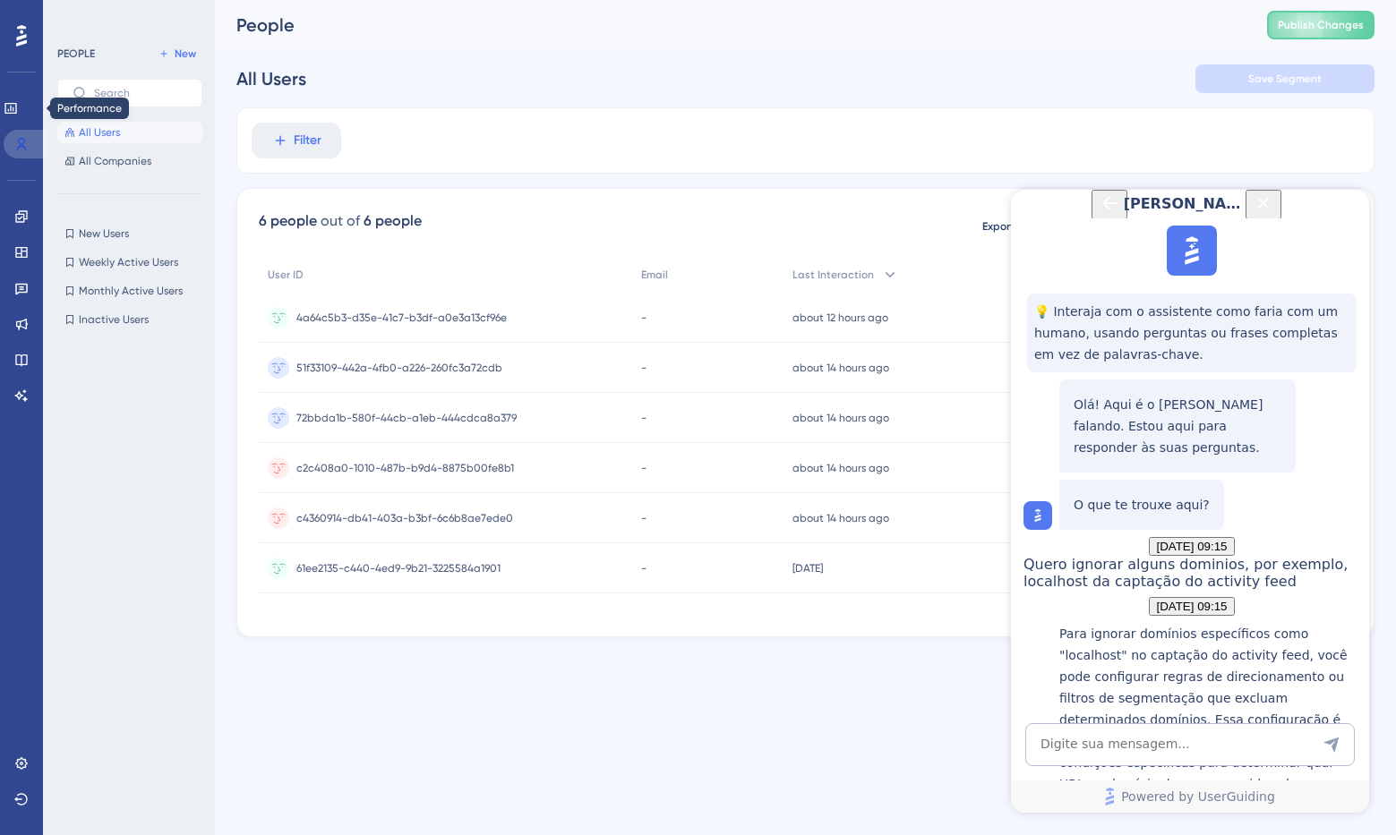
click at [16, 137] on icon at bounding box center [21, 144] width 14 height 14
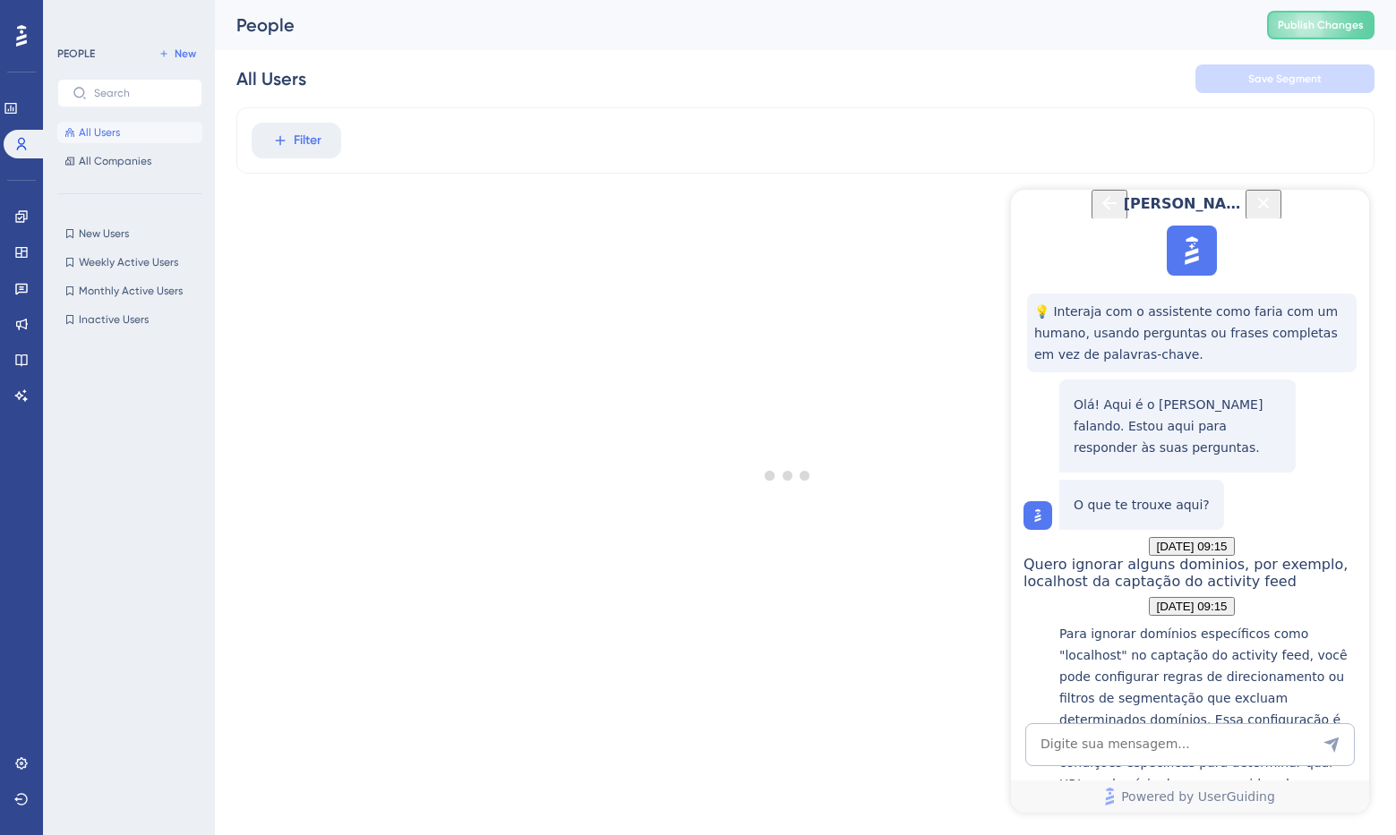
click at [132, 1] on div "PEOPLE New All Users All Companies New Users New Users Weekly Active Users Week…" at bounding box center [129, 417] width 172 height 835
click at [1274, 214] on icon "Close Button" at bounding box center [1262, 202] width 21 height 21
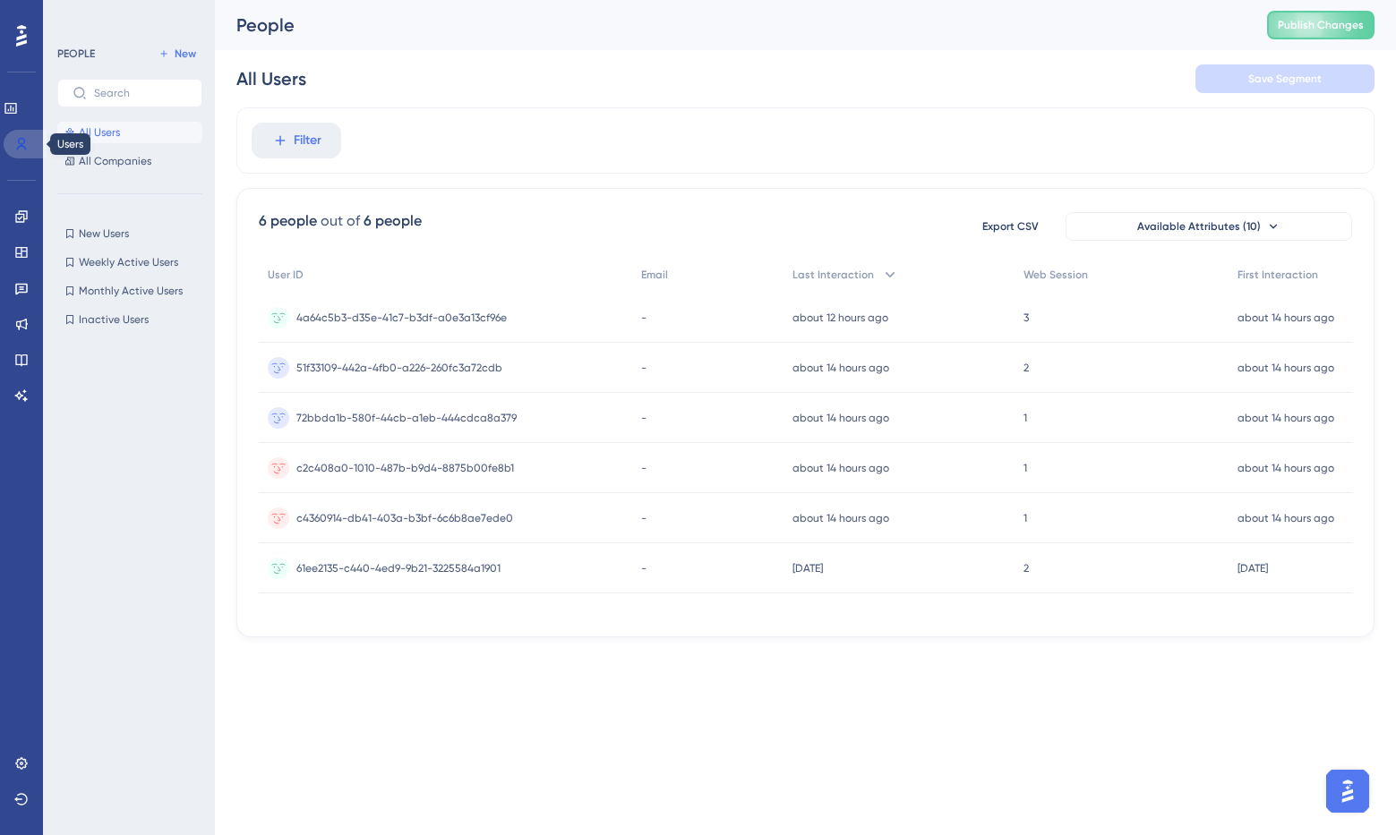
click at [17, 142] on icon at bounding box center [21, 144] width 14 height 14
click at [18, 107] on icon at bounding box center [11, 108] width 14 height 14
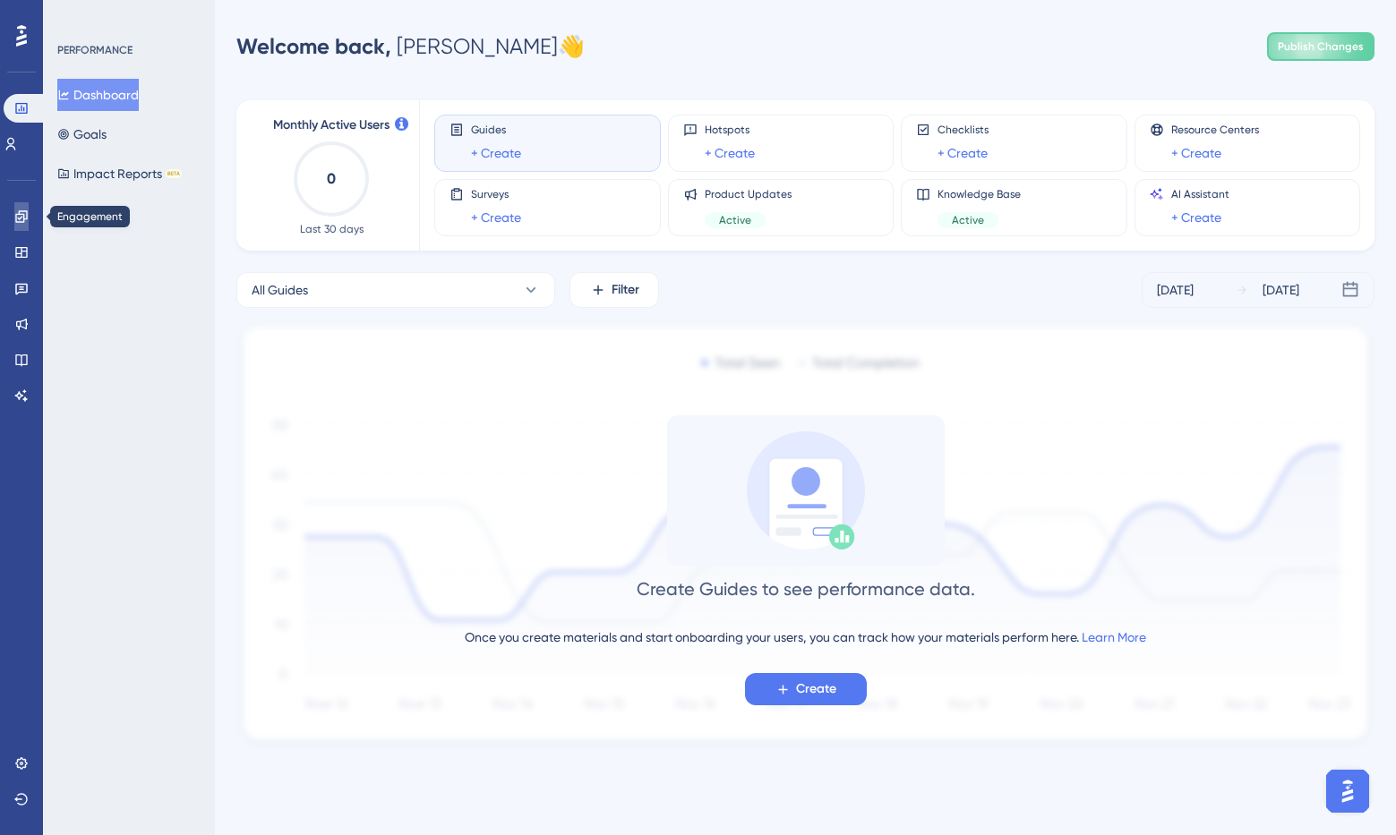
click at [20, 216] on icon at bounding box center [21, 216] width 14 height 14
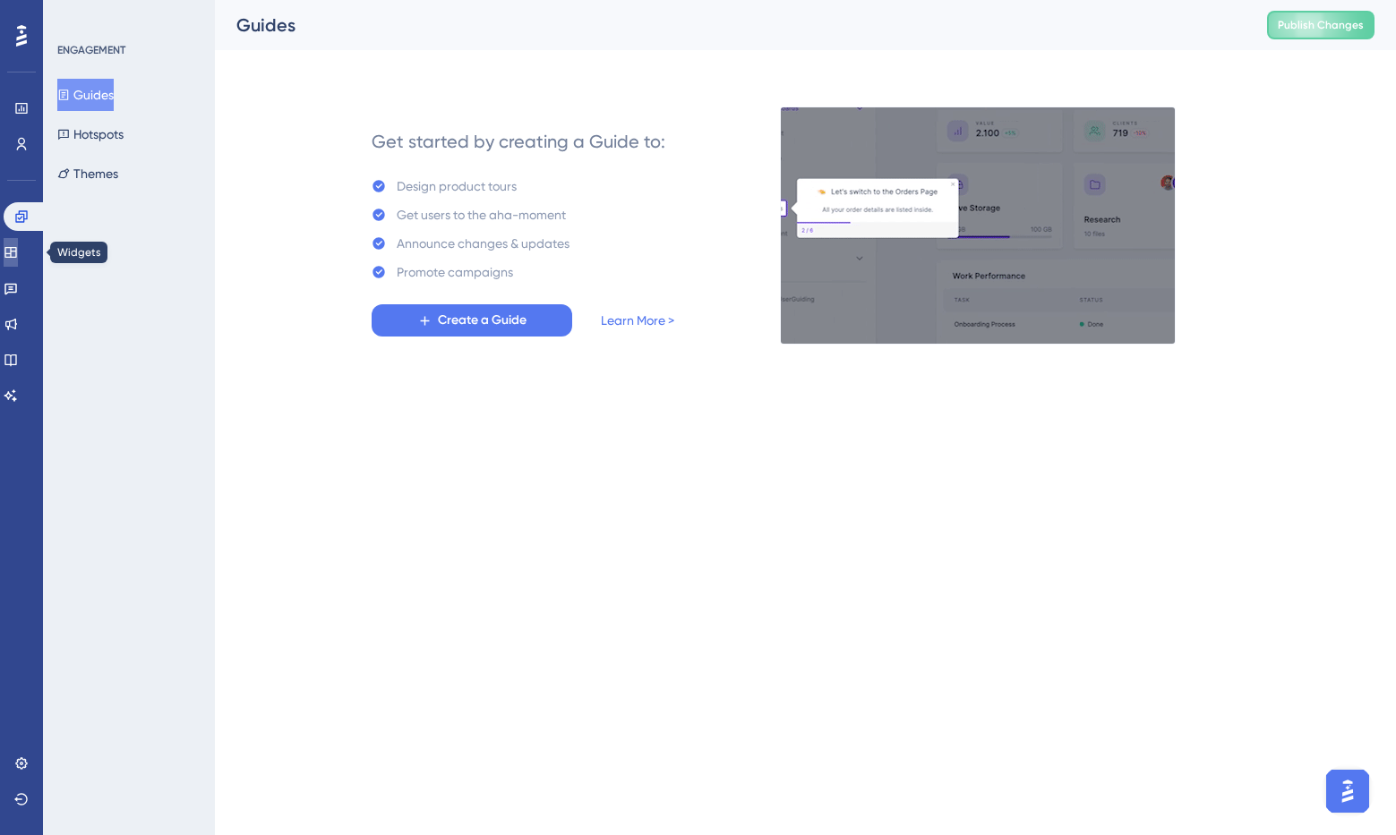
click at [16, 247] on icon at bounding box center [10, 252] width 12 height 11
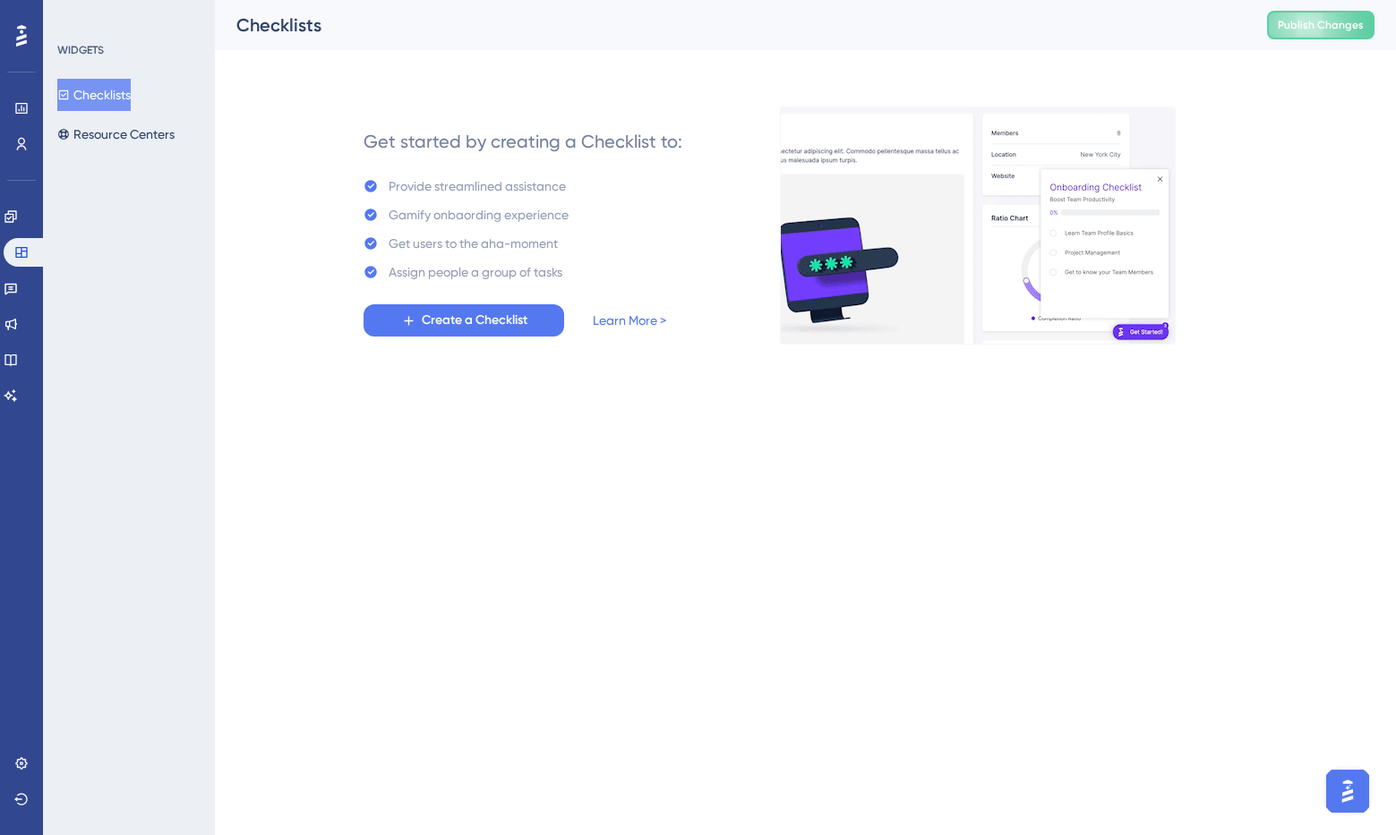
click at [24, 308] on div "Engagement Widgets Feedback Product Updates Knowledge Base AI Assistant" at bounding box center [22, 306] width 36 height 208
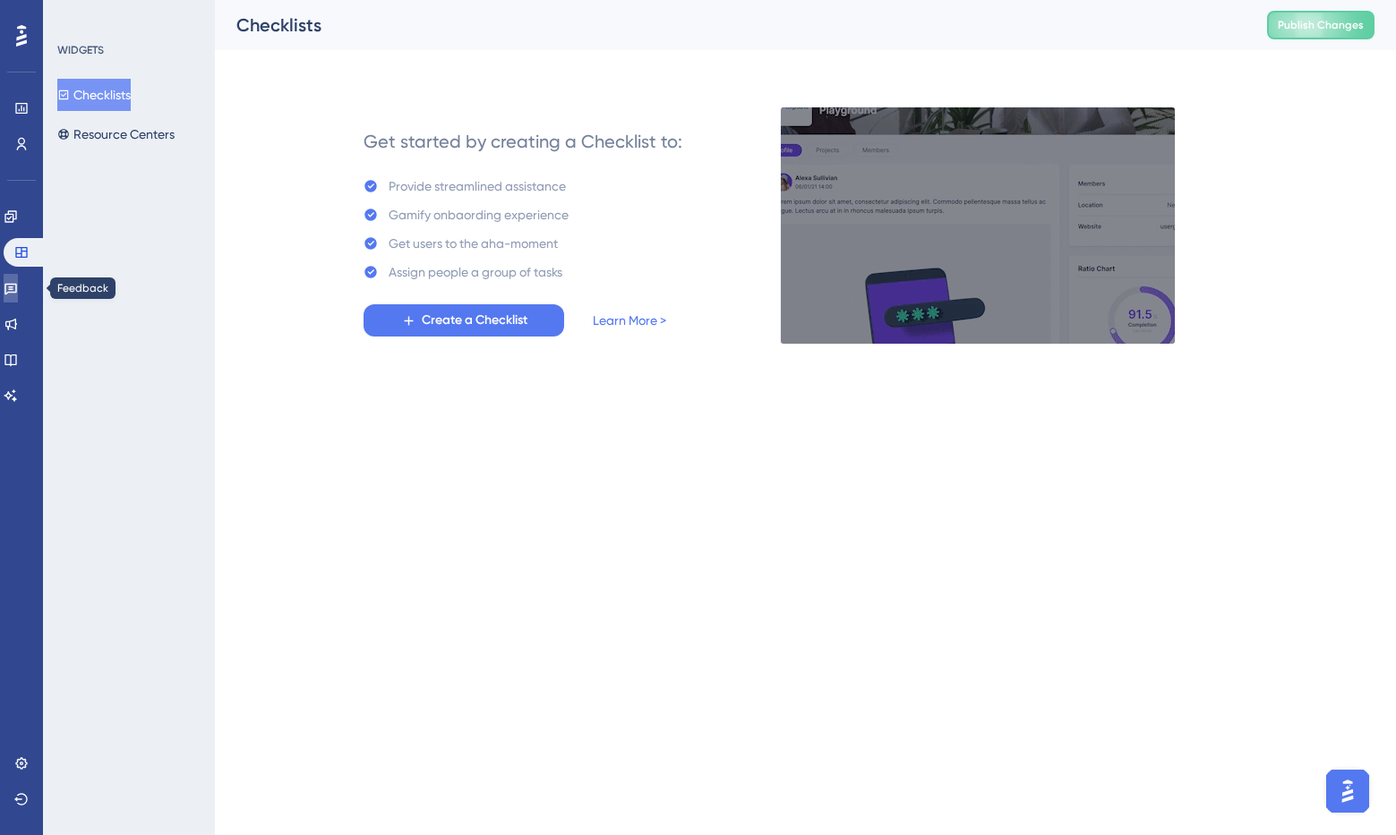
click at [18, 295] on link at bounding box center [11, 288] width 14 height 29
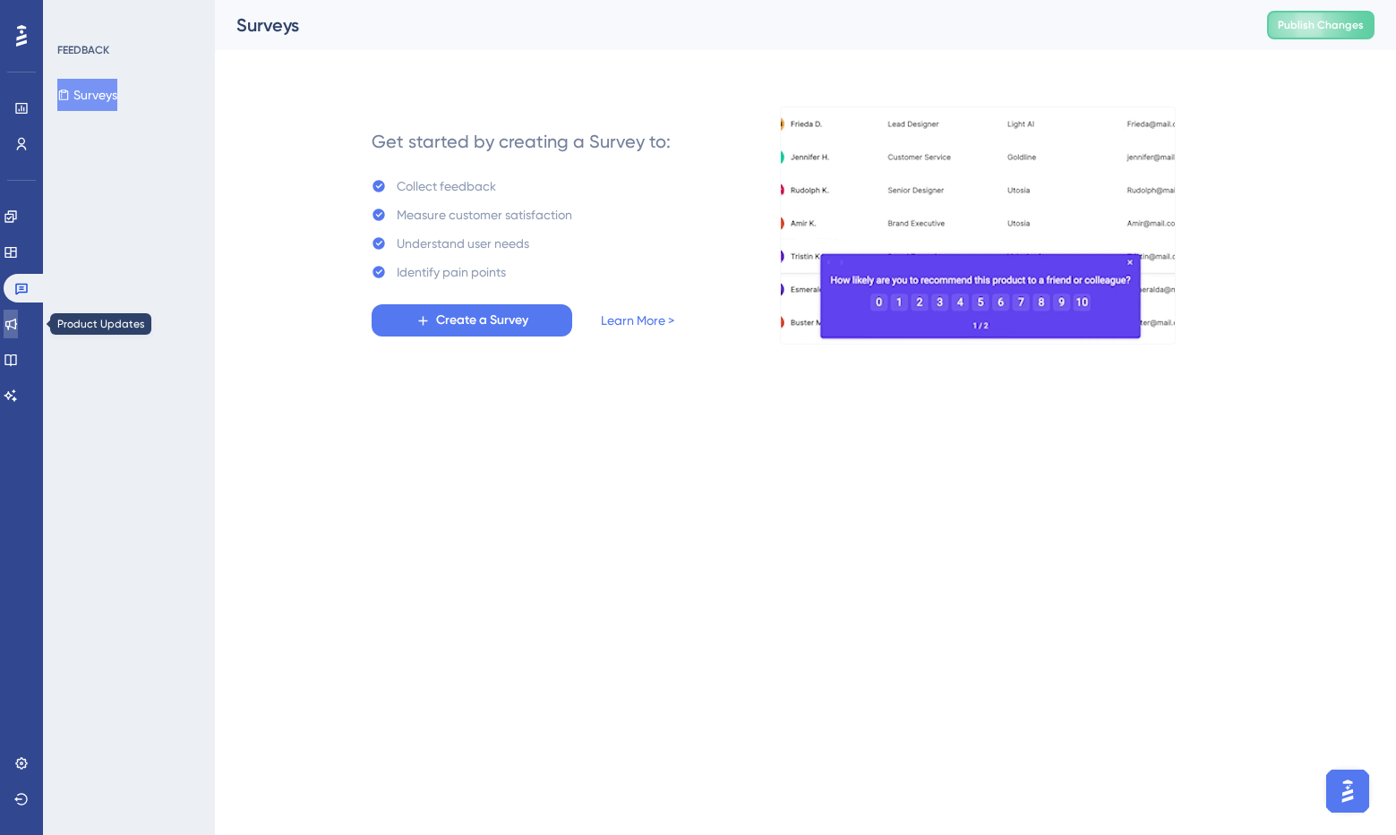
click at [17, 320] on icon at bounding box center [11, 325] width 12 height 12
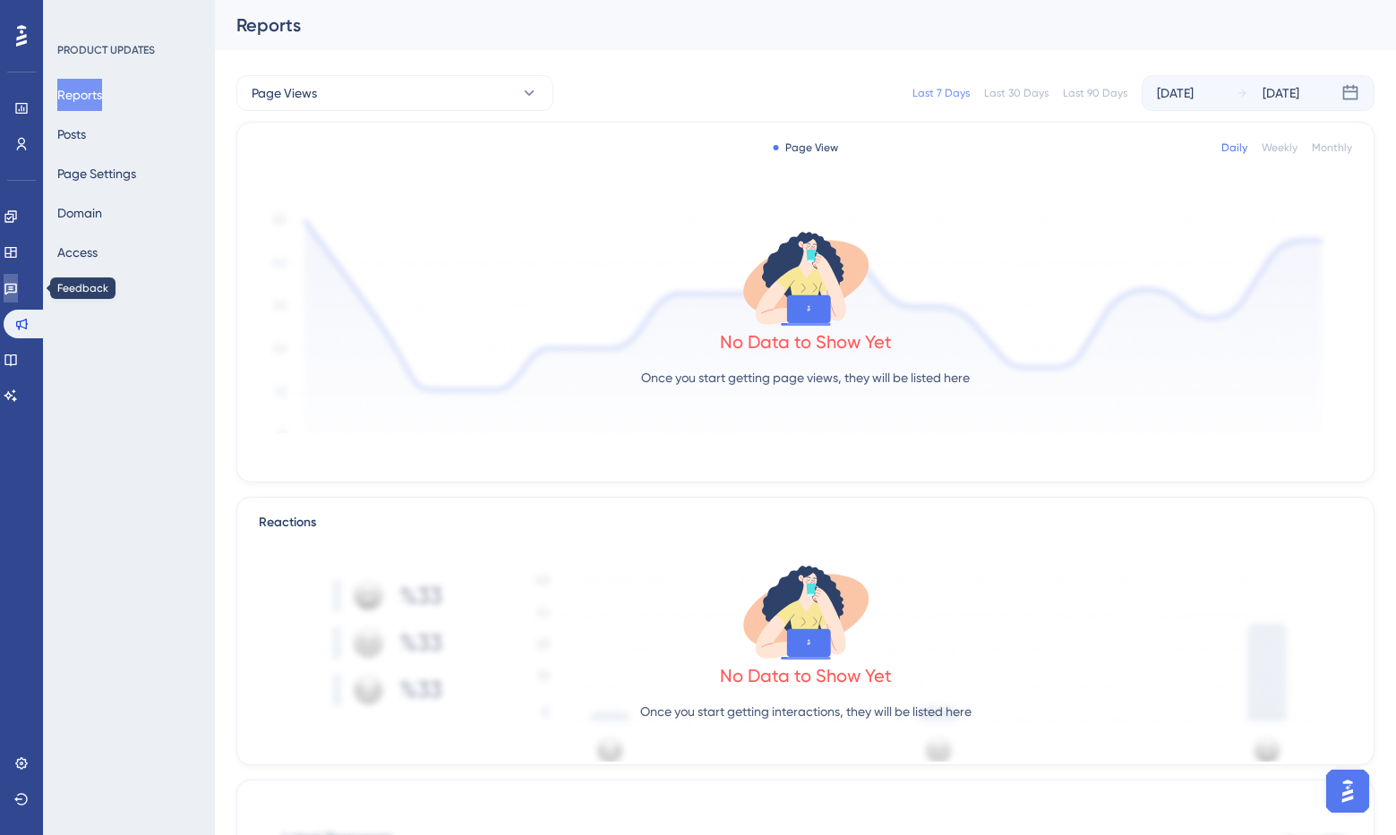
click at [18, 281] on icon at bounding box center [11, 288] width 14 height 14
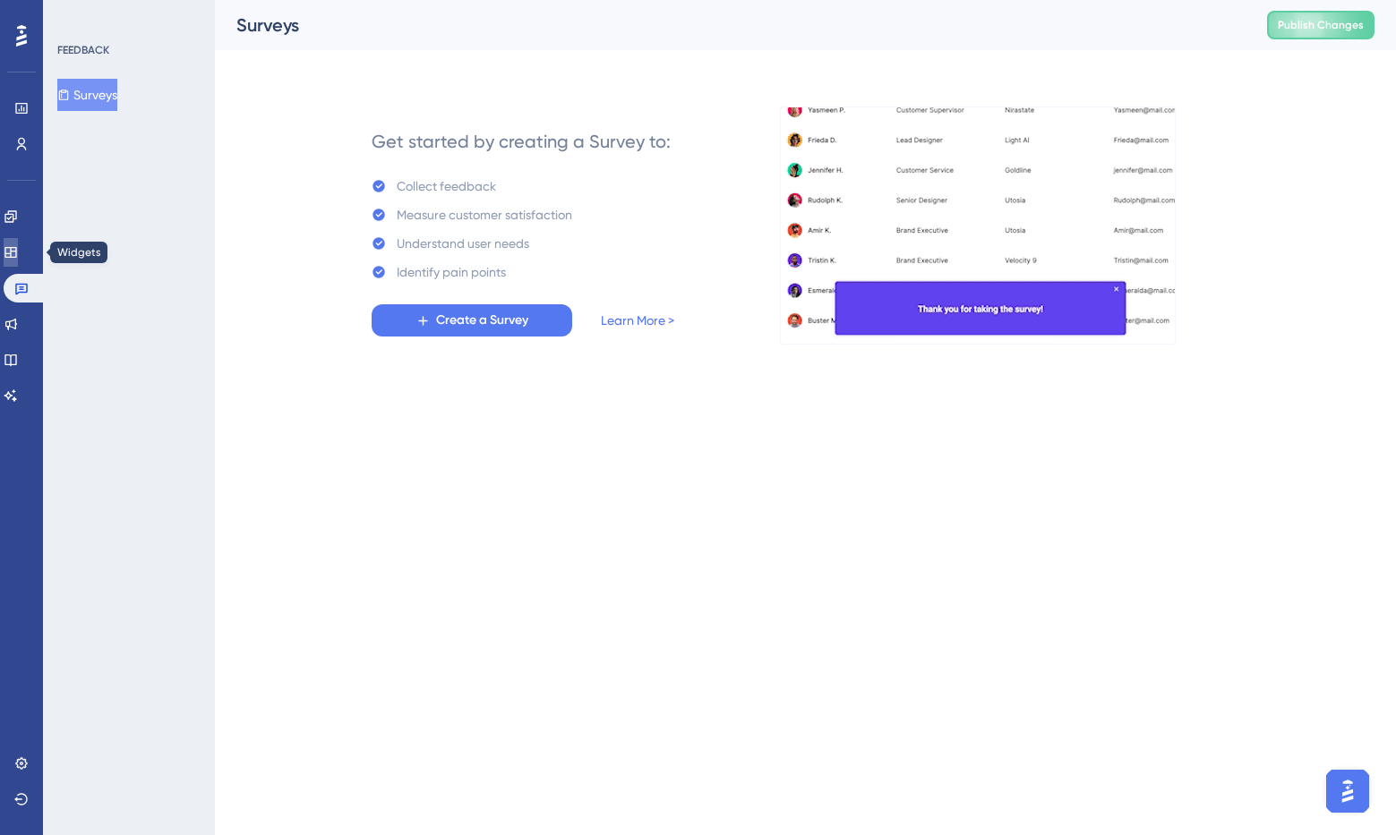
click at [18, 256] on icon at bounding box center [11, 252] width 14 height 14
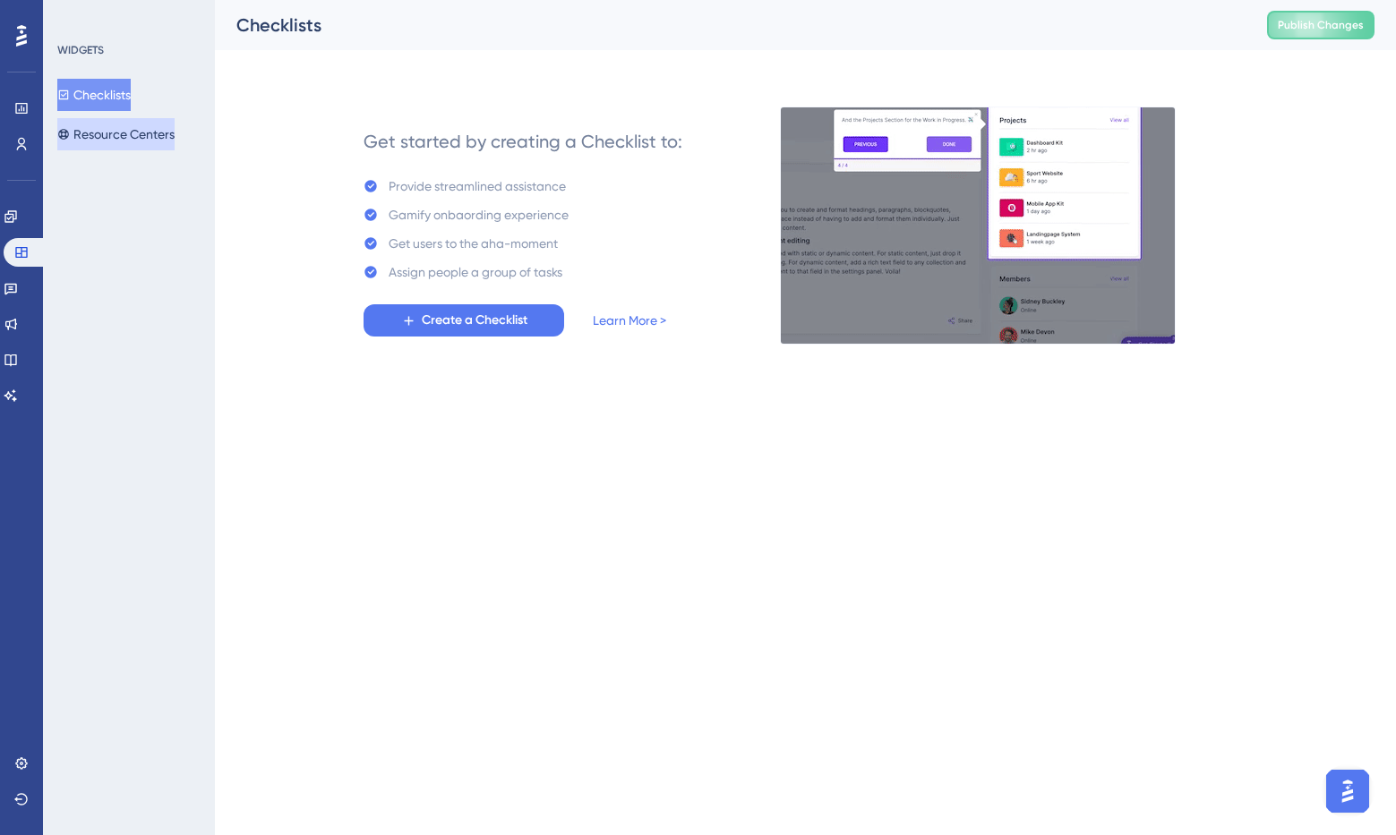
click at [111, 133] on button "Resource Centers" at bounding box center [115, 134] width 117 height 32
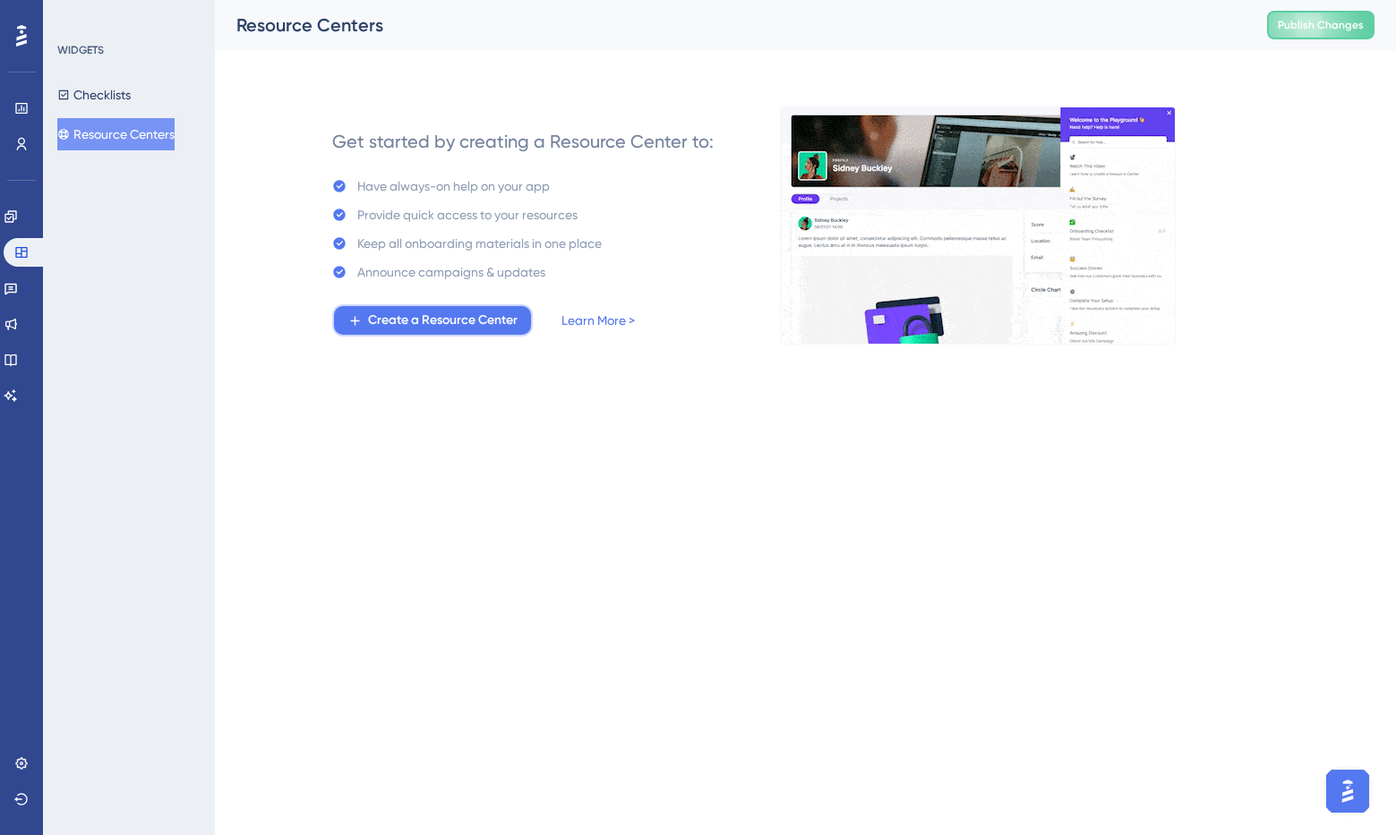
click at [456, 321] on span "Create a Resource Center" at bounding box center [443, 320] width 150 height 21
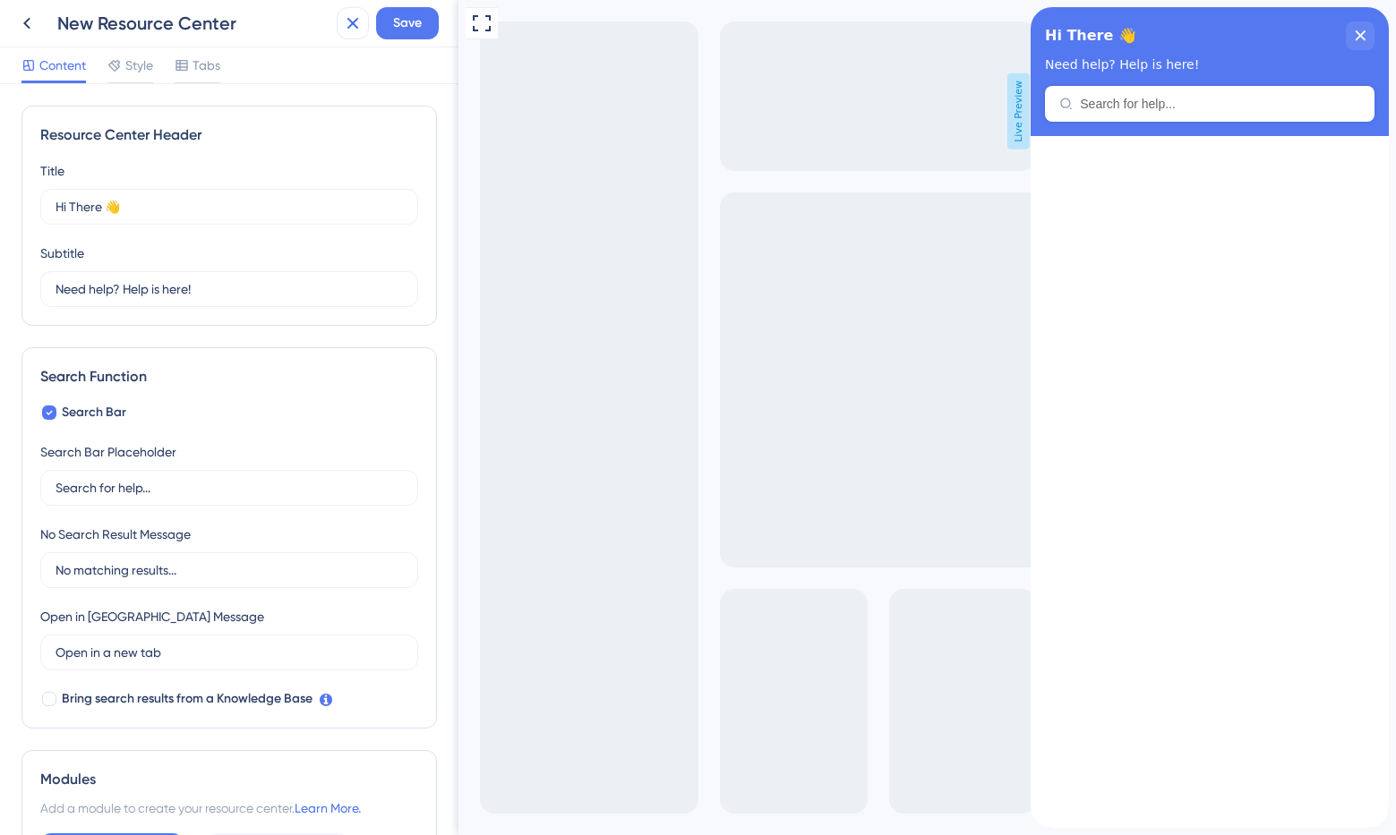
click at [356, 29] on icon at bounding box center [352, 23] width 21 height 21
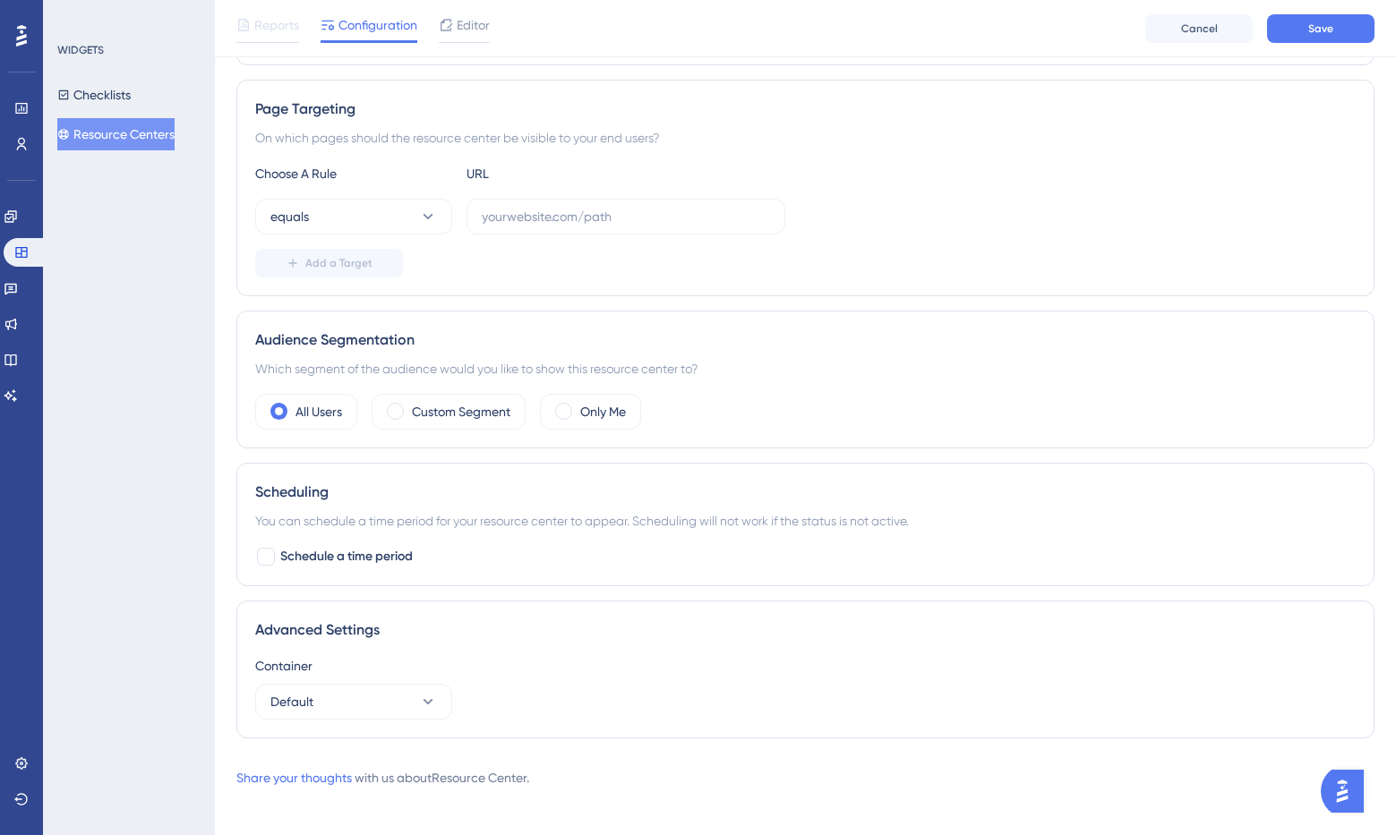
scroll to position [271, 0]
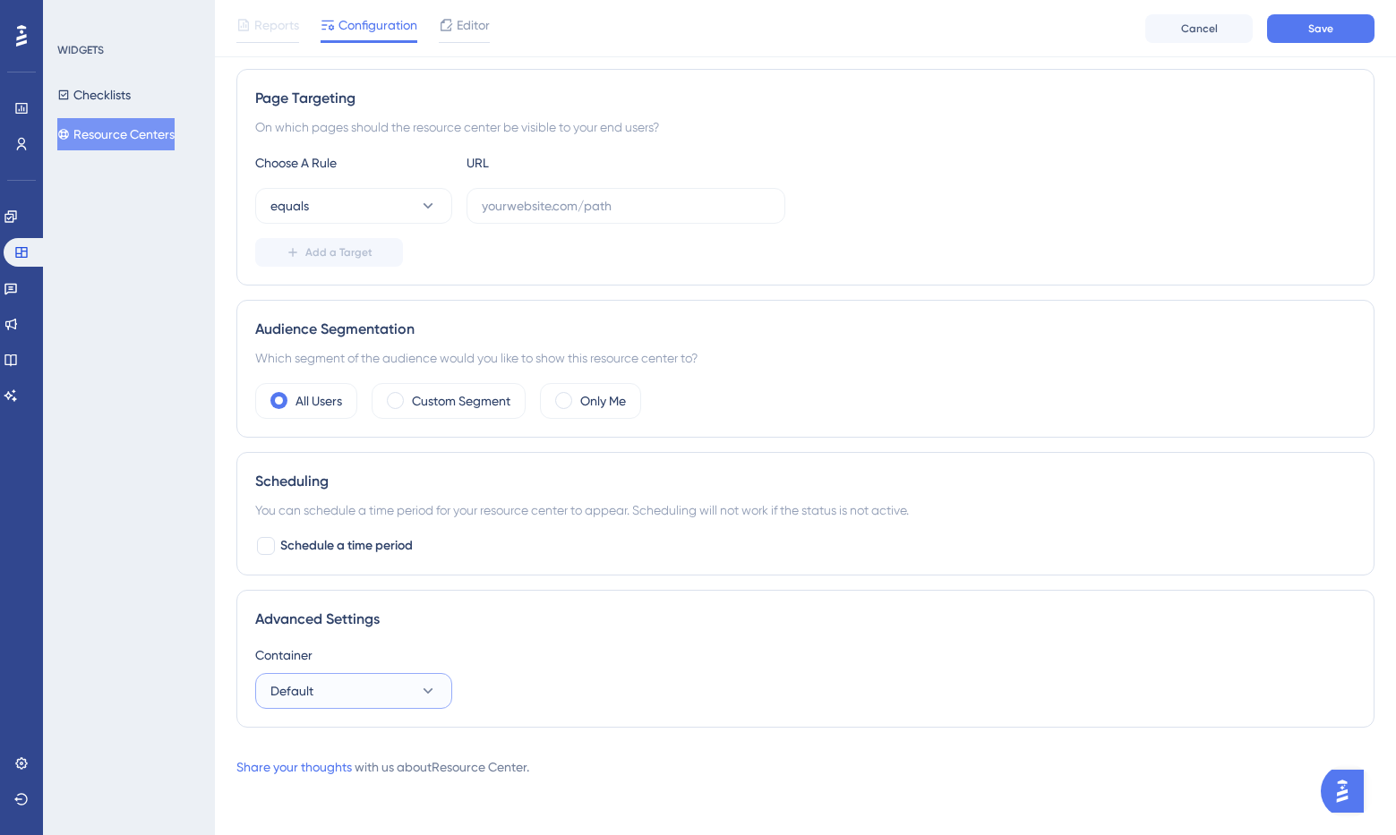
click at [430, 693] on icon at bounding box center [428, 691] width 18 height 18
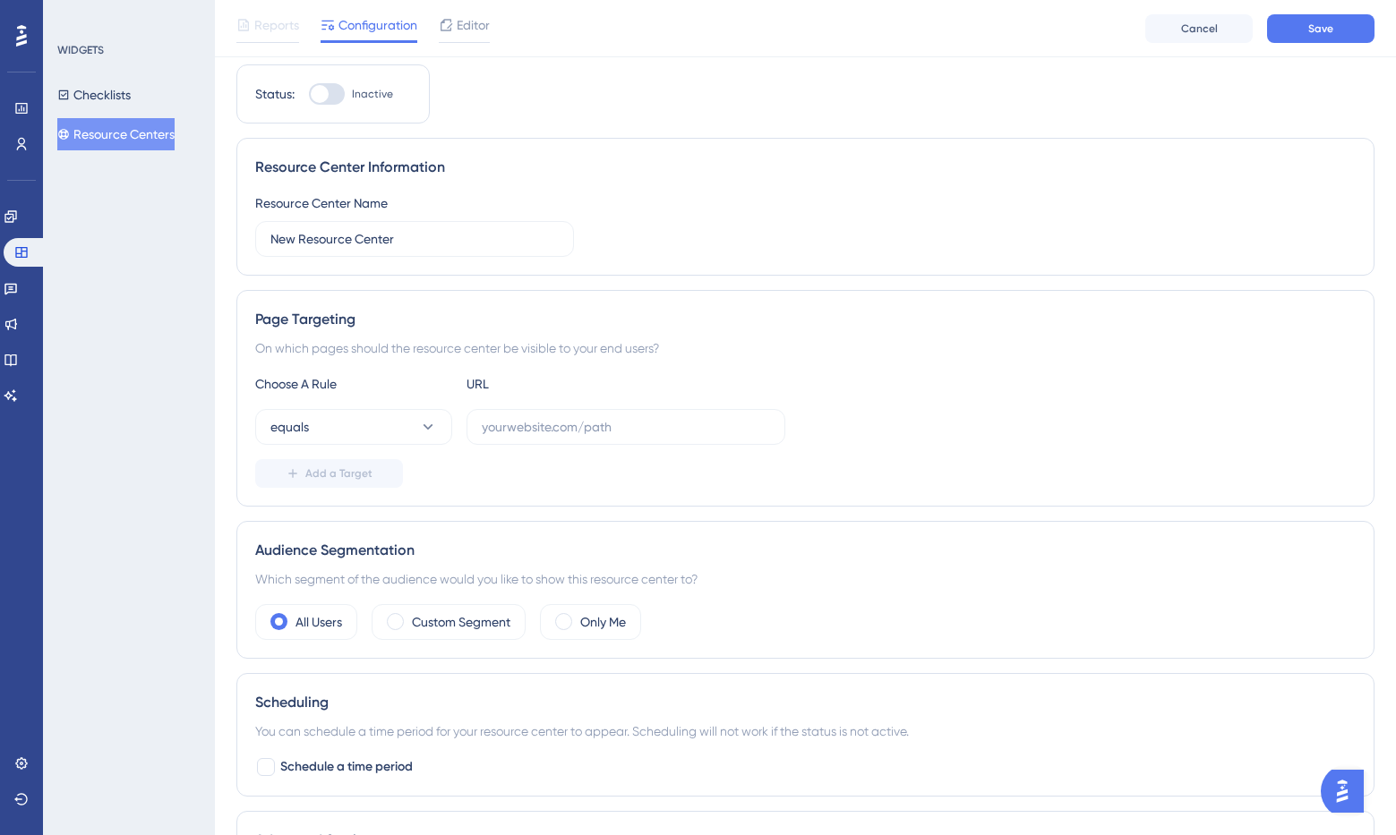
scroll to position [0, 0]
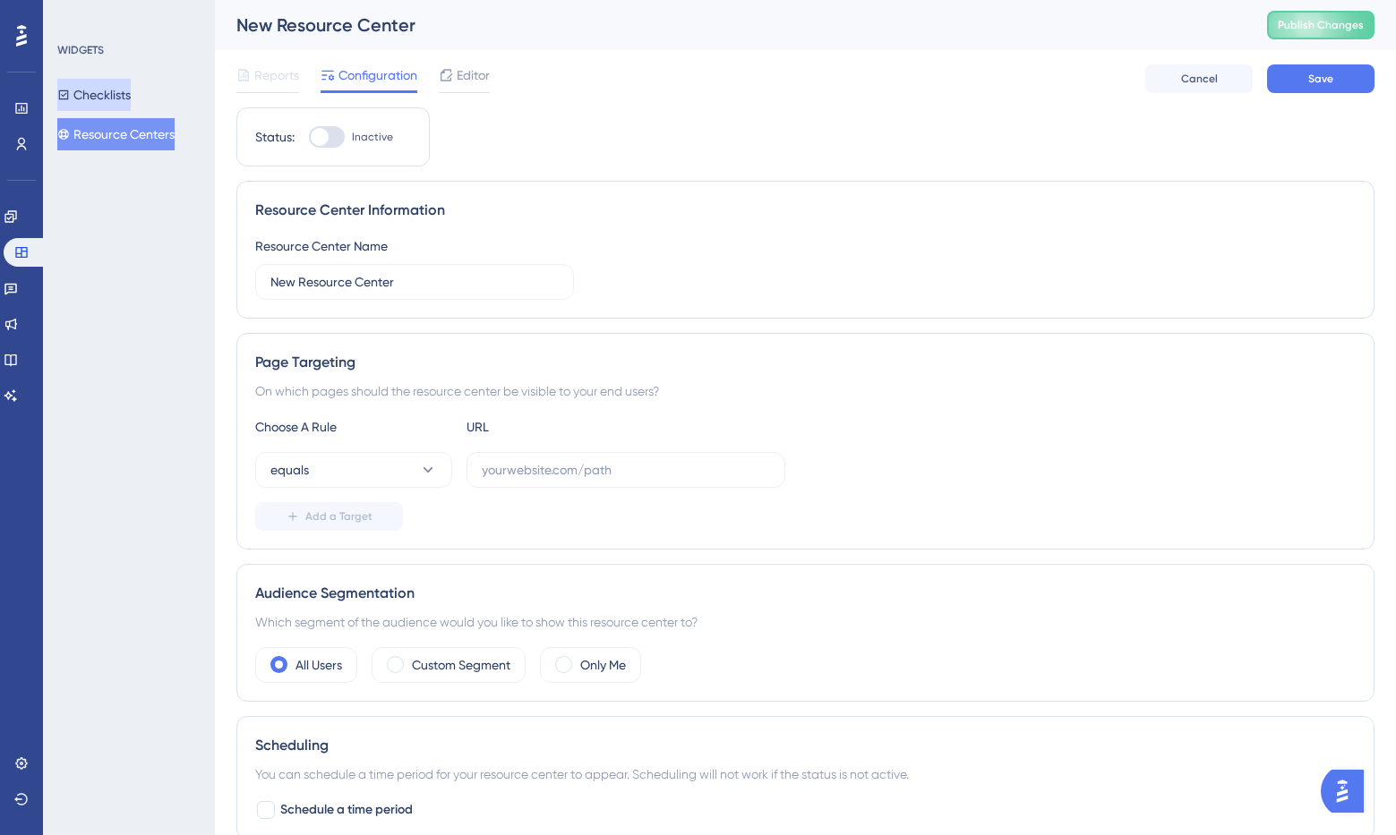
click at [111, 98] on button "Checklists" at bounding box center [93, 95] width 73 height 32
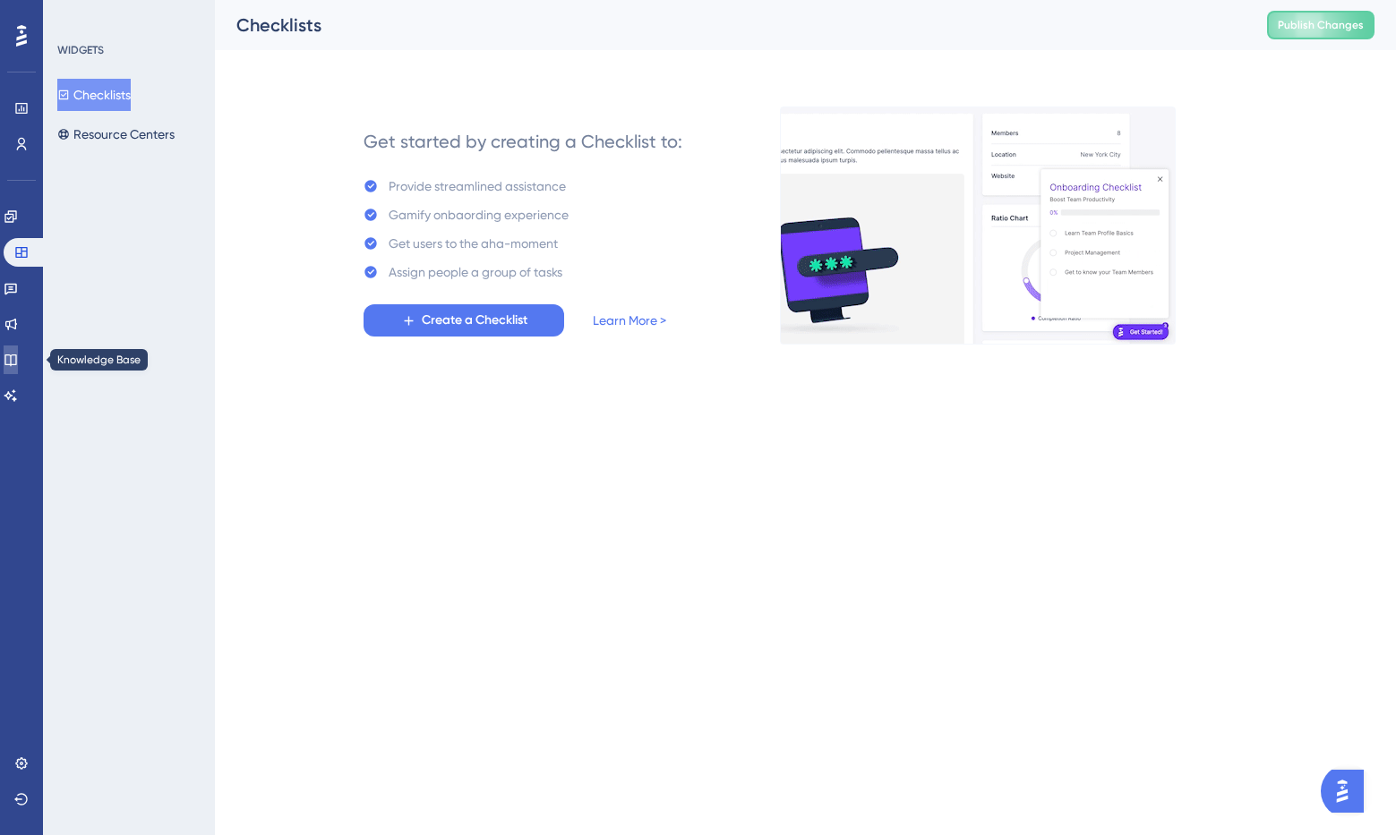
click at [18, 361] on icon at bounding box center [11, 360] width 14 height 14
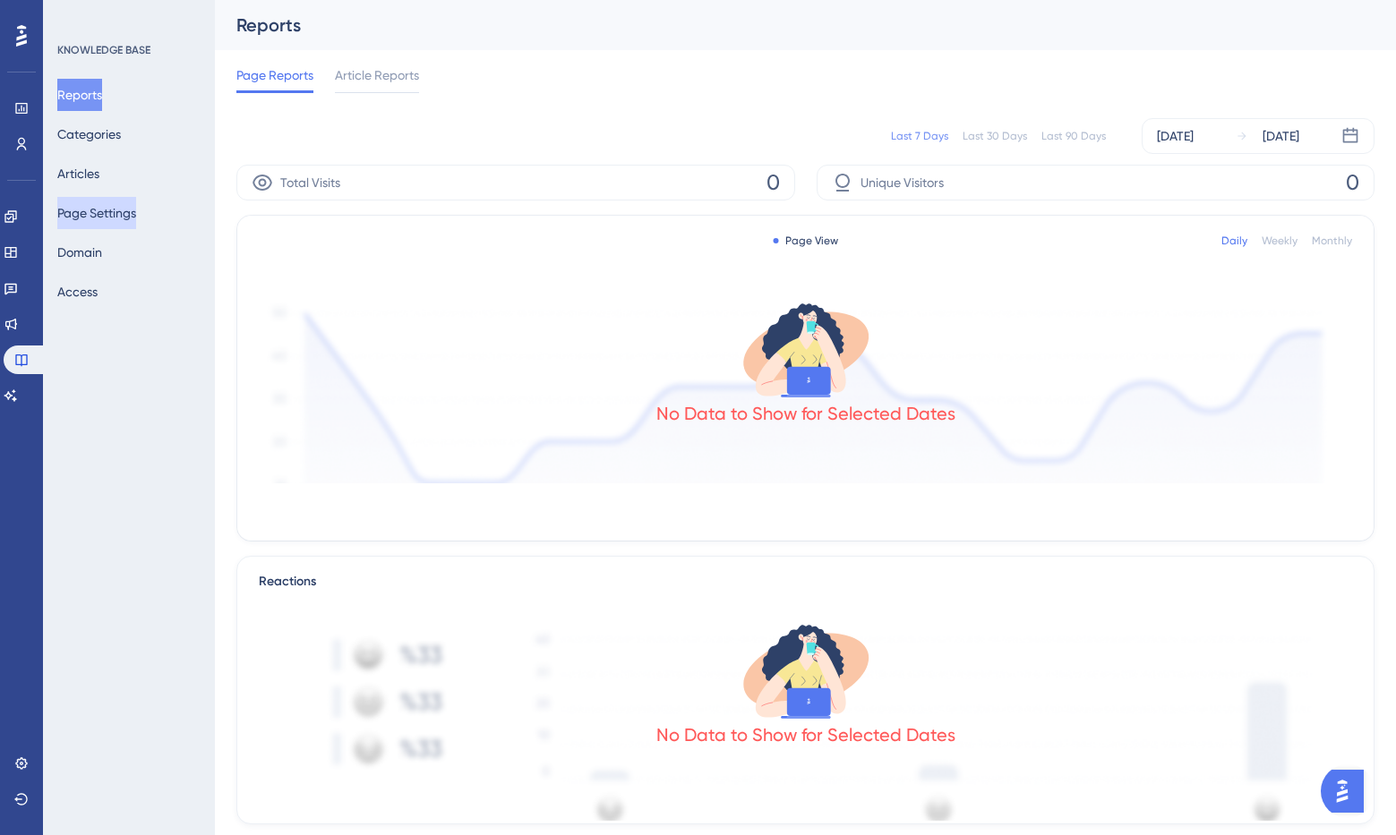
click at [113, 218] on button "Page Settings" at bounding box center [96, 213] width 79 height 32
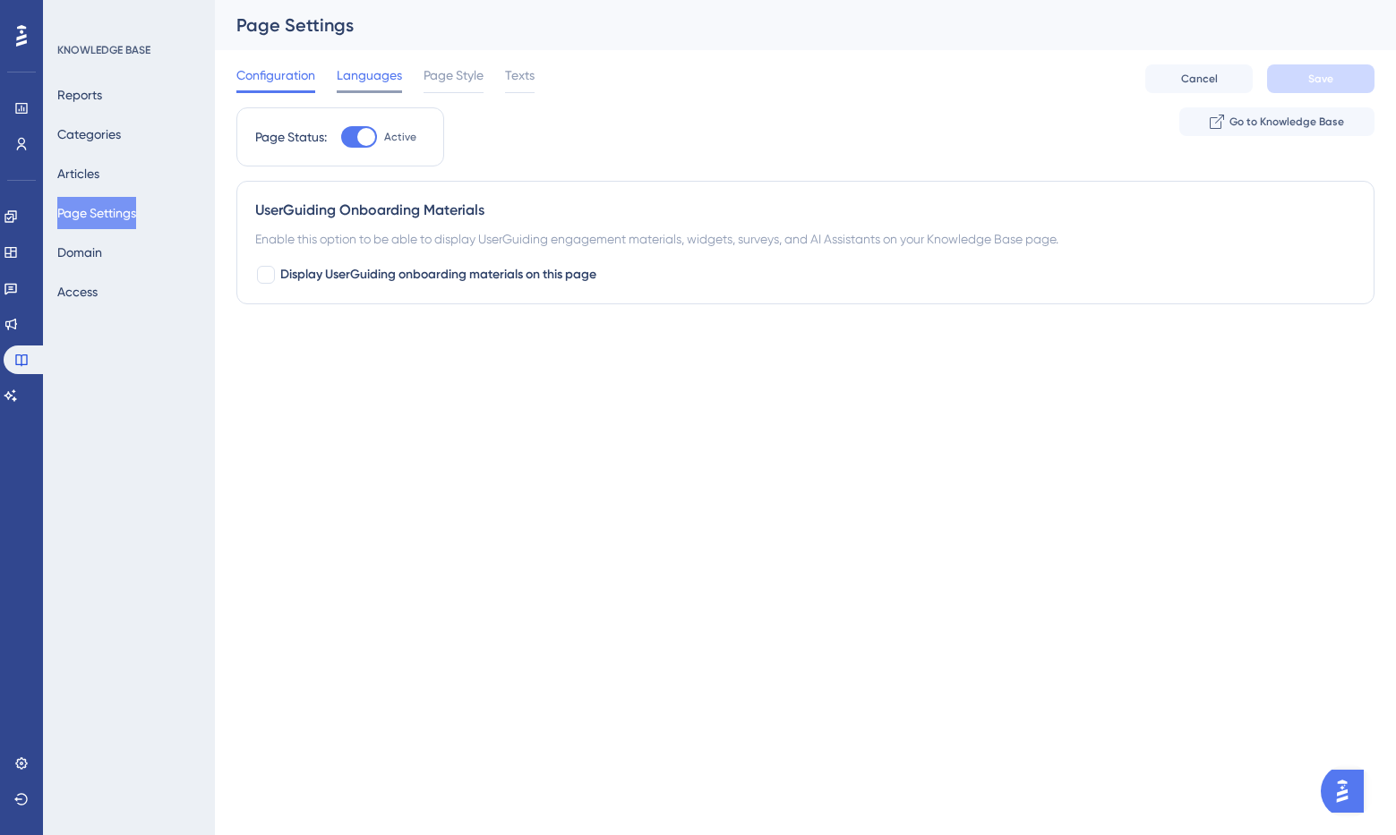
click at [374, 79] on span "Languages" at bounding box center [369, 74] width 65 height 21
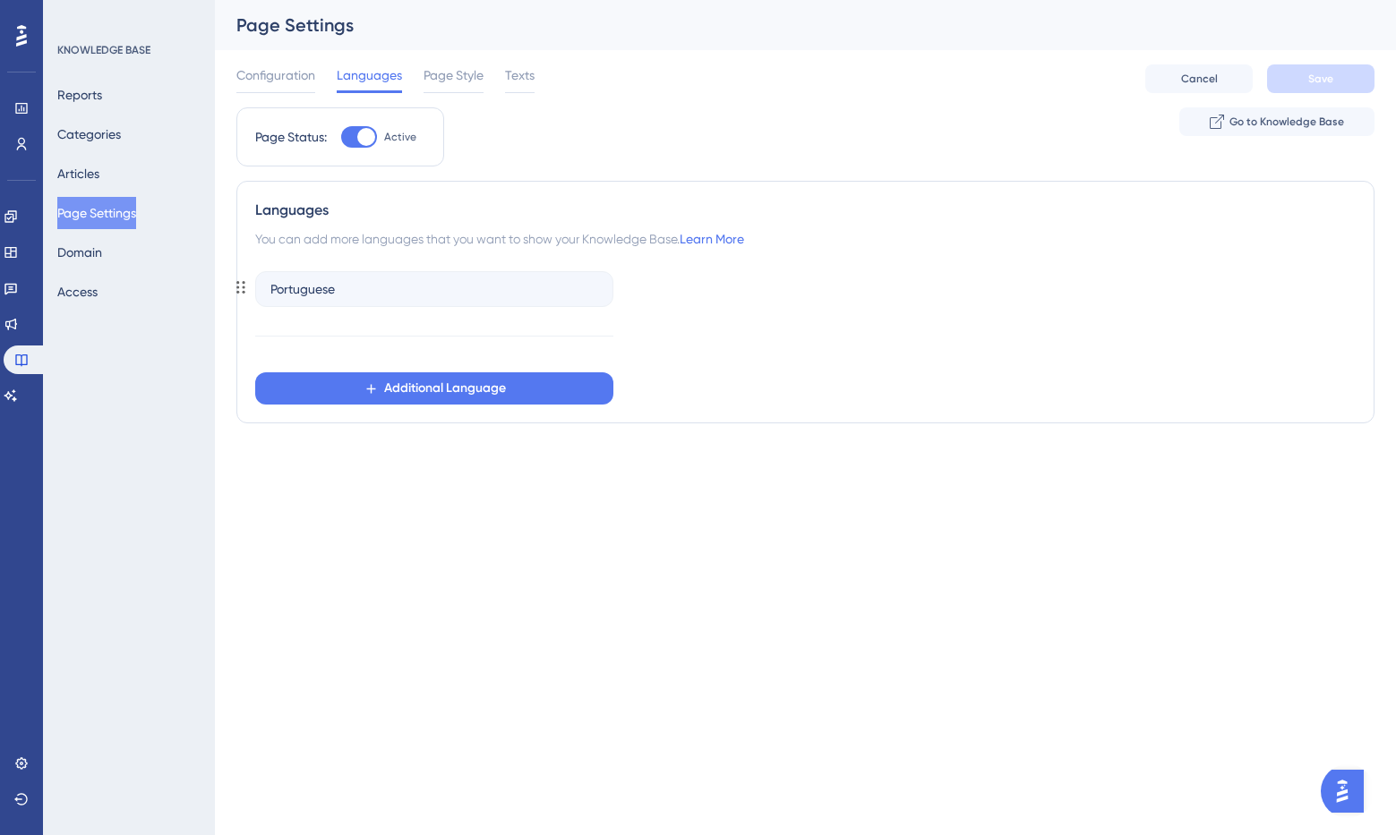
click at [343, 297] on div "Portuguese" at bounding box center [434, 289] width 358 height 36
click at [444, 76] on span "Page Style" at bounding box center [453, 74] width 60 height 21
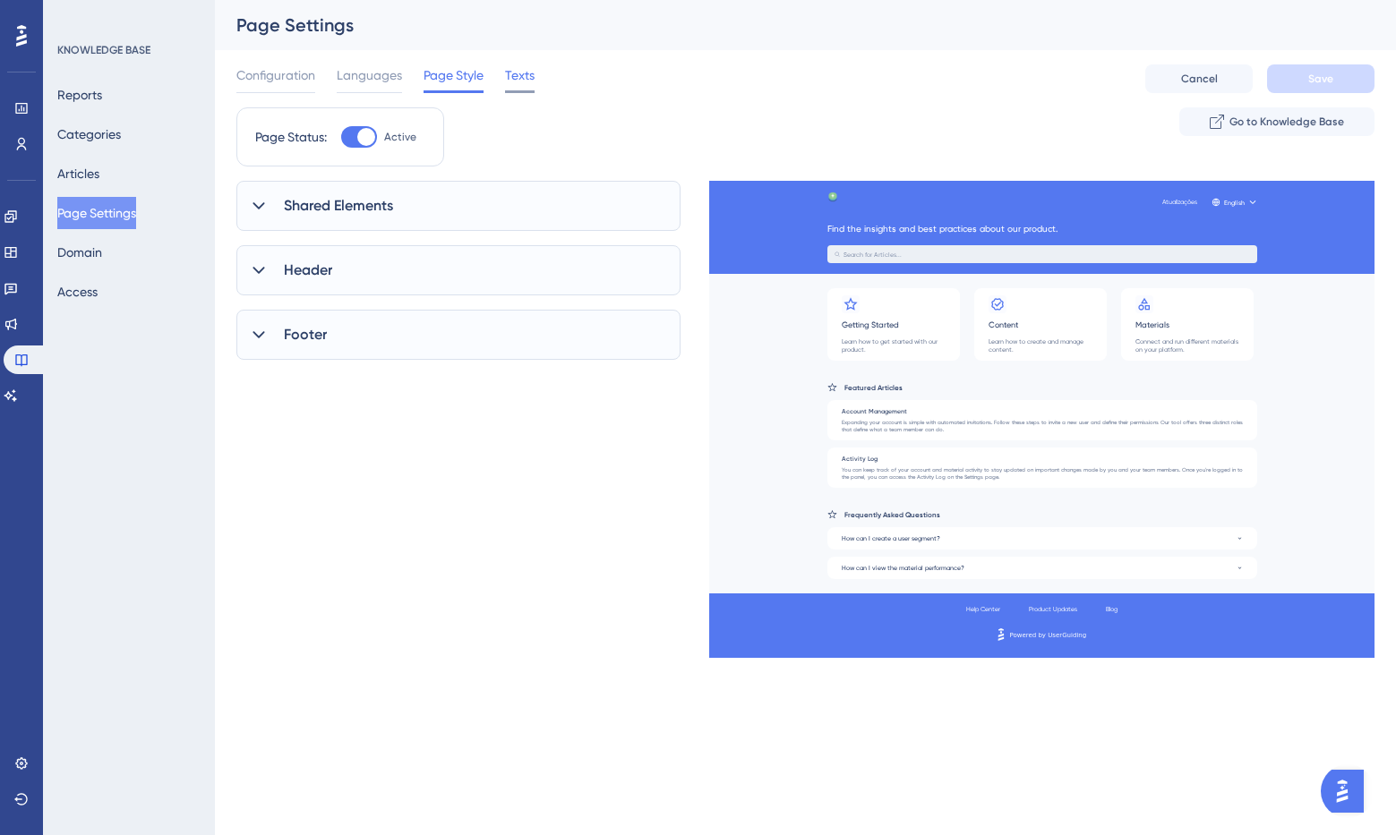
click at [511, 74] on span "Texts" at bounding box center [520, 74] width 30 height 21
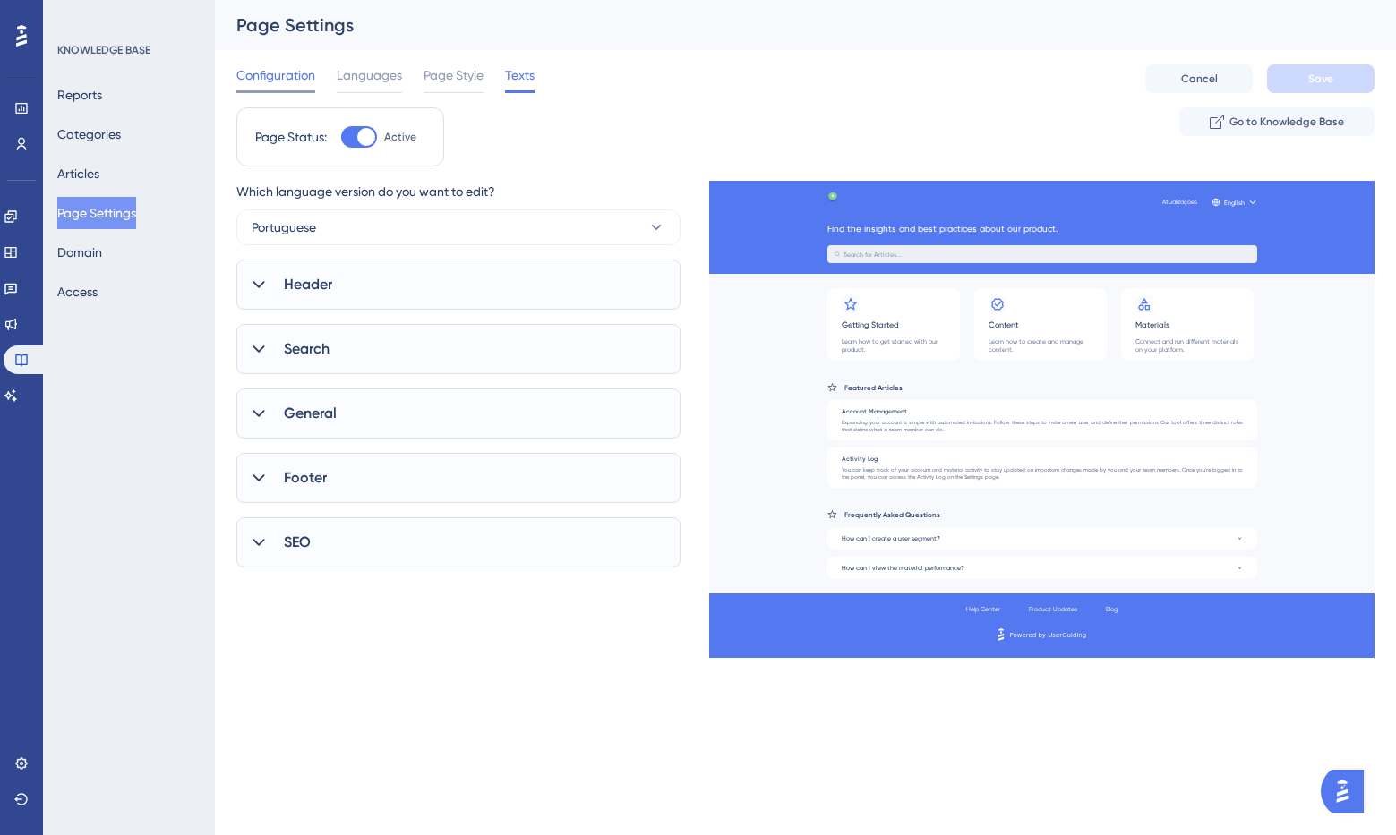
click at [282, 82] on span "Configuration" at bounding box center [275, 74] width 79 height 21
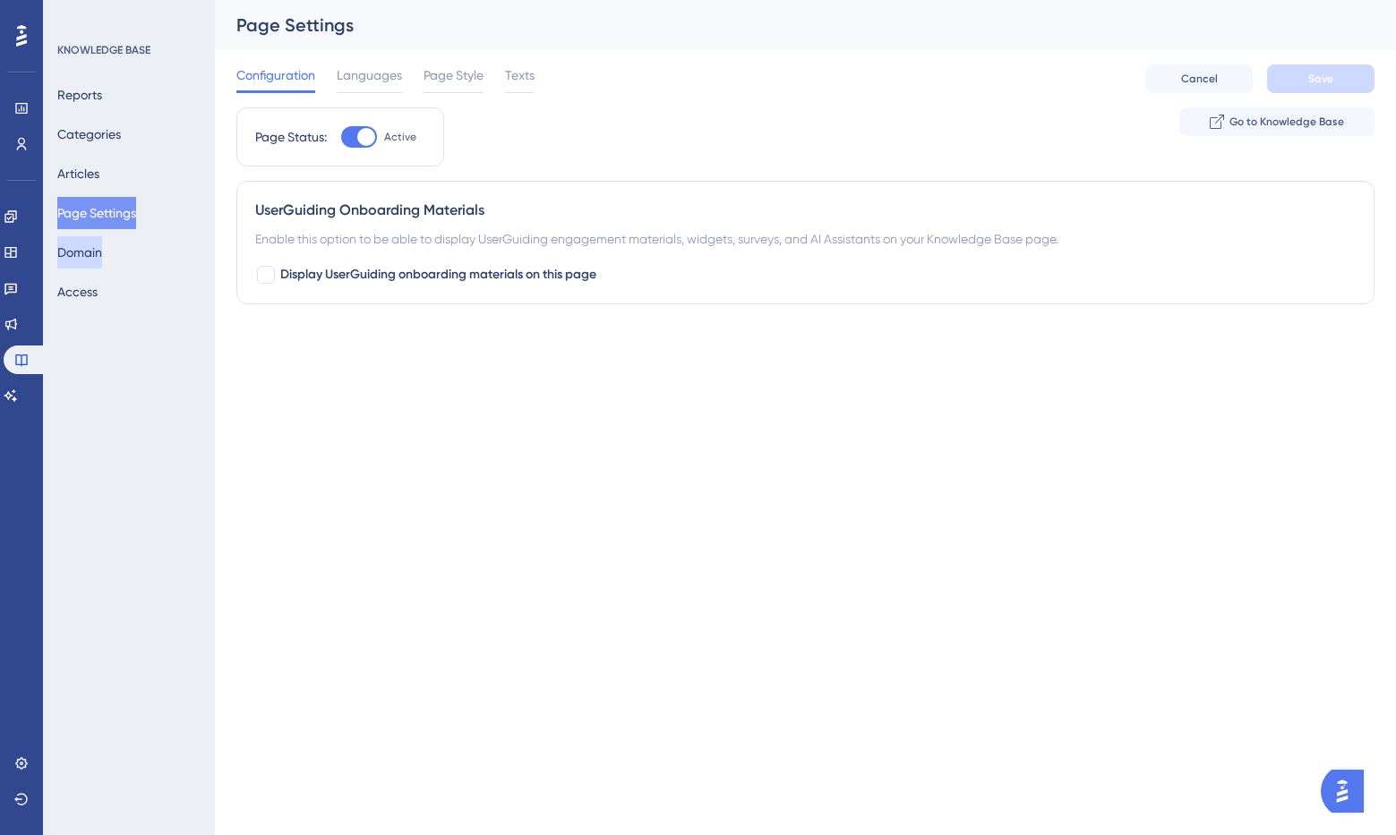
click at [97, 259] on button "Domain" at bounding box center [79, 252] width 45 height 32
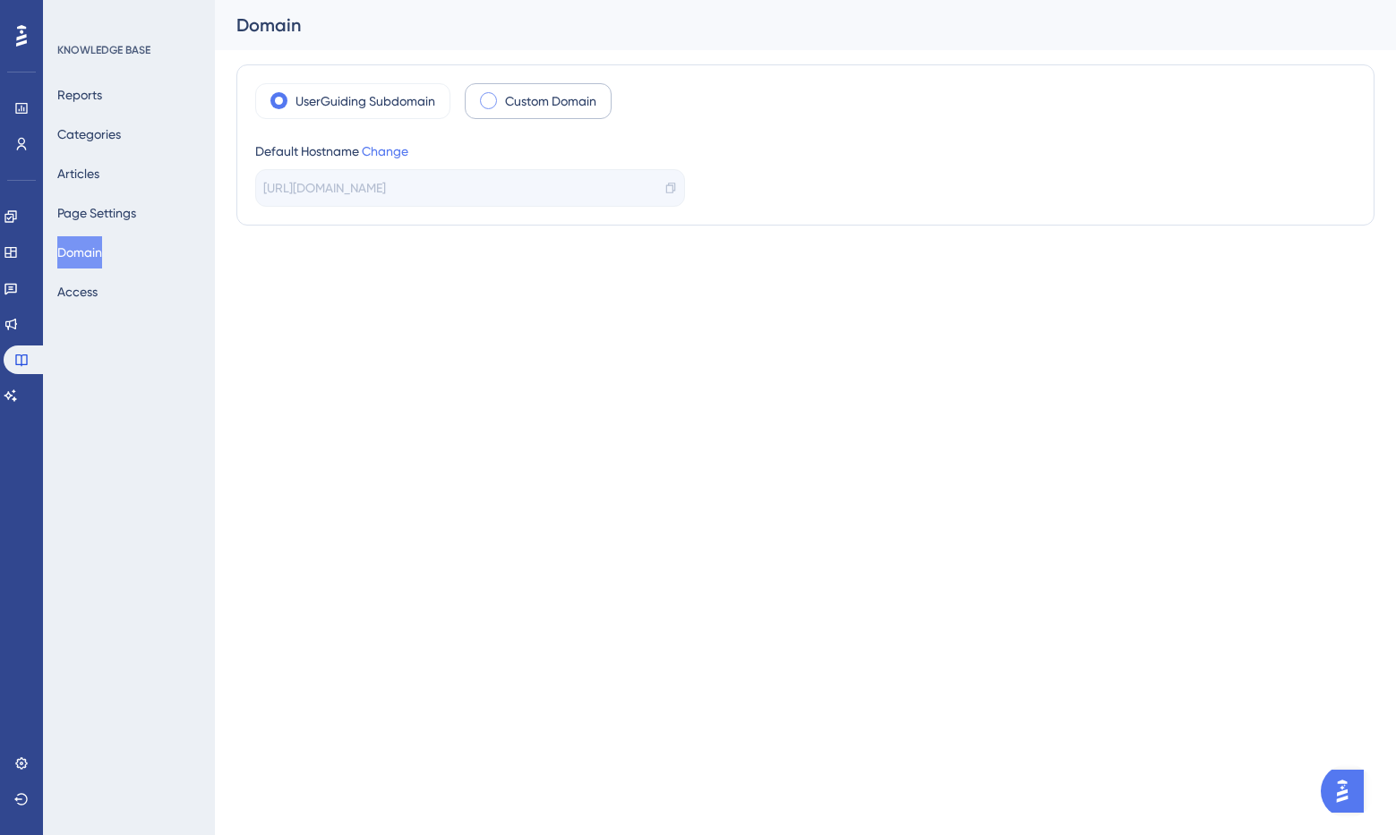
click at [497, 100] on div "Custom Domain" at bounding box center [538, 101] width 147 height 36
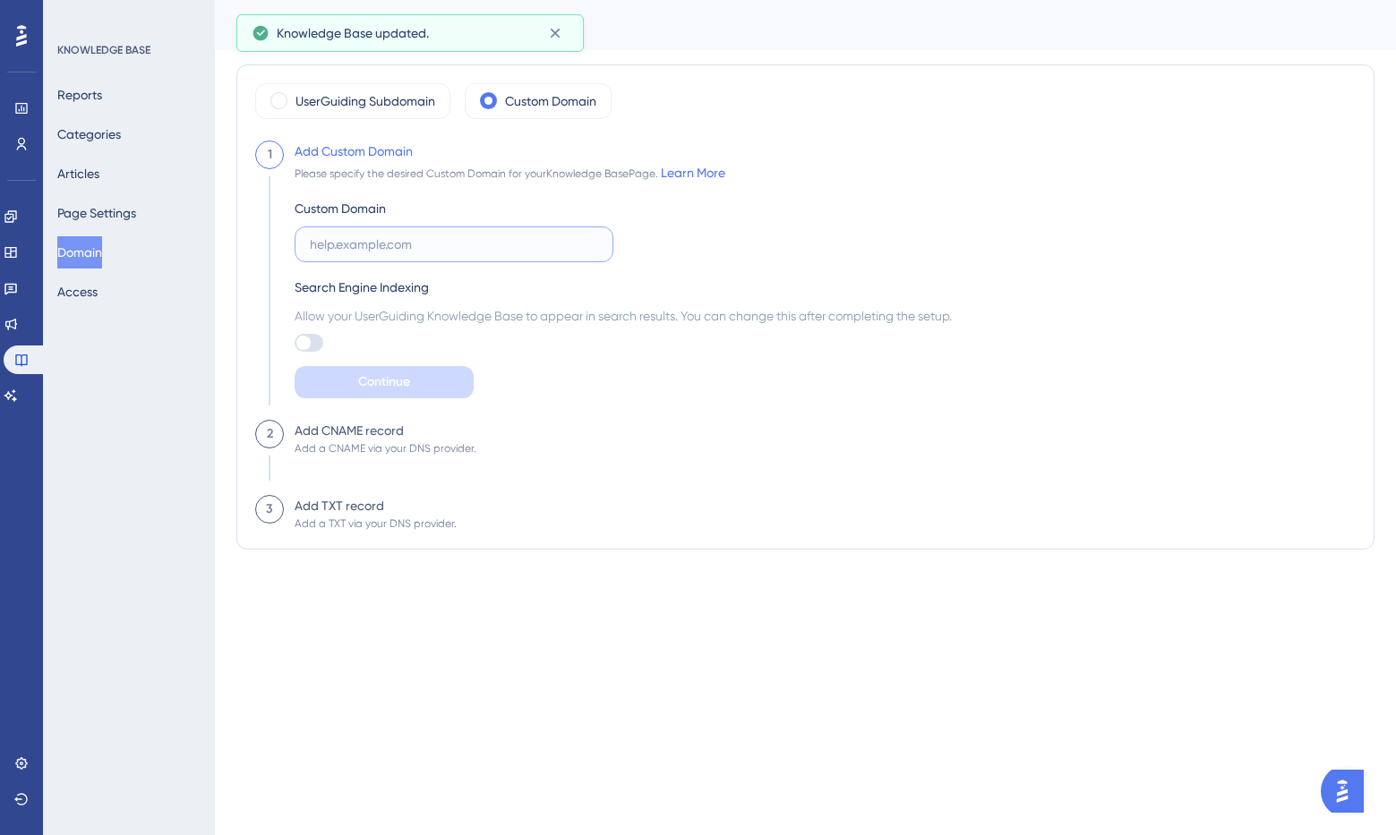
click at [346, 248] on input "text" at bounding box center [454, 245] width 288 height 20
click at [397, 108] on label "UserGuiding Subdomain" at bounding box center [365, 100] width 140 height 21
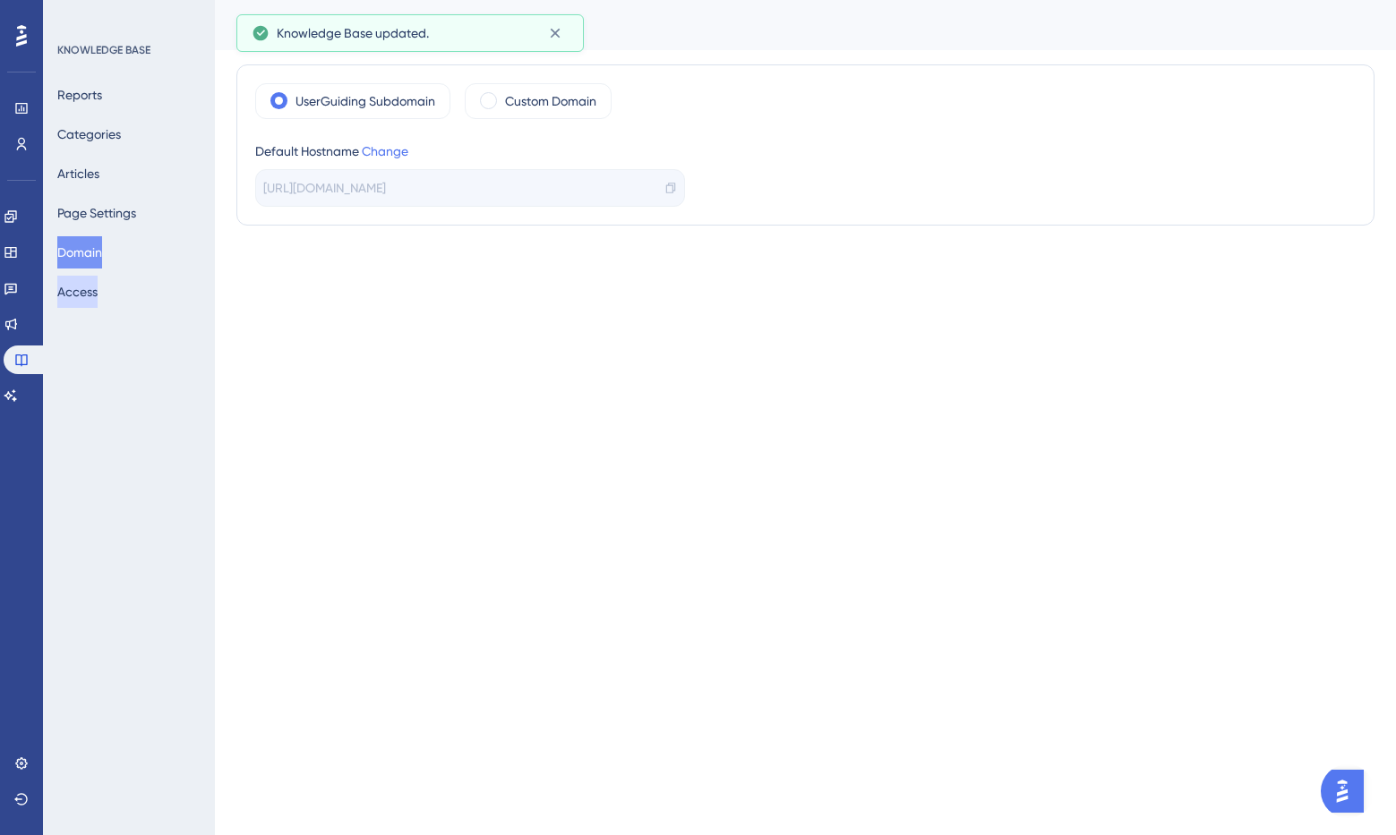
click at [90, 303] on button "Access" at bounding box center [77, 292] width 40 height 32
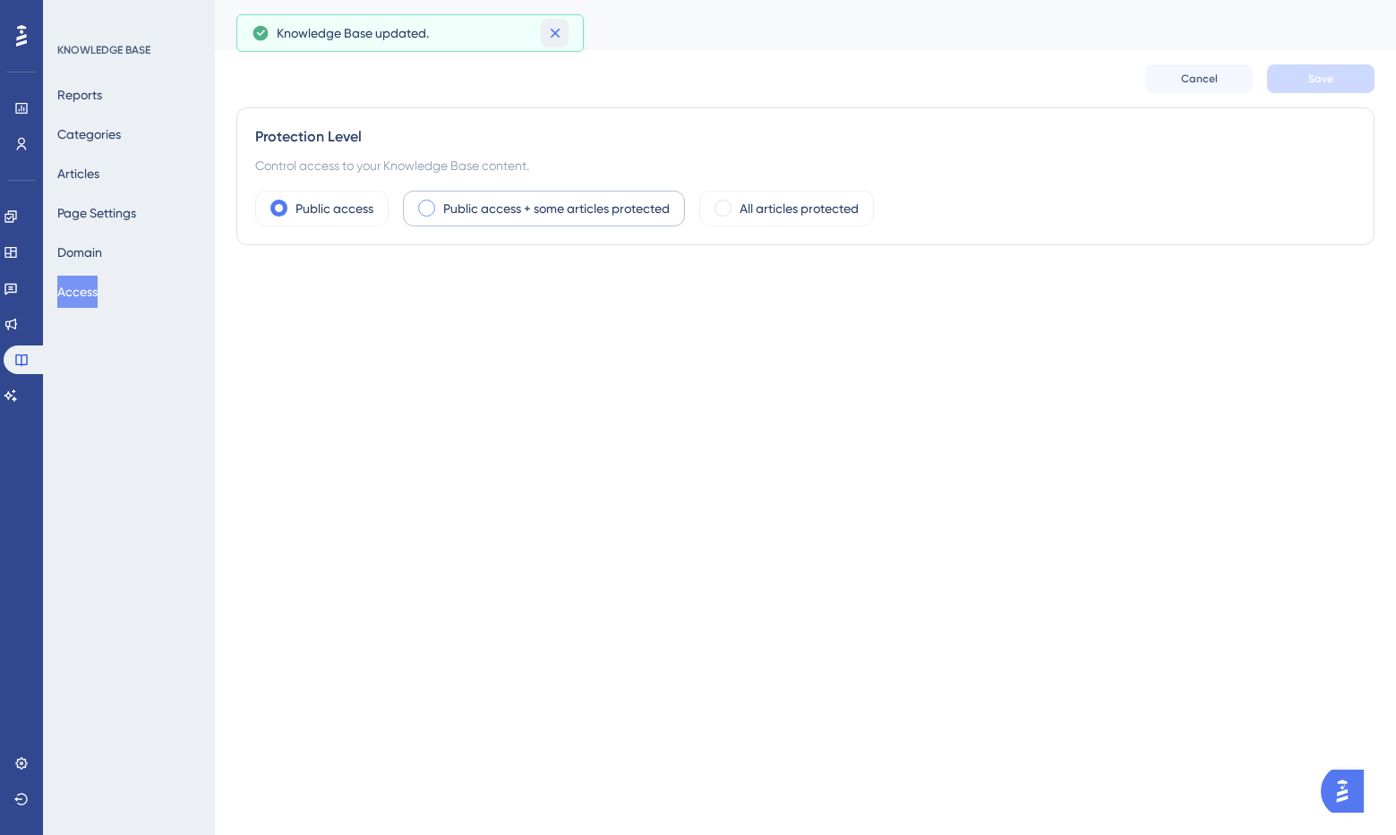
drag, startPoint x: 559, startPoint y: 29, endPoint x: 654, endPoint y: 211, distance: 206.2
click at [560, 29] on icon at bounding box center [555, 33] width 18 height 18
click at [719, 209] on span at bounding box center [722, 208] width 17 height 17
click at [737, 202] on input "radio" at bounding box center [737, 202] width 0 height 0
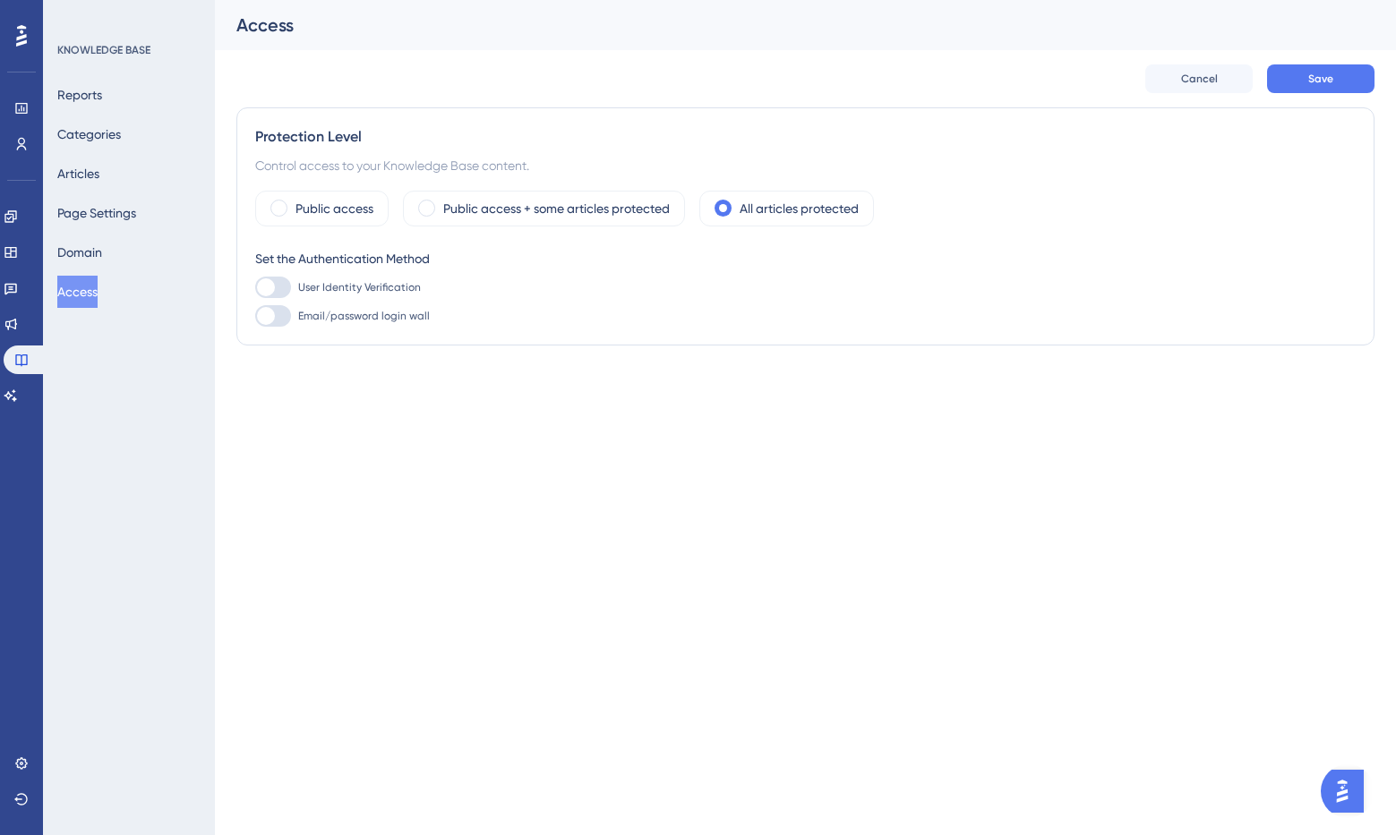
click at [277, 325] on div at bounding box center [273, 315] width 36 height 21
click at [255, 317] on input "Email/password login wall" at bounding box center [254, 316] width 1 height 1
drag, startPoint x: 278, startPoint y: 315, endPoint x: 282, endPoint y: 304, distance: 11.6
click at [278, 315] on div at bounding box center [280, 316] width 18 height 18
click at [255, 316] on input "Email/password login wall" at bounding box center [254, 316] width 1 height 1
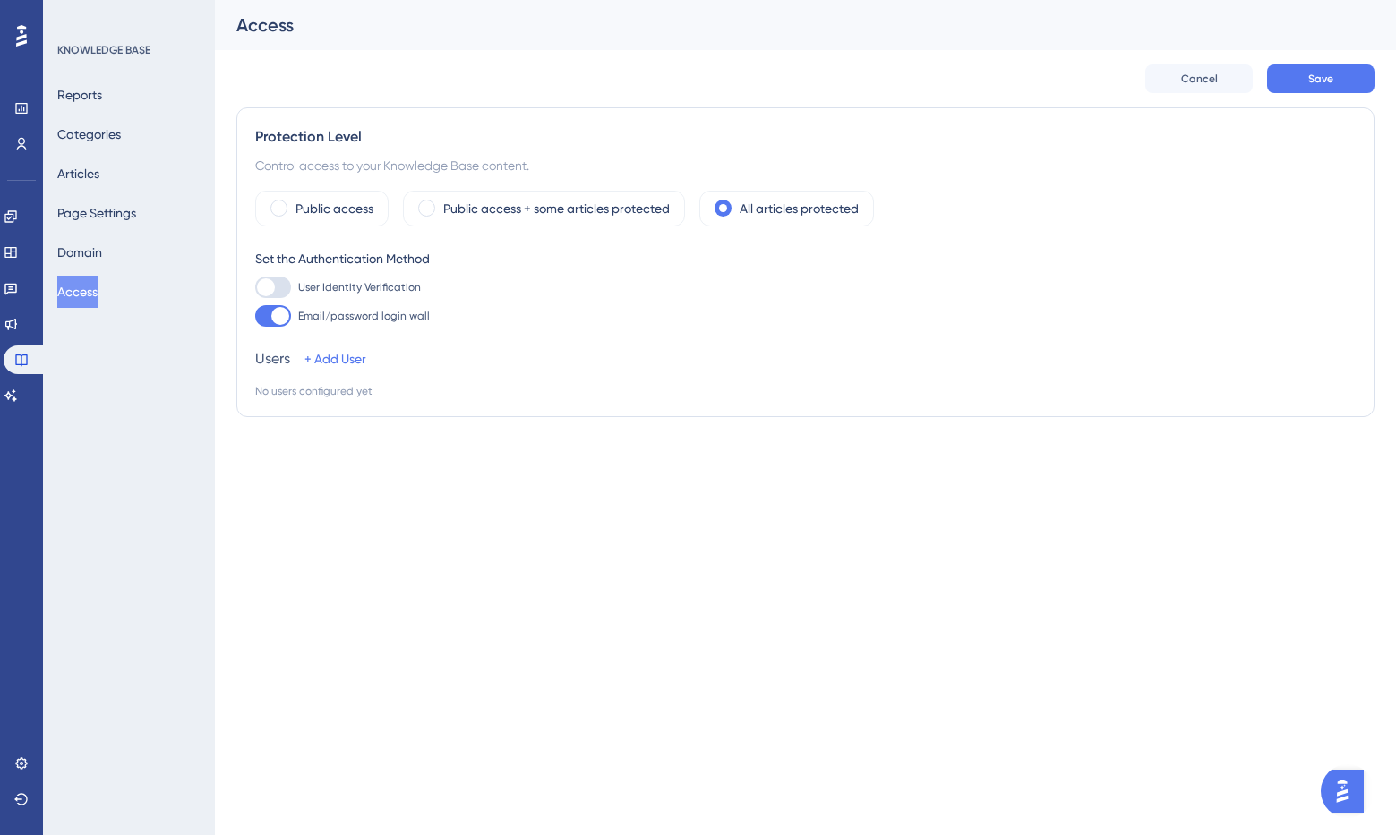
checkbox input "false"
click at [284, 286] on div at bounding box center [273, 287] width 36 height 21
click at [255, 287] on input "User Identity Verification" at bounding box center [254, 287] width 1 height 1
checkbox input "false"
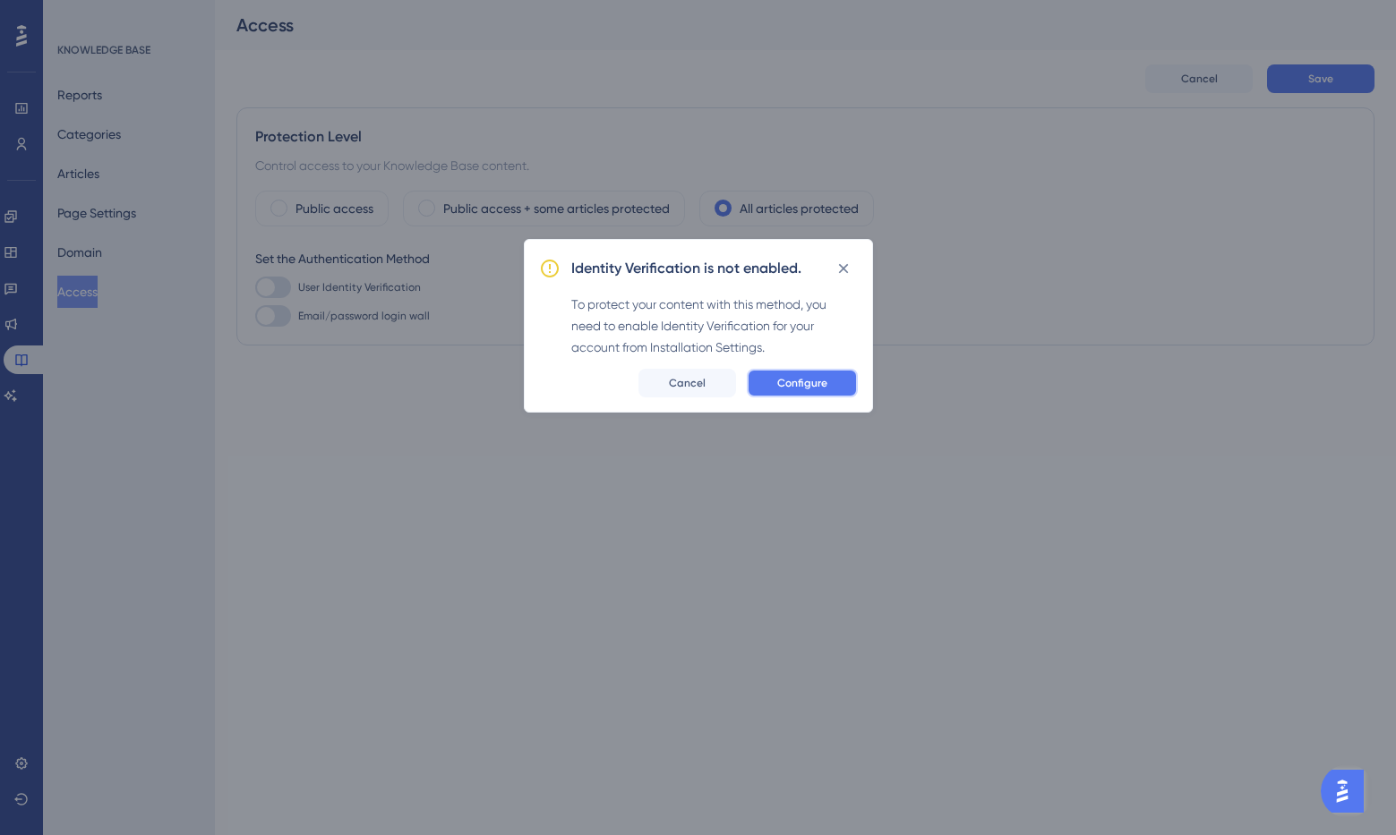
click at [810, 378] on span "Configure" at bounding box center [802, 383] width 50 height 14
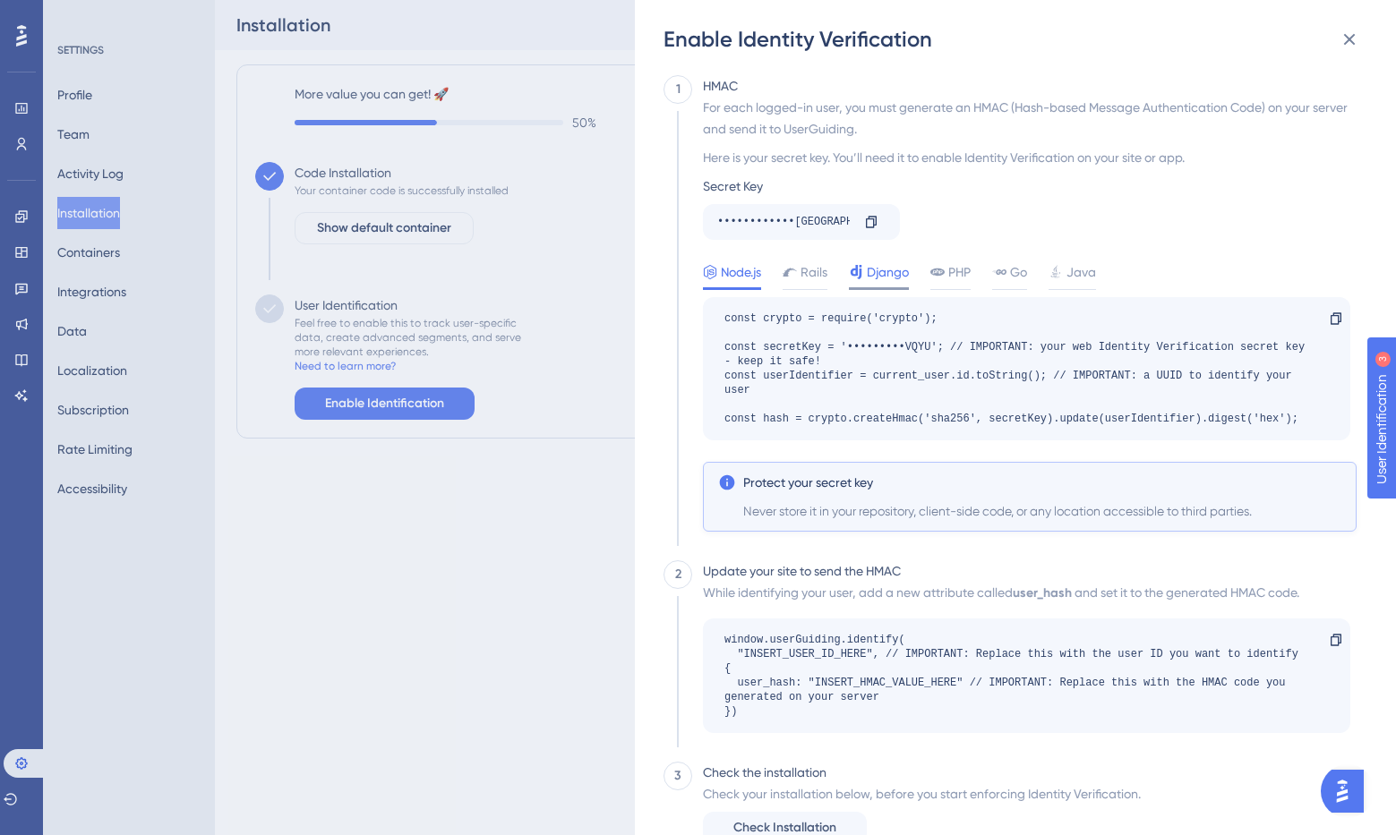
click at [895, 273] on span "Django" at bounding box center [888, 271] width 42 height 21
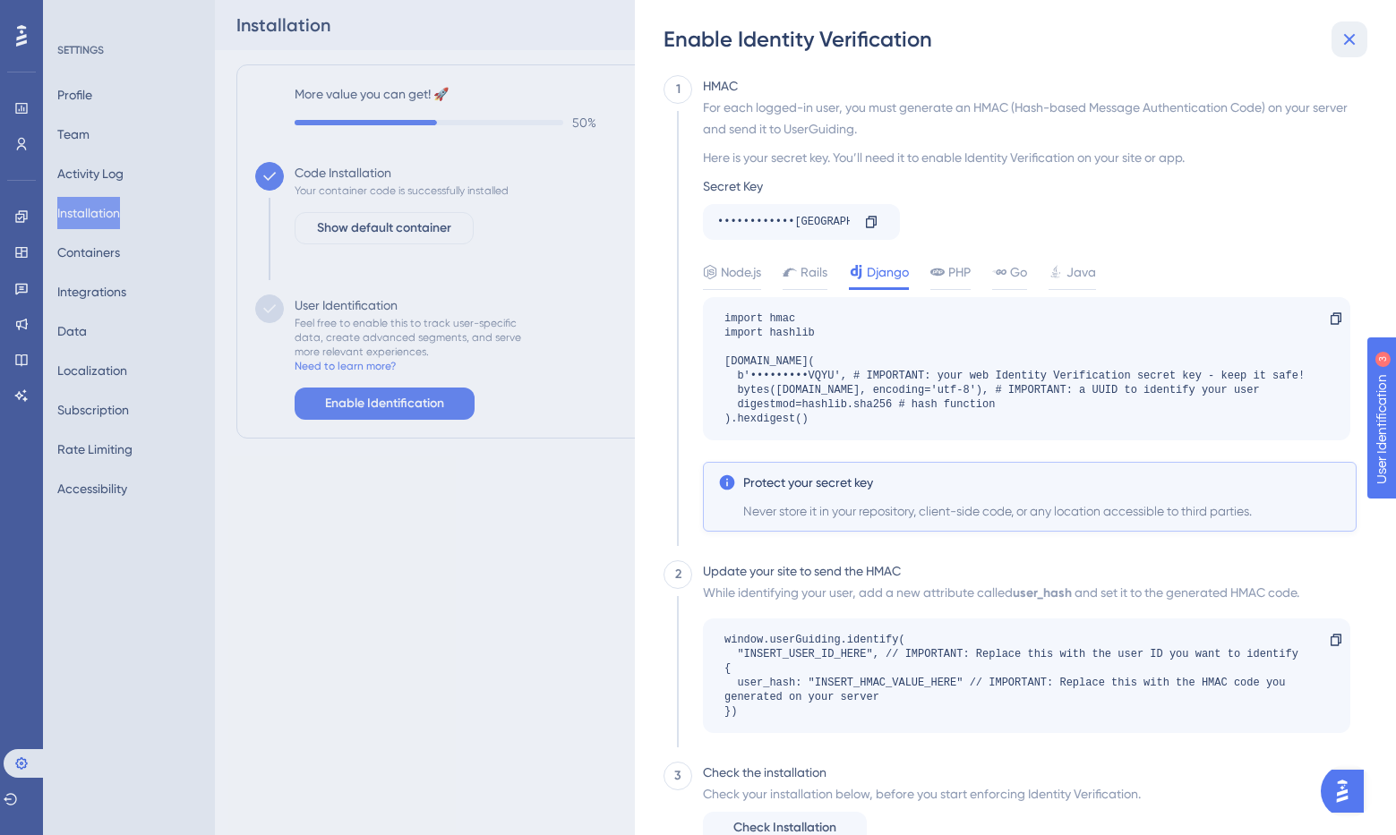
click at [1357, 36] on icon at bounding box center [1348, 39] width 21 height 21
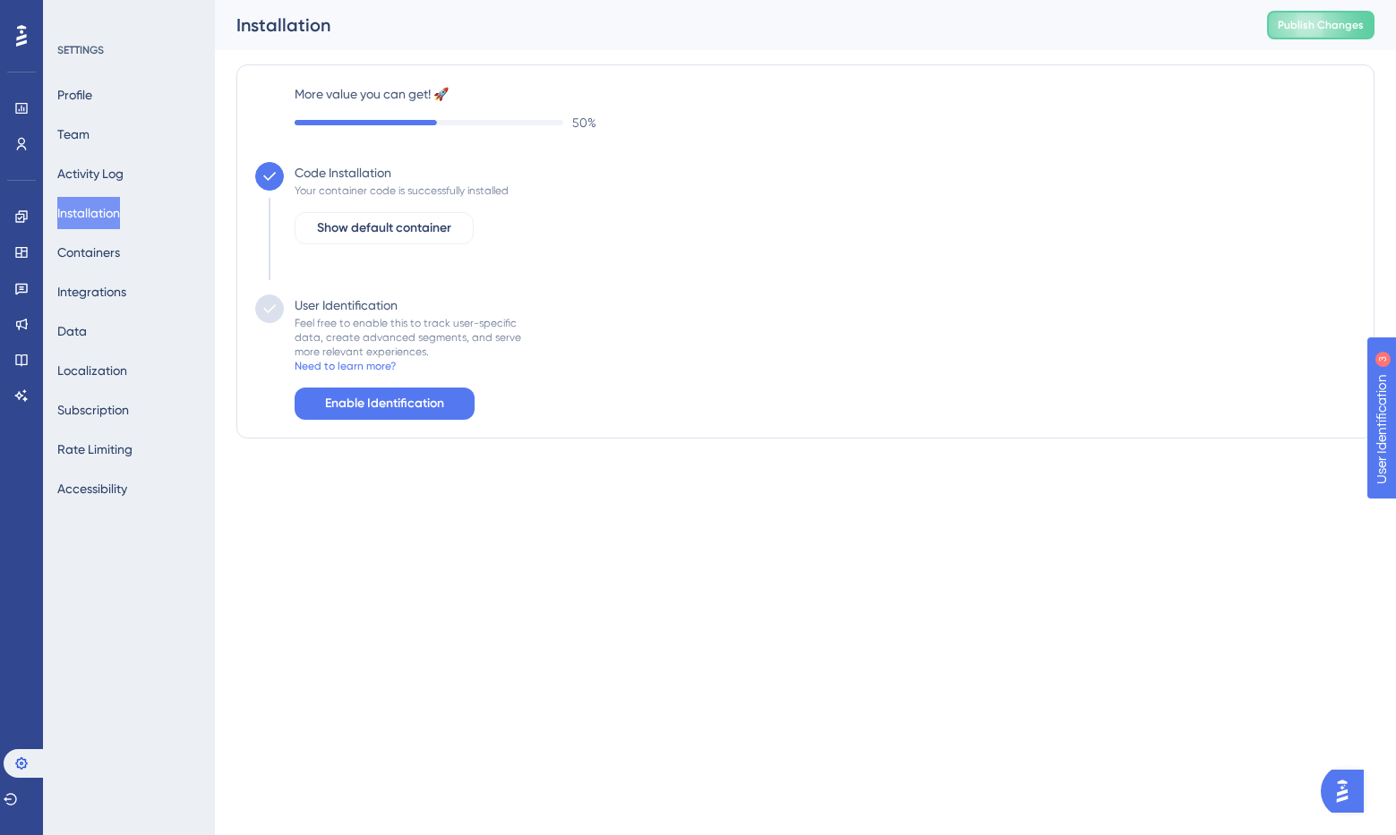
click at [98, 212] on button "Installation" at bounding box center [88, 213] width 63 height 32
click at [397, 229] on span "Show default container" at bounding box center [384, 228] width 134 height 21
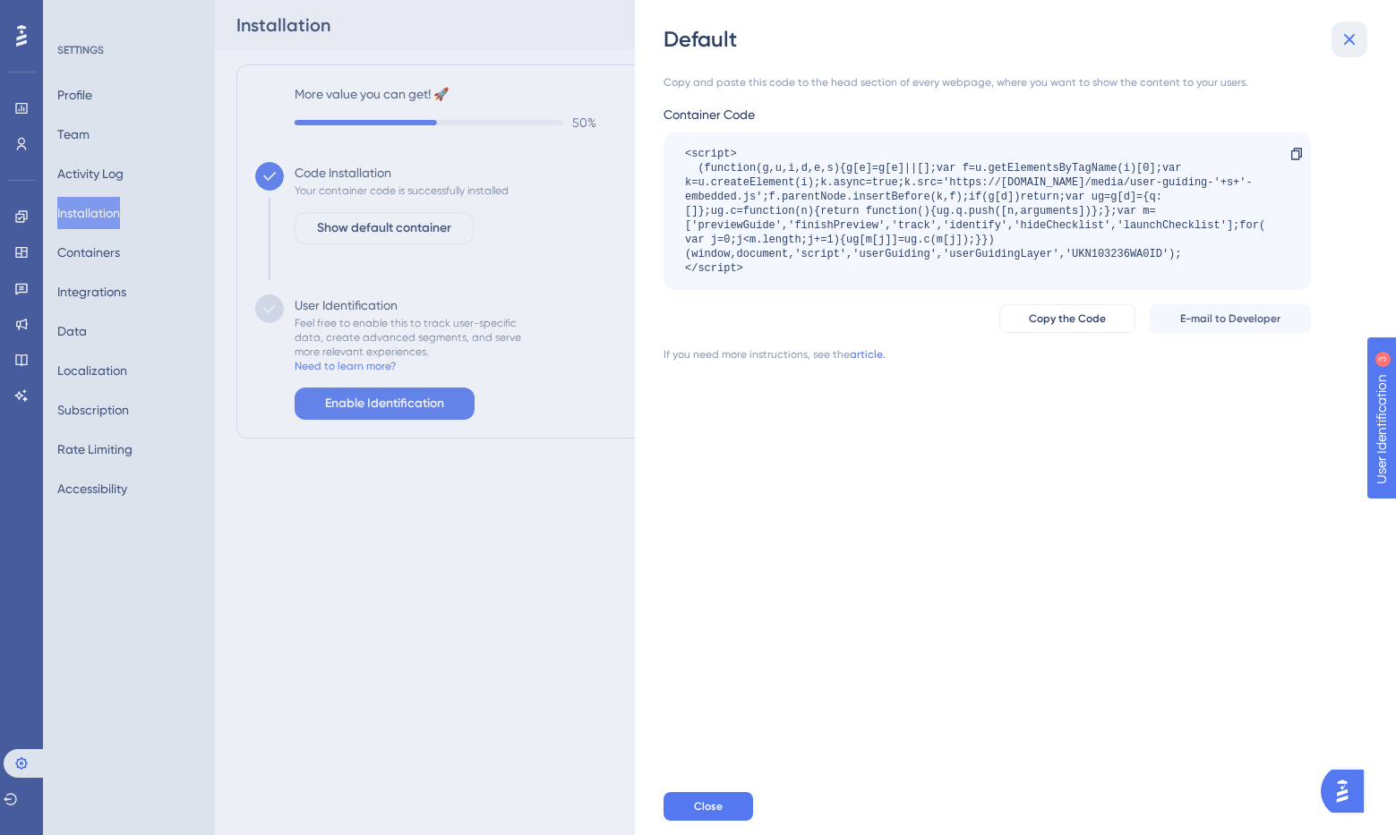
click at [1353, 37] on icon at bounding box center [1348, 39] width 21 height 21
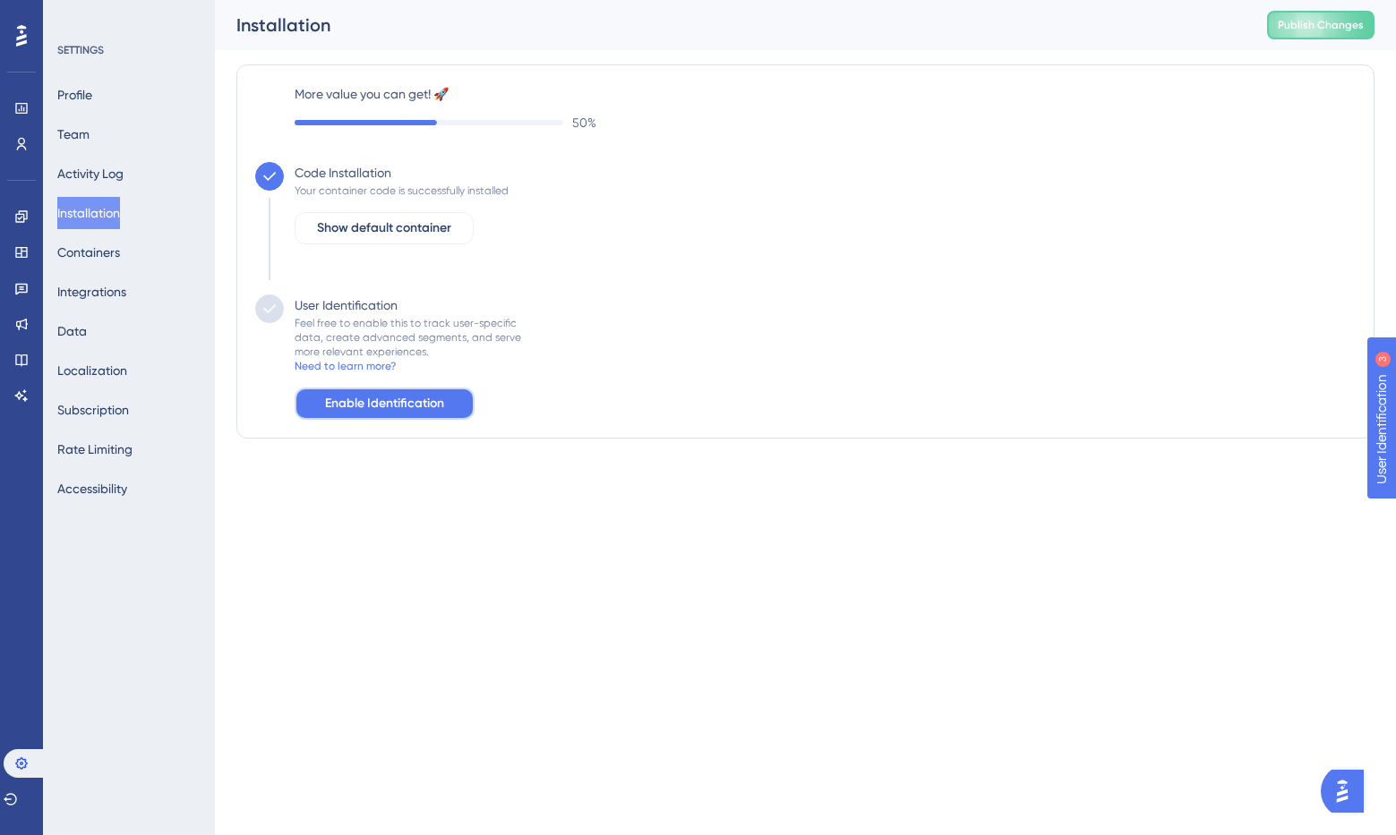
click at [358, 399] on span "Enable Identification" at bounding box center [384, 403] width 119 height 21
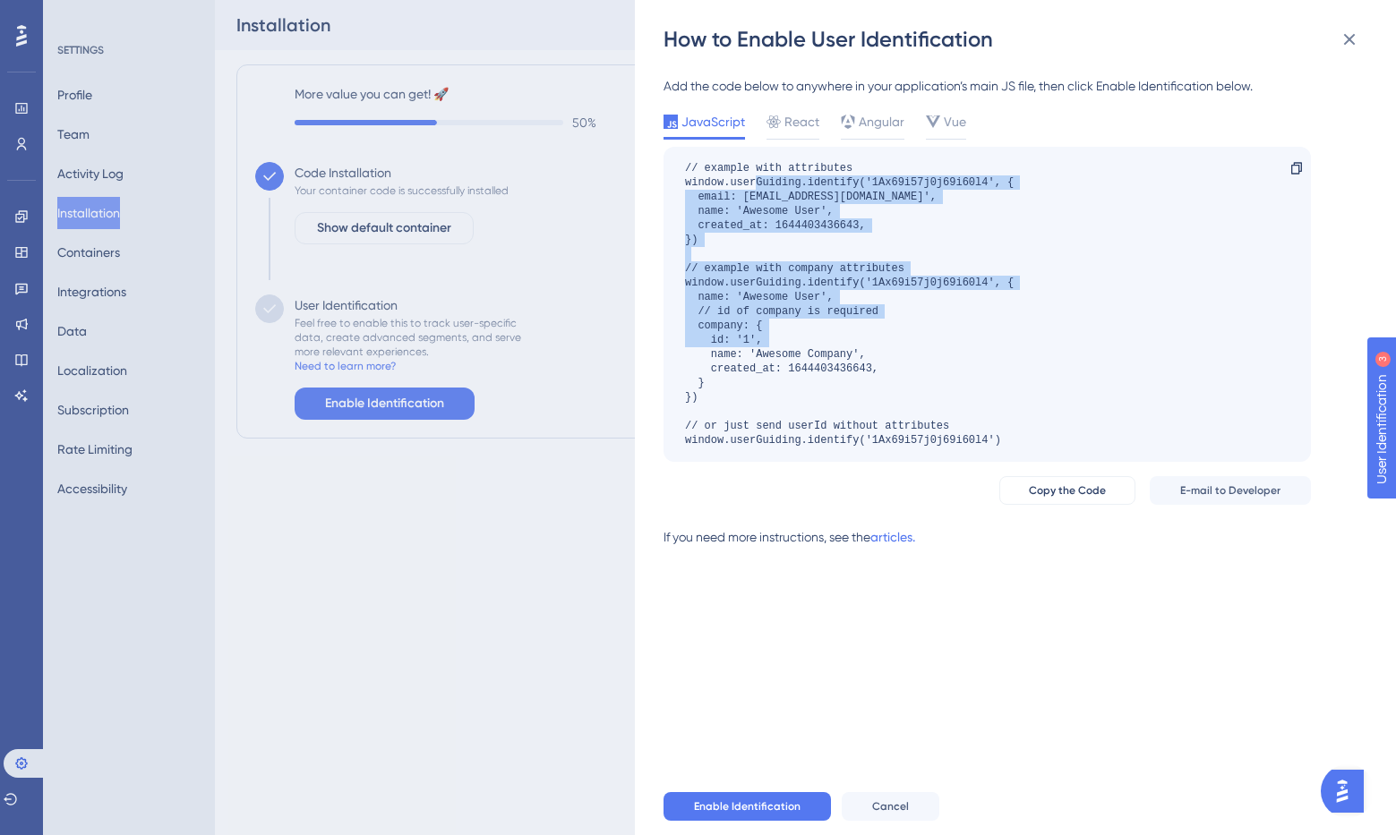
drag, startPoint x: 756, startPoint y: 182, endPoint x: 753, endPoint y: 359, distance: 177.3
click at [753, 359] on div "// example with attributes window.userGuiding.identify('1Ax69i57j0j69i60l4', { …" at bounding box center [849, 304] width 329 height 286
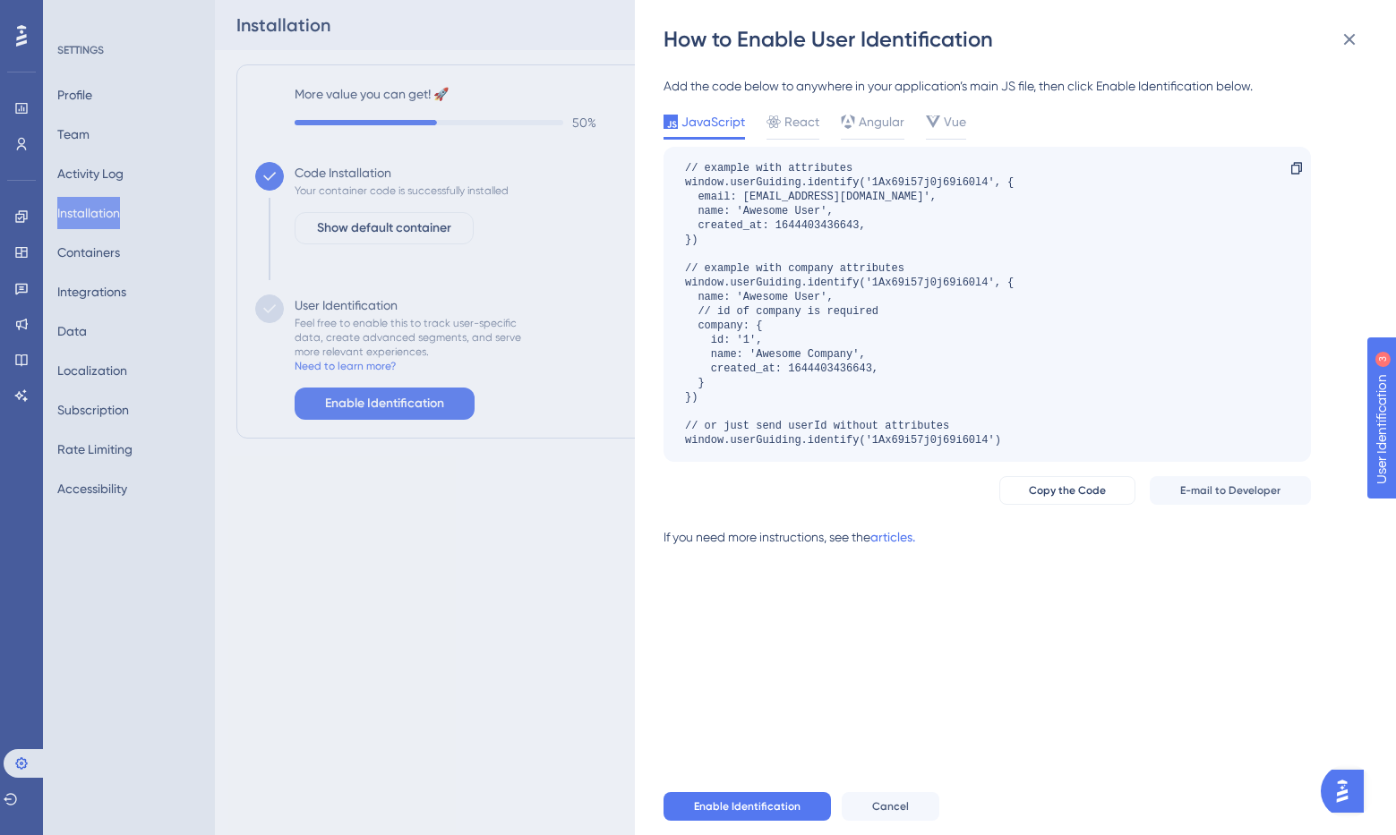
click at [483, 574] on div "How to Enable User Identification Add the code below to anywhere in your applic…" at bounding box center [698, 417] width 1396 height 835
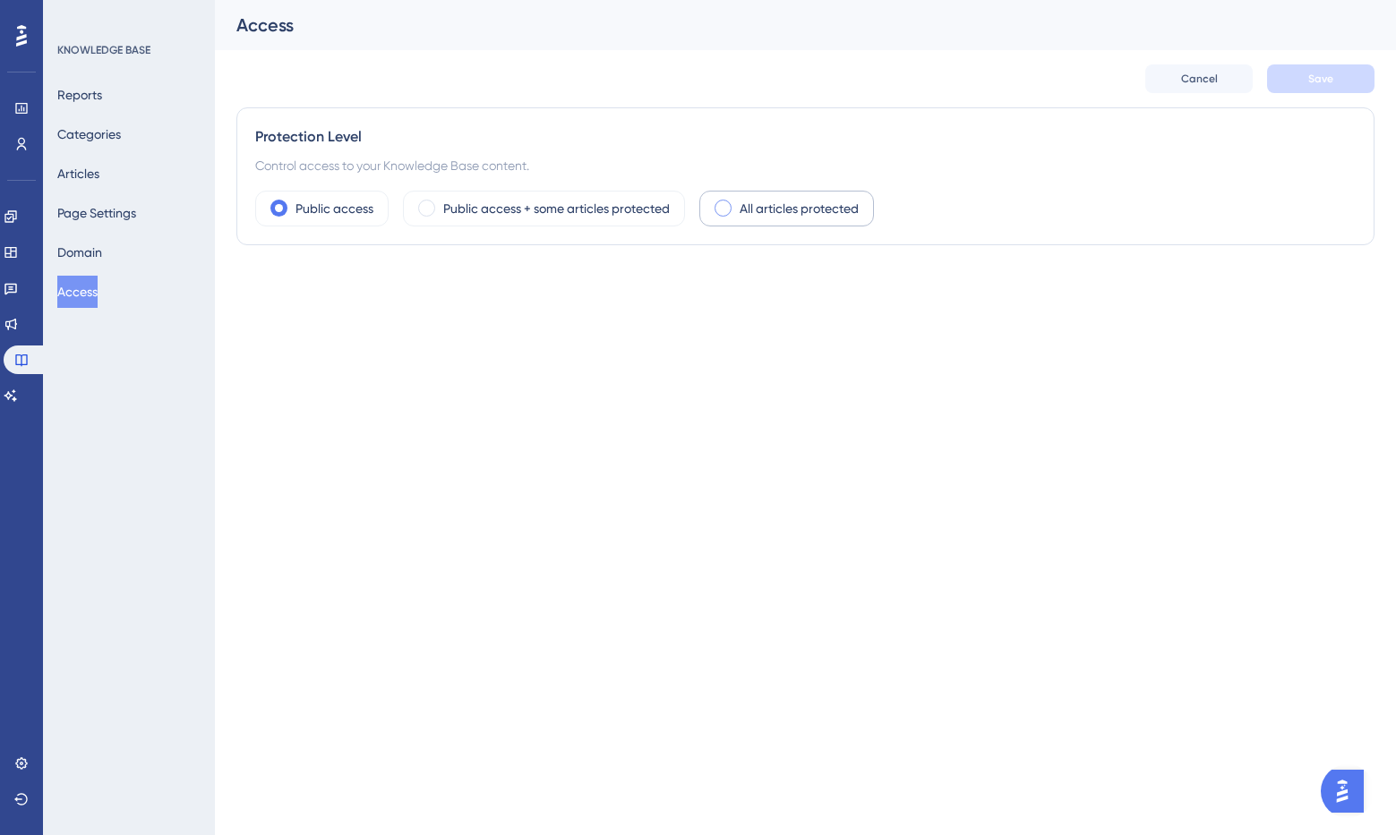
click at [756, 212] on label "All articles protected" at bounding box center [798, 208] width 119 height 21
click at [303, 286] on span "User Identity Verification" at bounding box center [359, 287] width 123 height 14
click at [255, 287] on input "User Identity Verification" at bounding box center [254, 287] width 1 height 1
checkbox input "false"
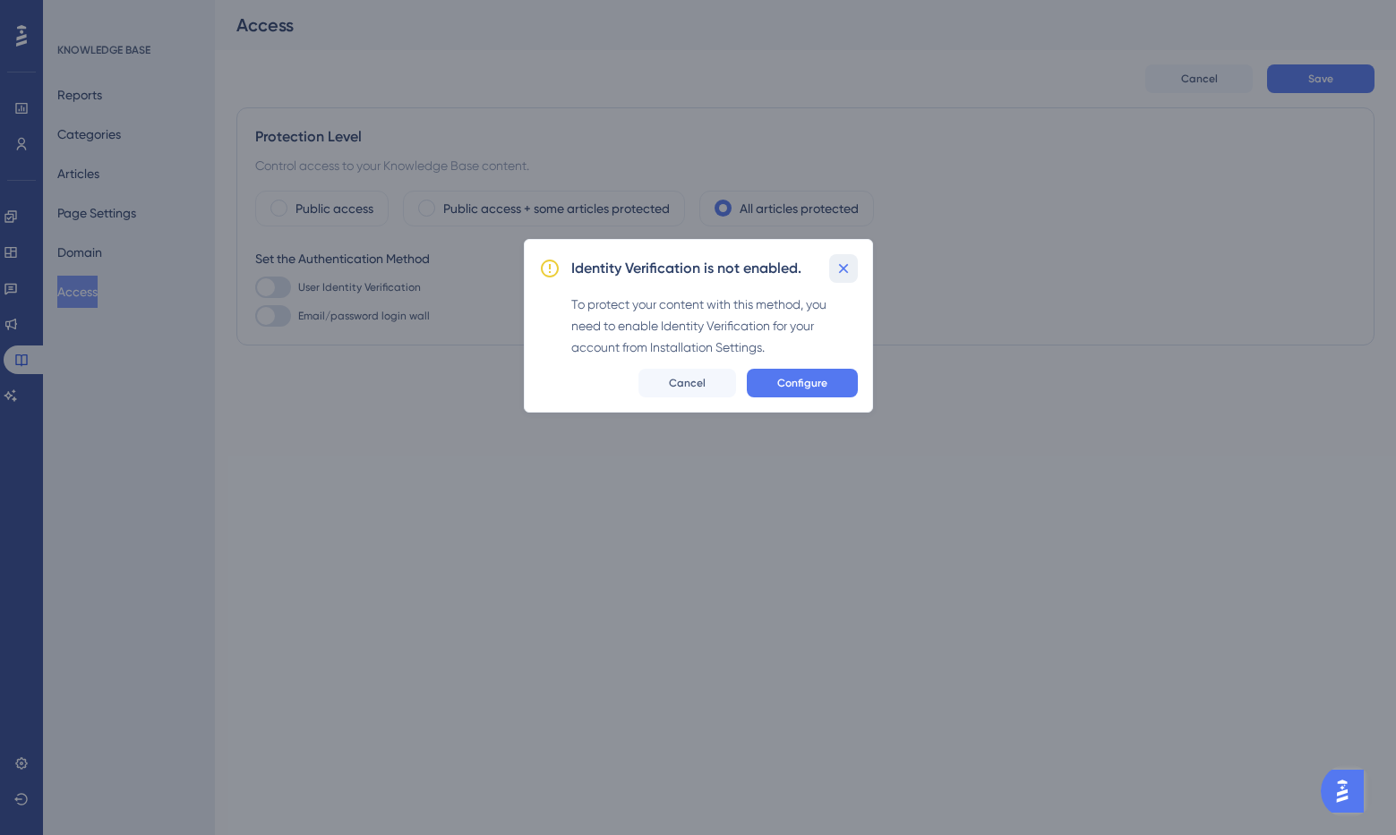
click at [841, 263] on icon at bounding box center [843, 269] width 18 height 18
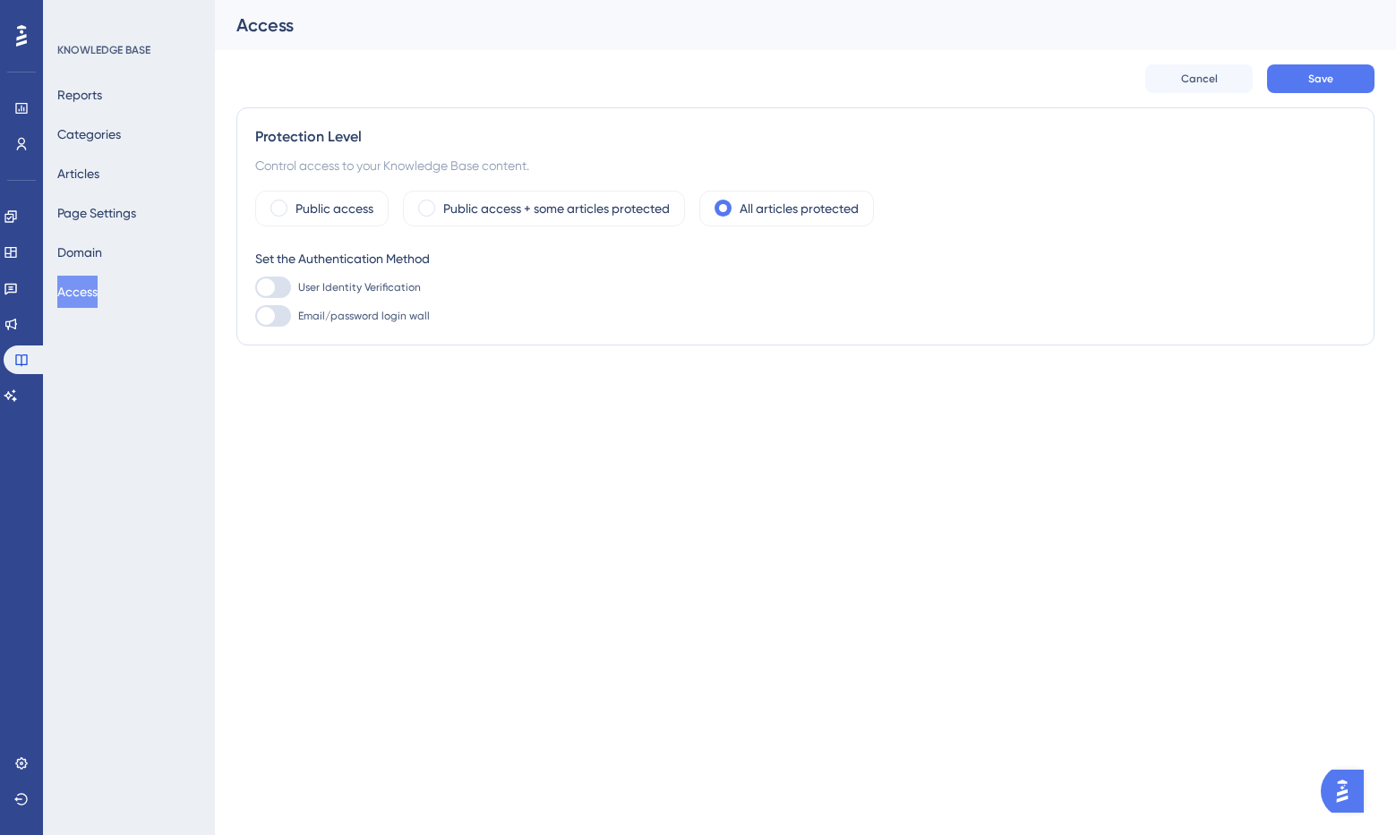
click at [1350, 786] on img "Open AI Assistant Launcher" at bounding box center [1342, 791] width 32 height 32
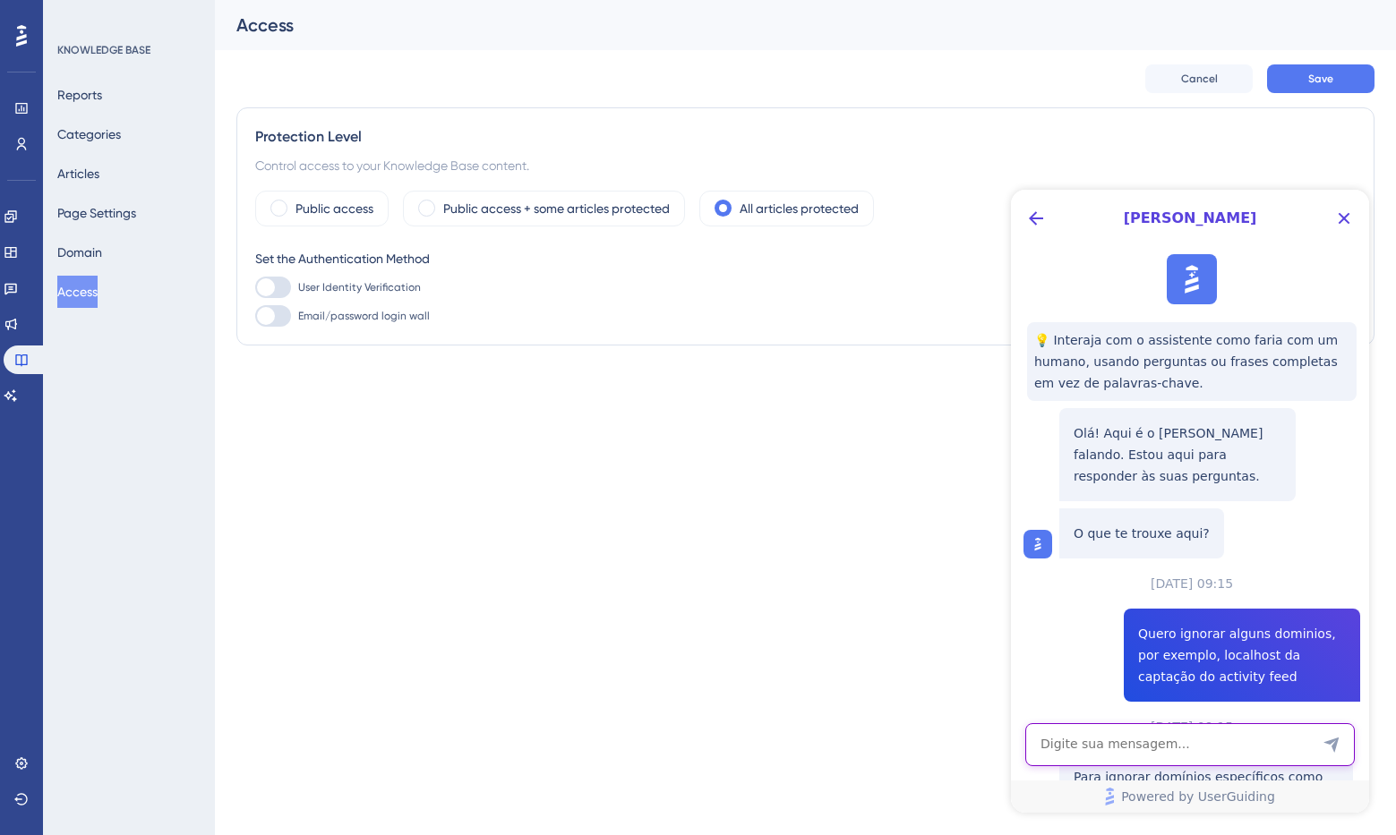
click at [1110, 739] on textarea "AI Assistant Text Input" at bounding box center [1189, 744] width 329 height 43
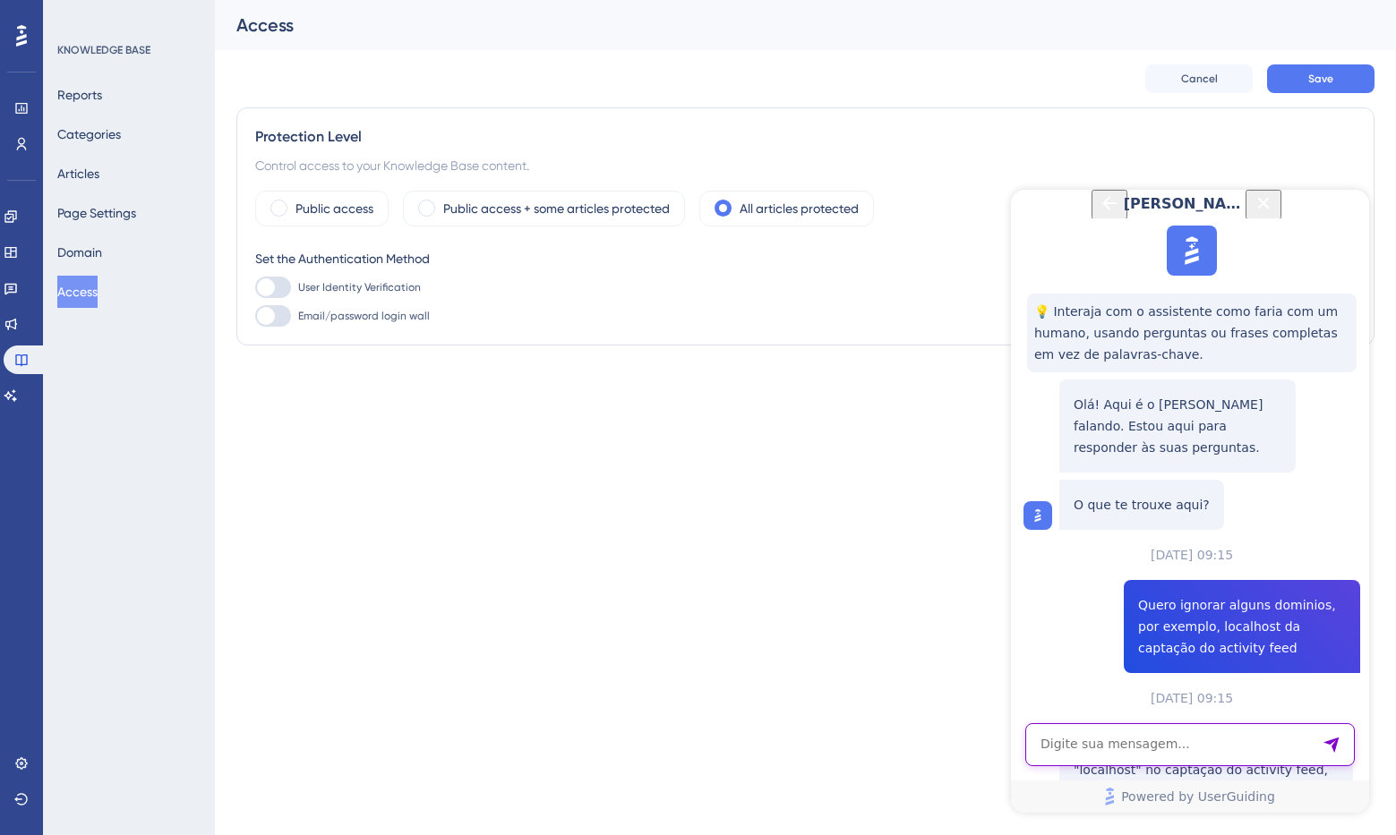
scroll to position [13, 0]
click at [1202, 754] on textarea "AI Assistant Text Input" at bounding box center [1189, 744] width 329 height 43
click at [1122, 745] on textarea "Gostaria de" at bounding box center [1189, 744] width 329 height 43
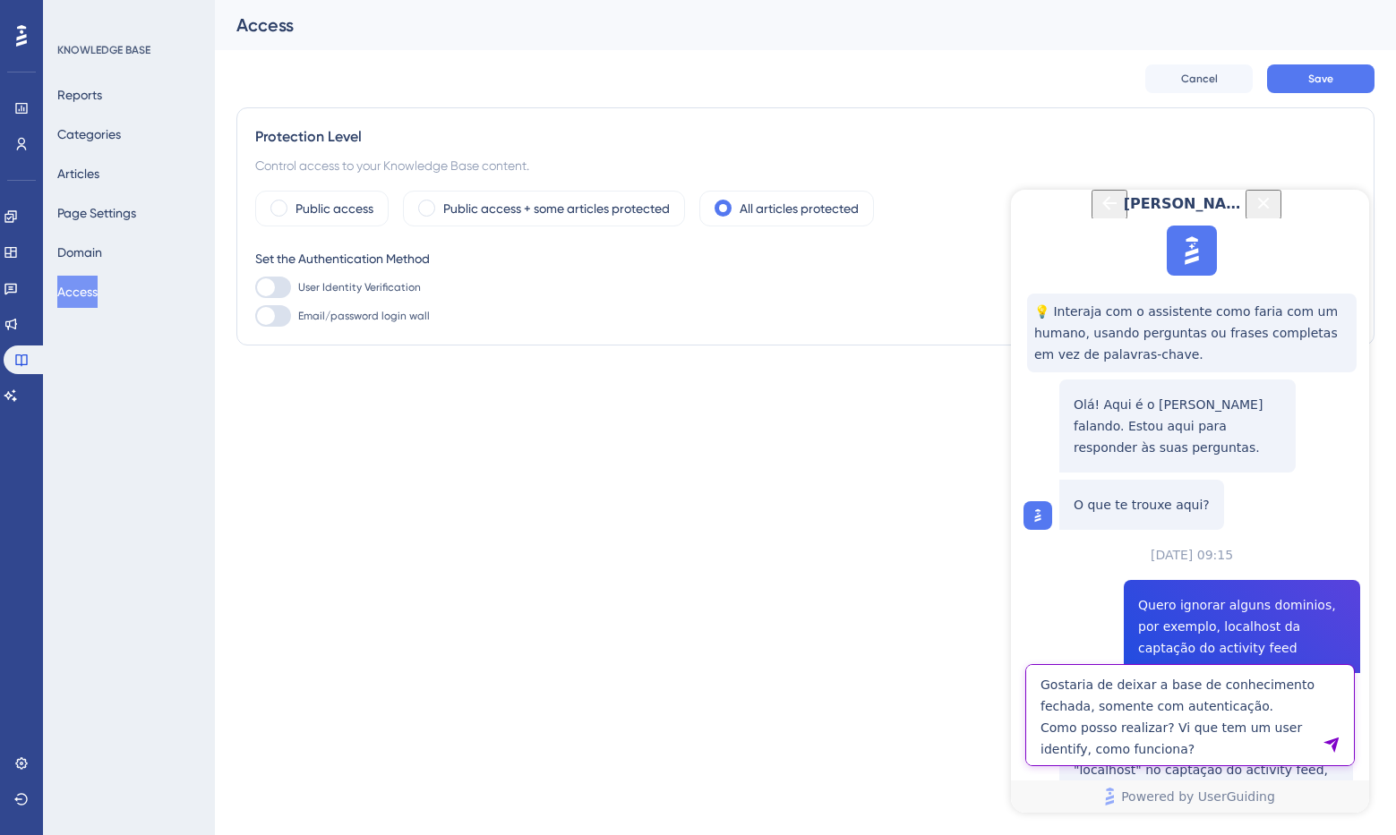
type textarea "Gostaria de deixar a base de conhecimento fechada, somente com autenticação. Co…"
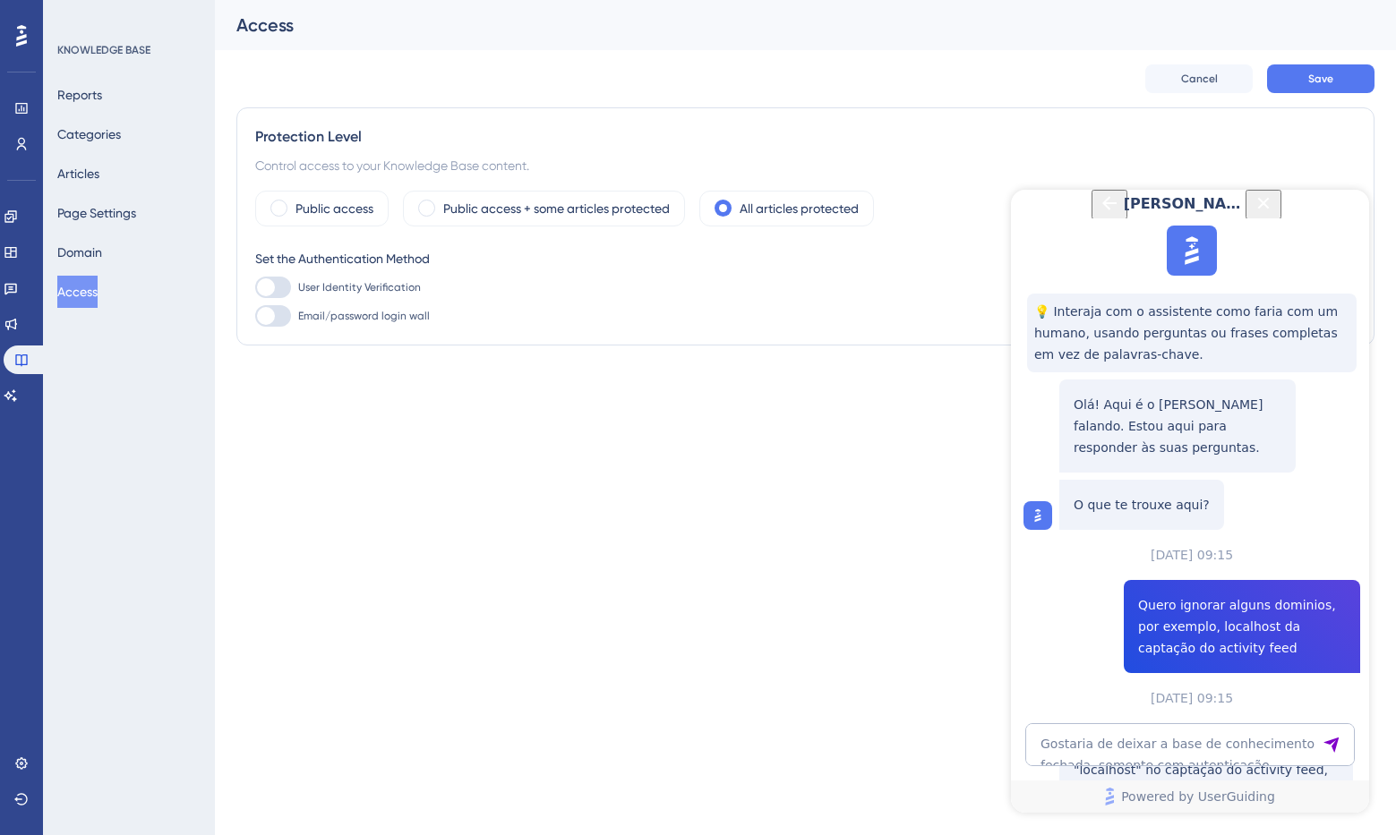
scroll to position [1293, 0]
drag, startPoint x: 1095, startPoint y: 455, endPoint x: 1156, endPoint y: 452, distance: 60.9
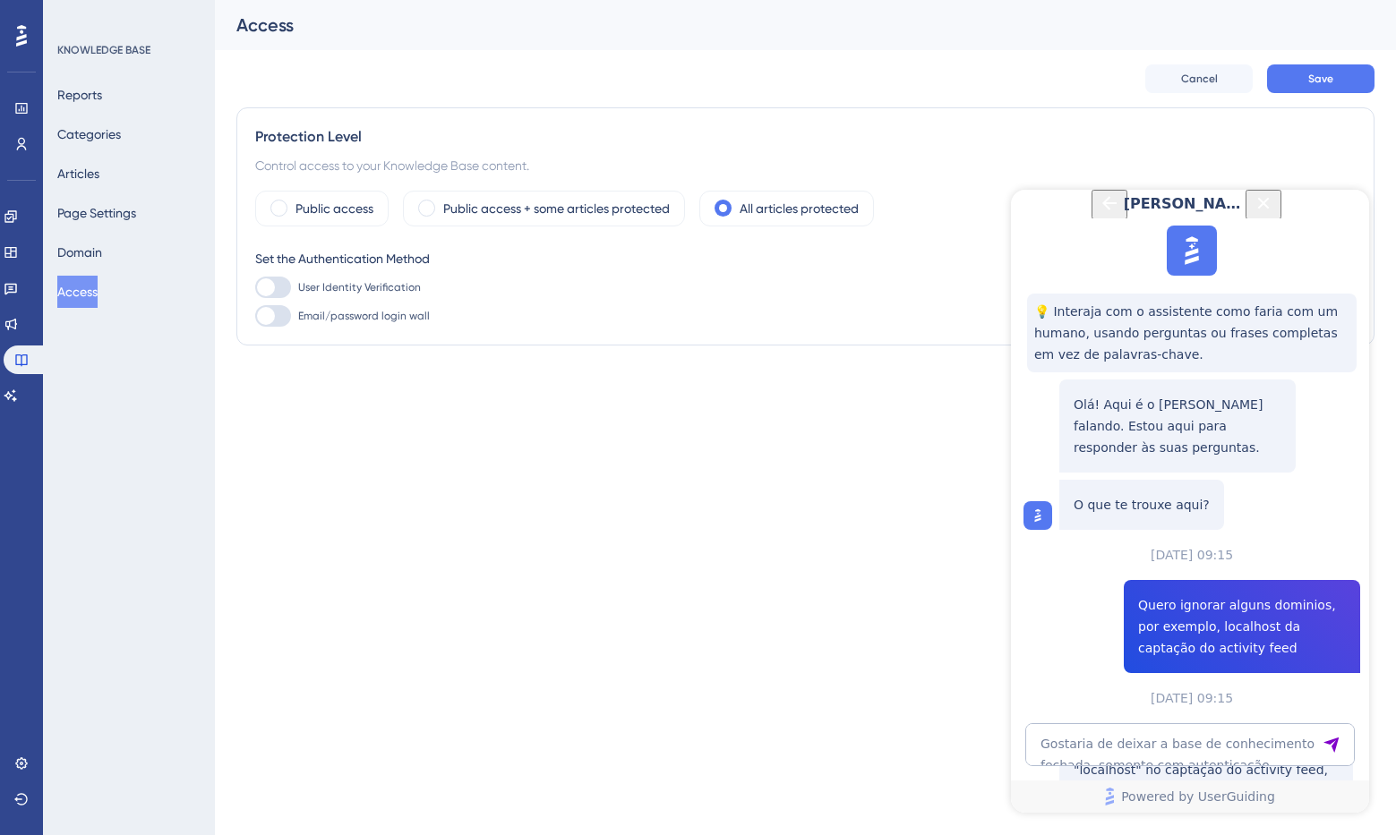
scroll to position [1446, 0]
click at [1152, 746] on textarea "Gostaria de deixar a base de conhecimento fechada, somente com autenticação. Co…" at bounding box center [1189, 744] width 329 height 43
drag, startPoint x: 1217, startPoint y: 389, endPoint x: 1093, endPoint y: 387, distance: 123.6
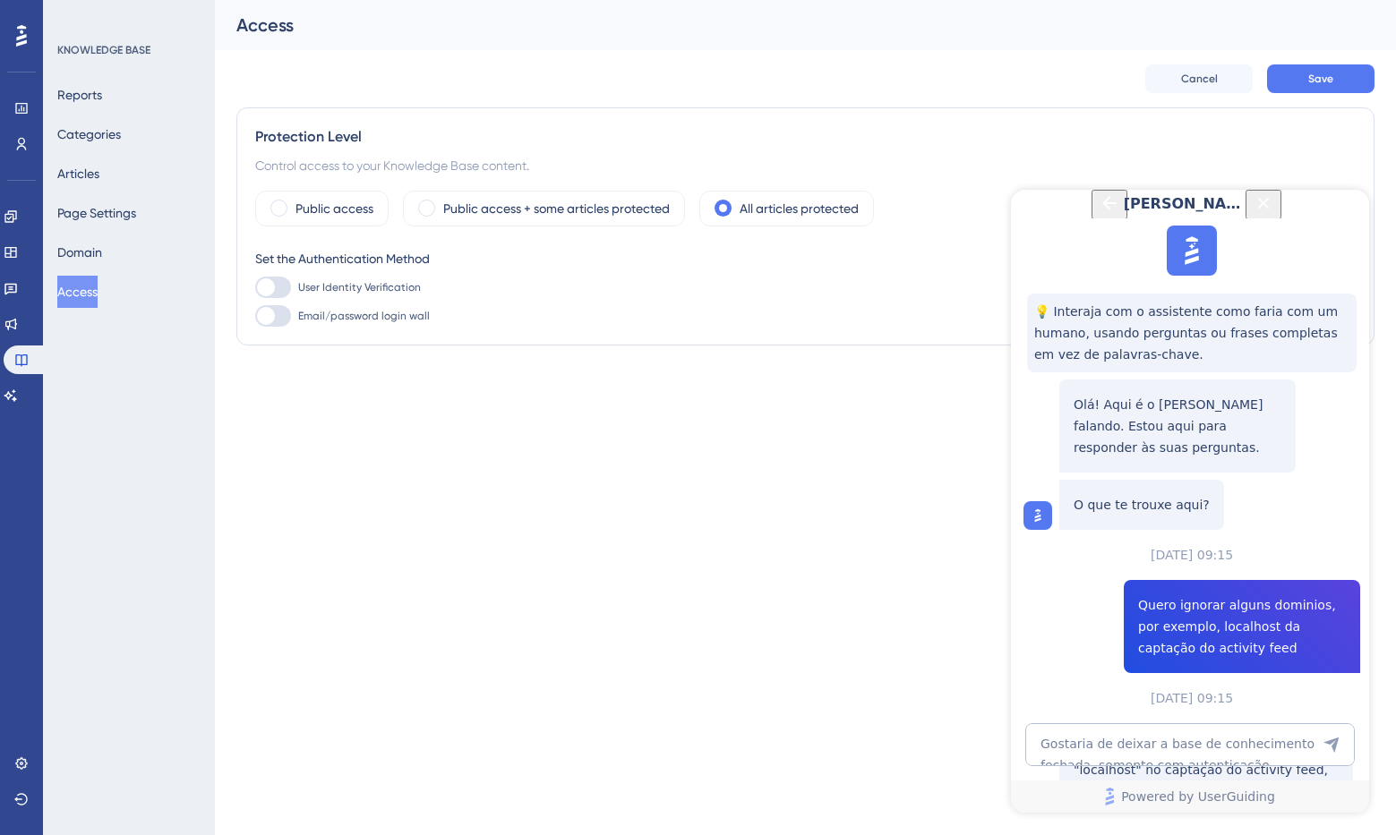
copy p "userGuiding.identify"
